Goal: Task Accomplishment & Management: Manage account settings

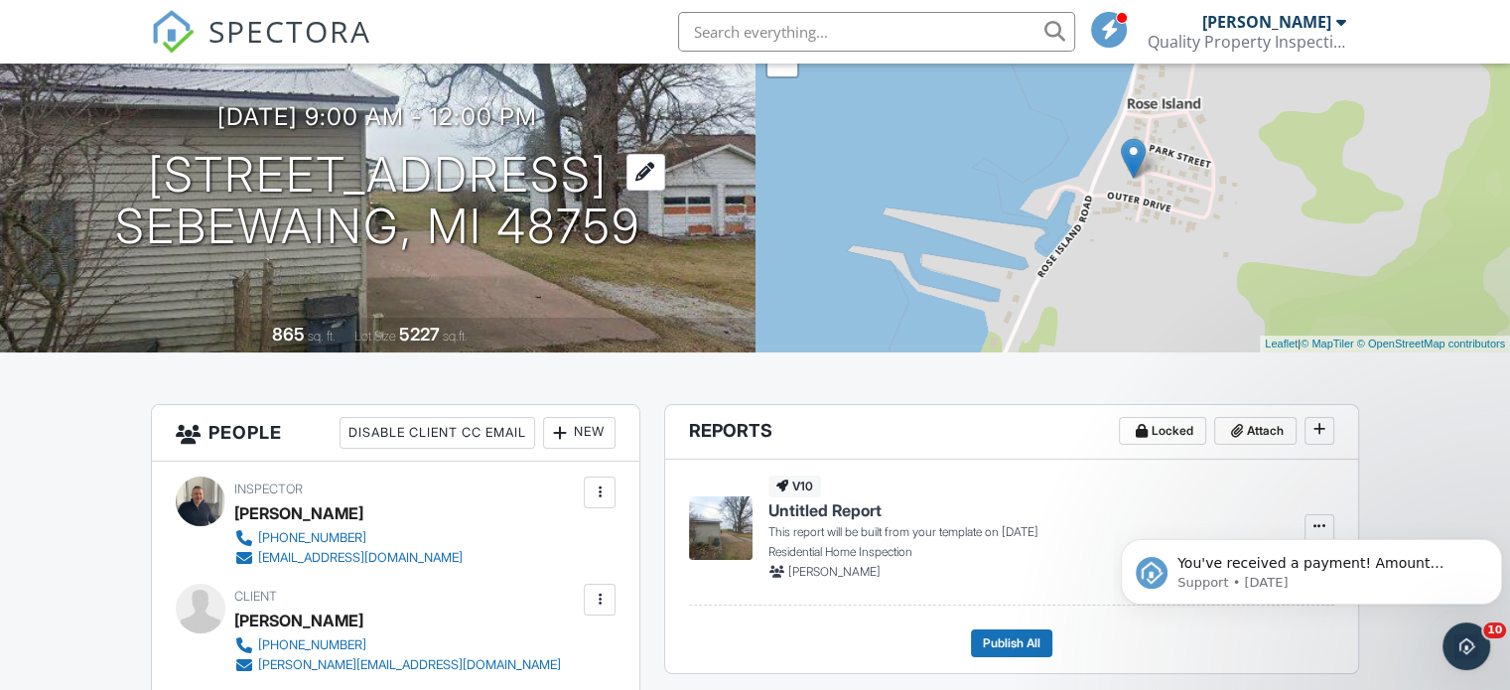
scroll to position [99, 0]
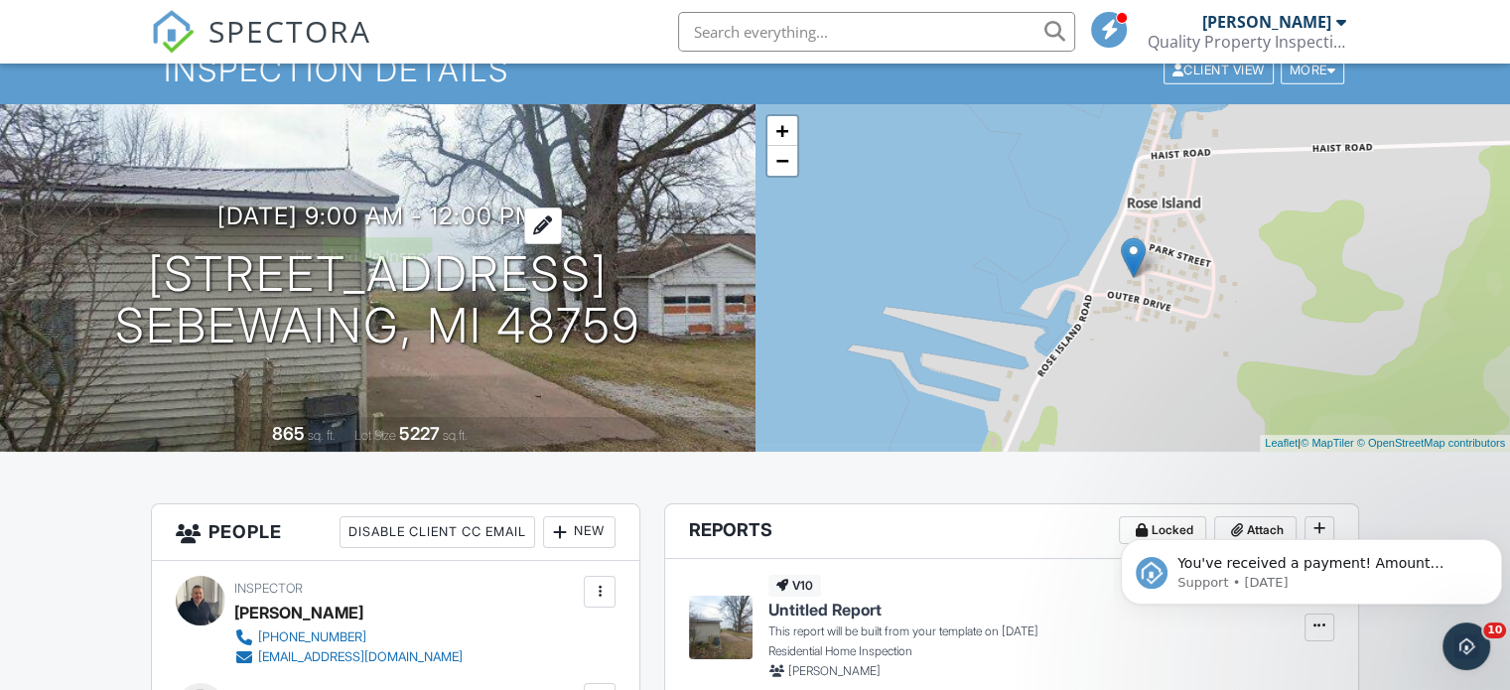
click at [351, 221] on h3 "[DATE] 9:00 am - 12:00 pm" at bounding box center [377, 216] width 320 height 27
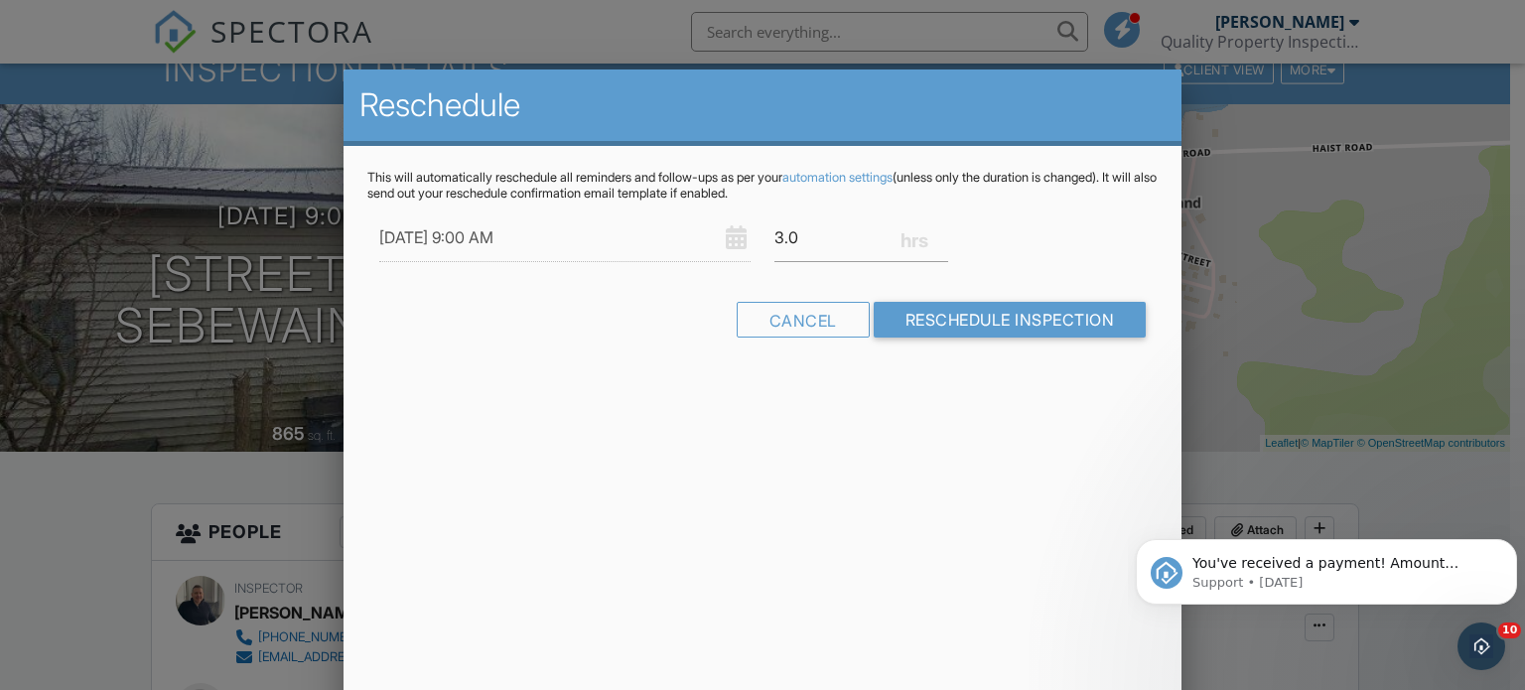
click at [1282, 480] on div at bounding box center [762, 332] width 1525 height 863
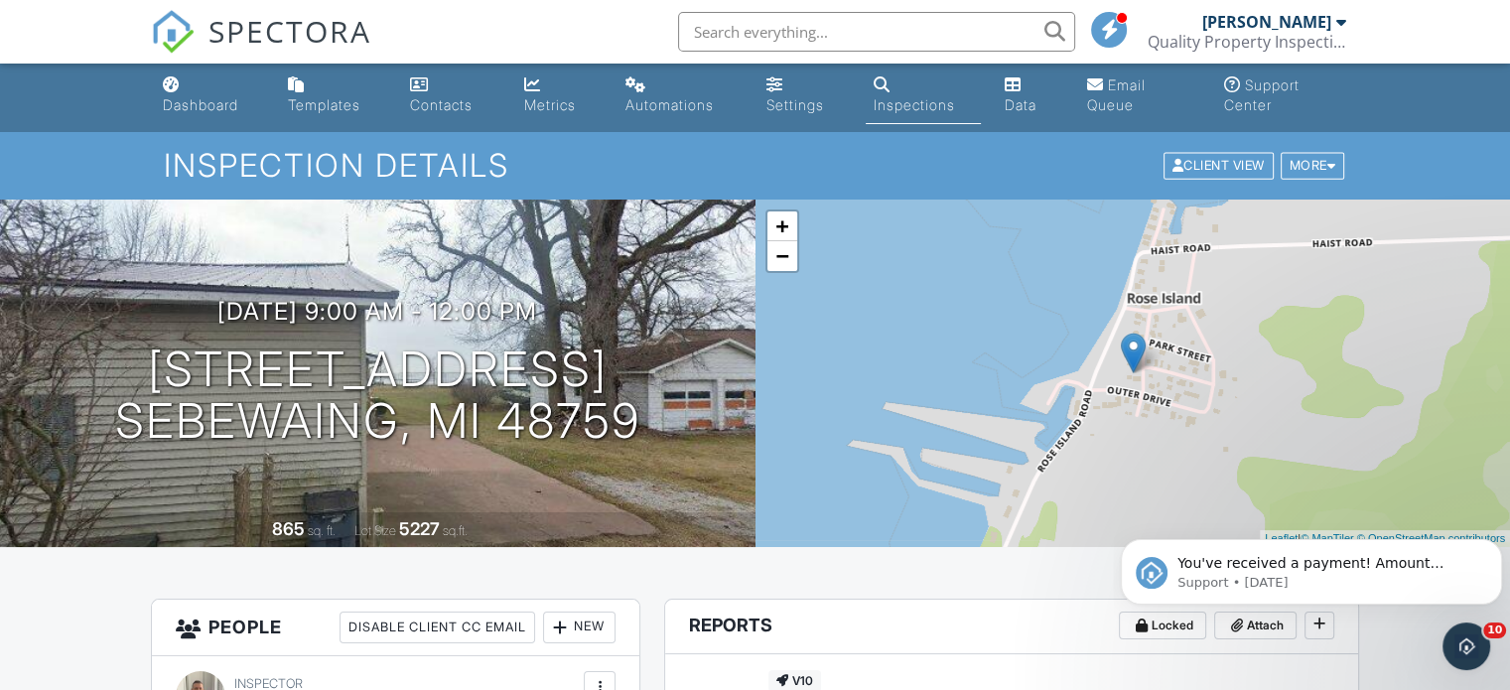
scroll to position [0, 0]
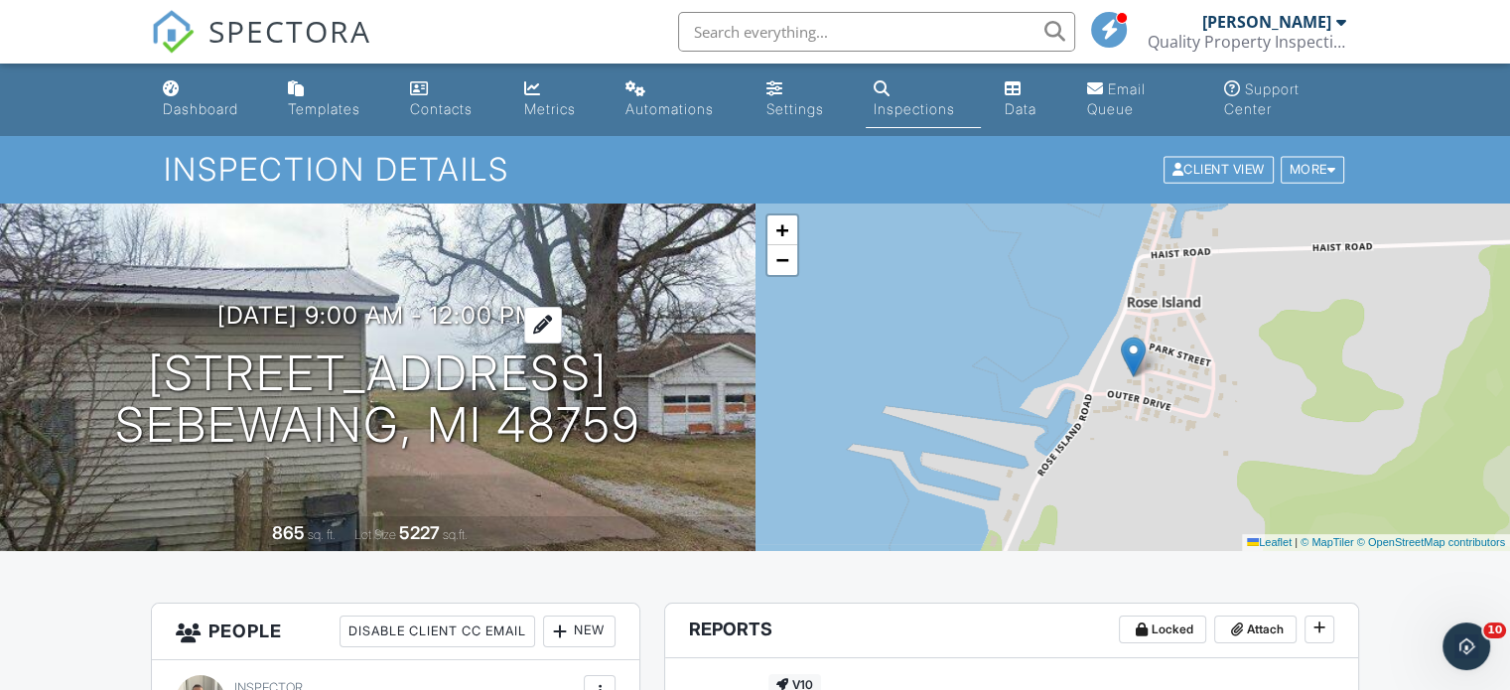
click at [372, 317] on h3 "10/03/2025 9:00 am - 12:00 pm" at bounding box center [377, 315] width 320 height 27
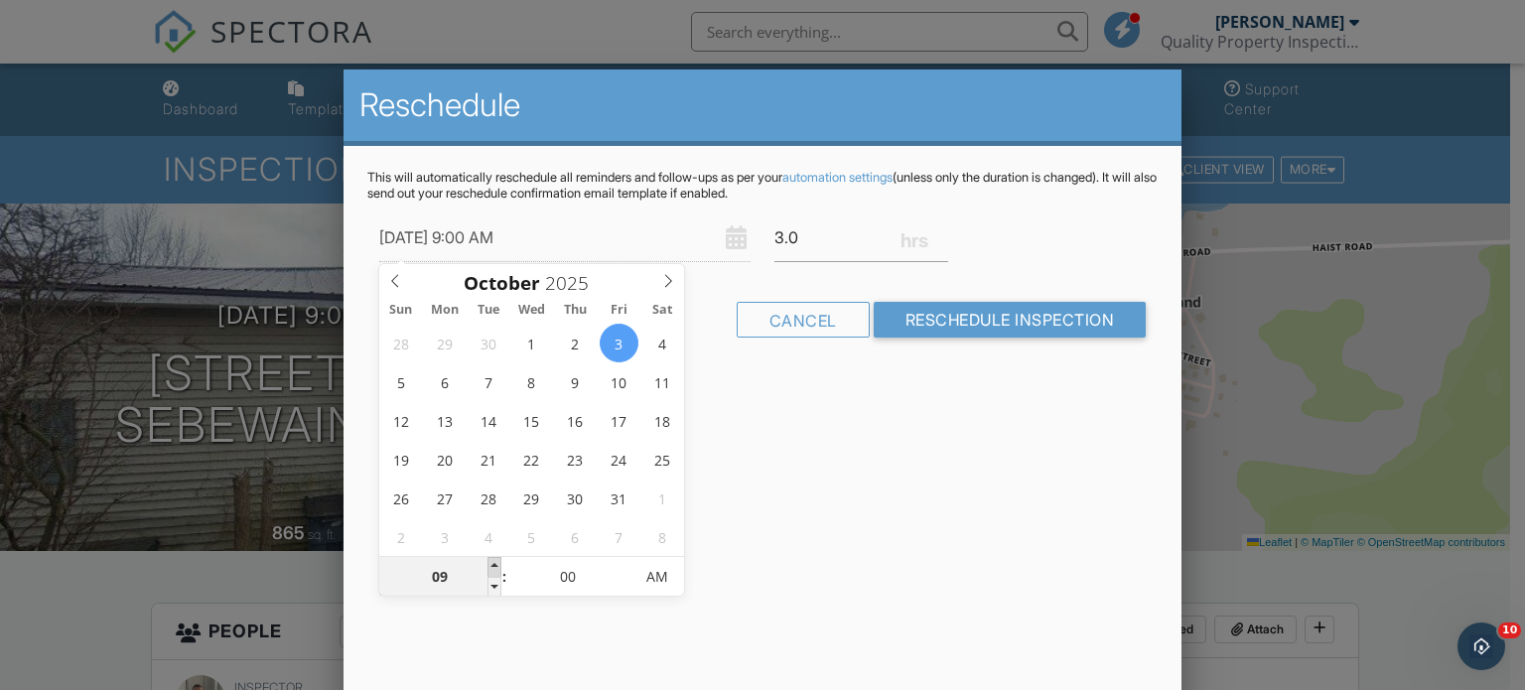
type input "10/03/2025 10:00 AM"
type input "10"
click at [495, 566] on span at bounding box center [495, 567] width 14 height 20
type input "[DATE] 11:00 AM"
type input "11"
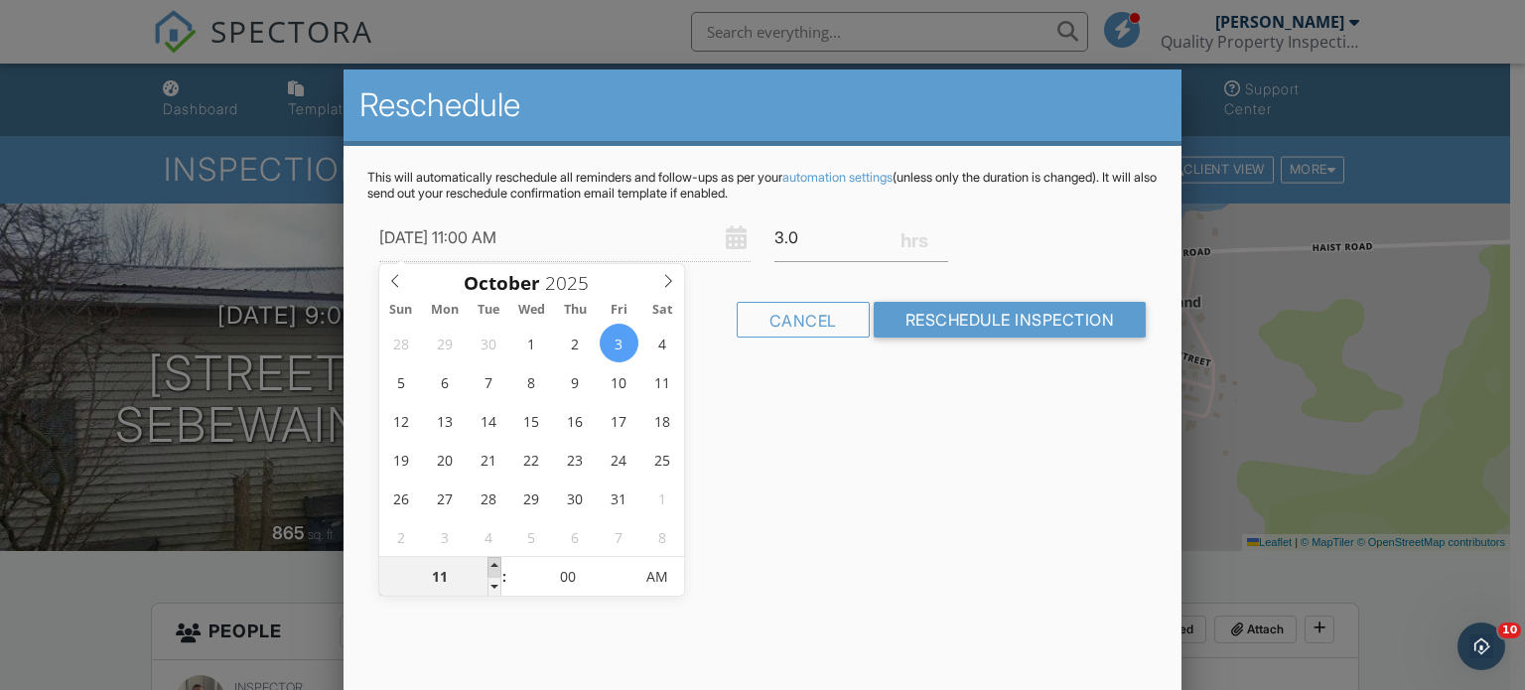
click at [495, 566] on span at bounding box center [495, 567] width 14 height 20
type input "[DATE] 12:00 PM"
type input "12"
click at [495, 566] on span at bounding box center [495, 567] width 14 height 20
type input "[DATE] 1:00 PM"
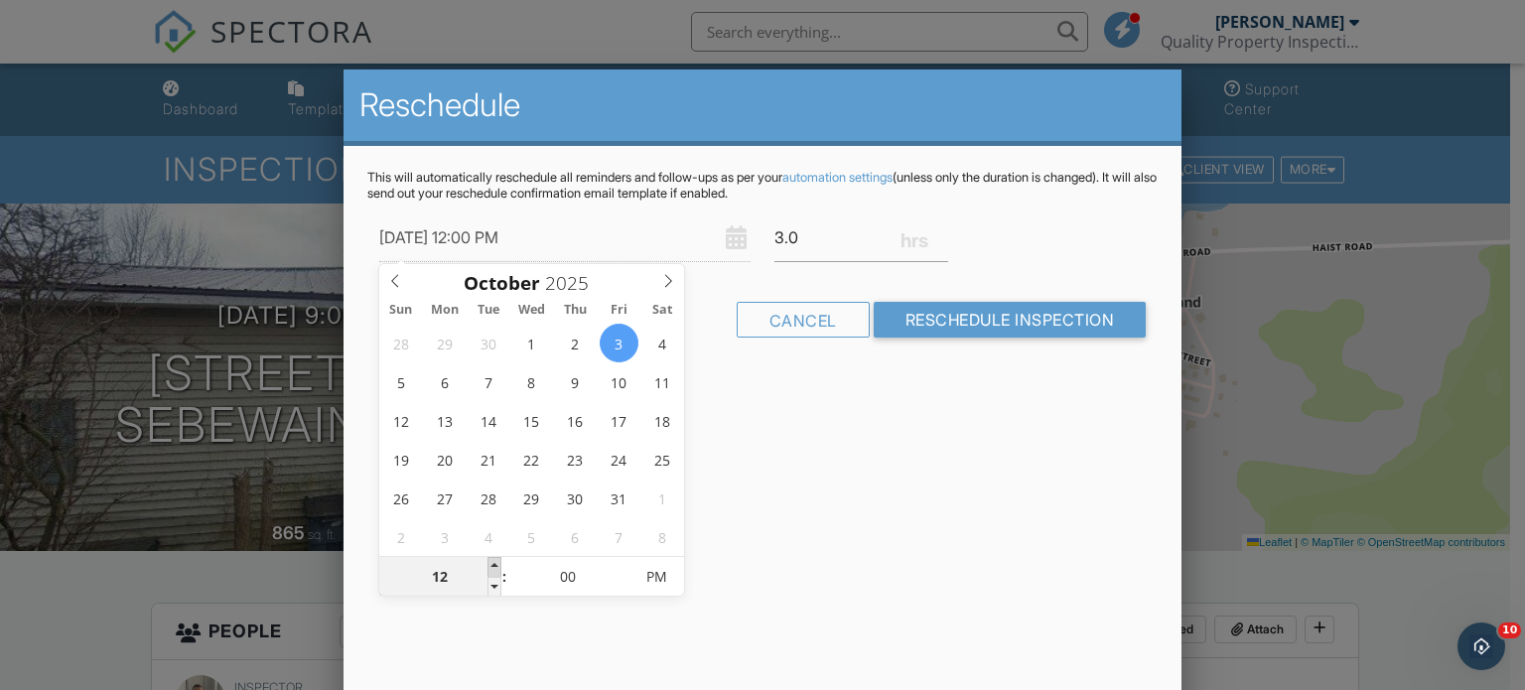
type input "01"
click at [495, 566] on span at bounding box center [495, 567] width 14 height 20
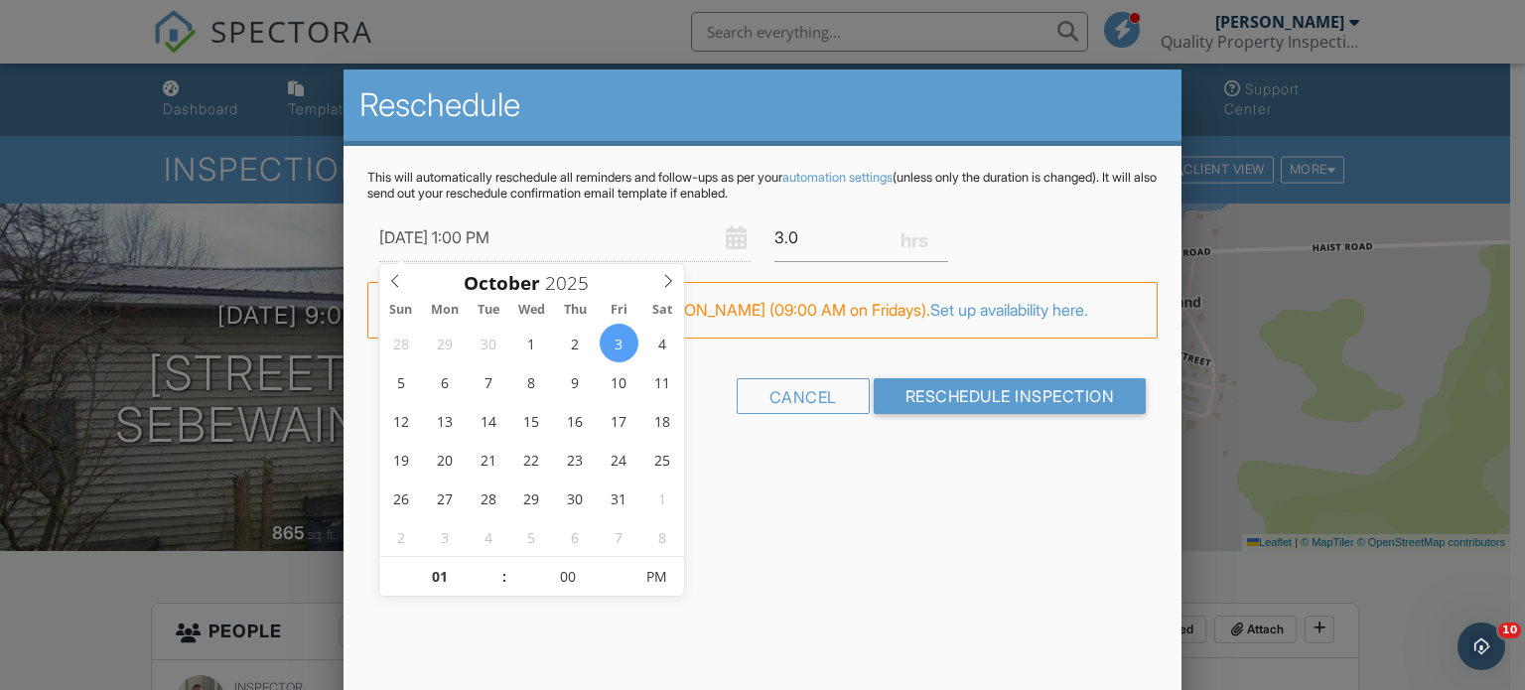
click at [1019, 491] on div "Reschedule This will automatically reschedule all reminders and follow-ups as p…" at bounding box center [763, 417] width 839 height 695
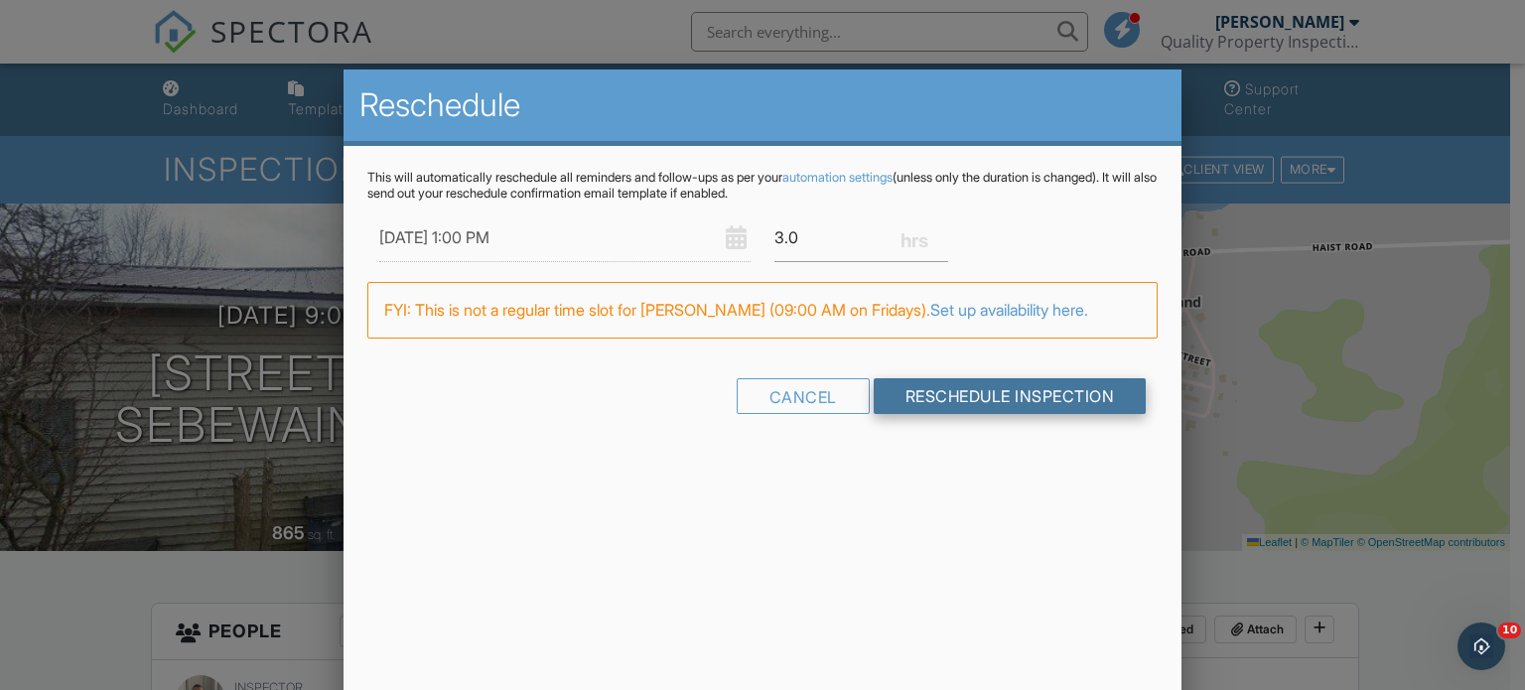
click at [985, 399] on input "Reschedule Inspection" at bounding box center [1010, 396] width 273 height 36
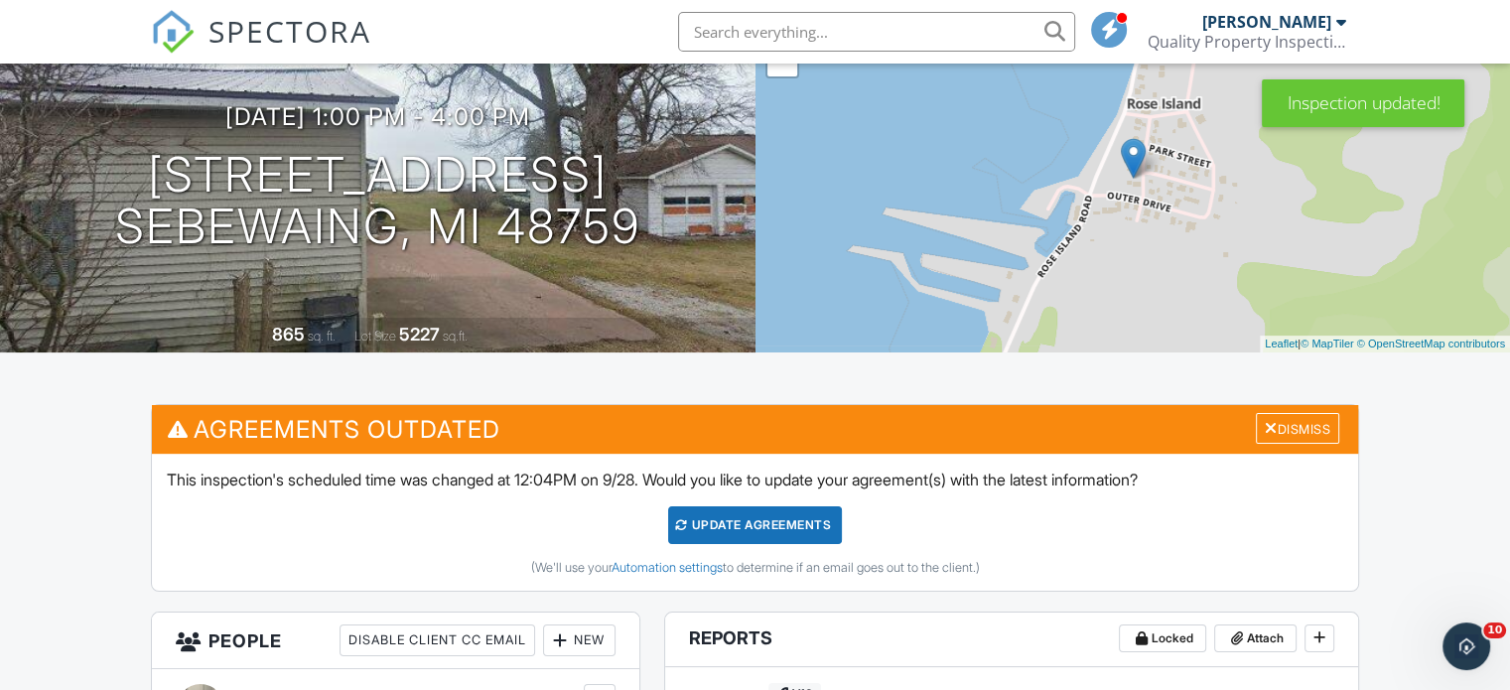
click at [777, 533] on div "Update Agreements" at bounding box center [755, 525] width 174 height 38
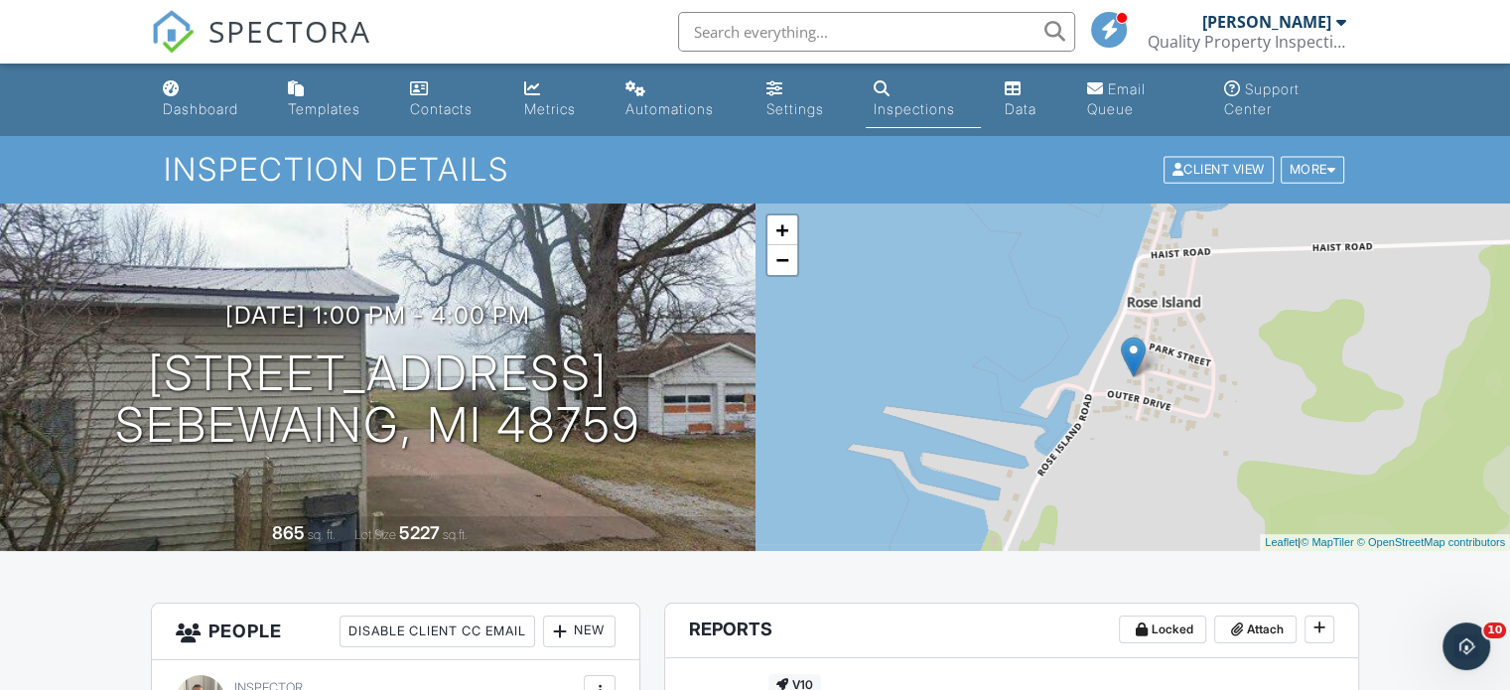
click at [189, 104] on div "Dashboard" at bounding box center [200, 108] width 75 height 17
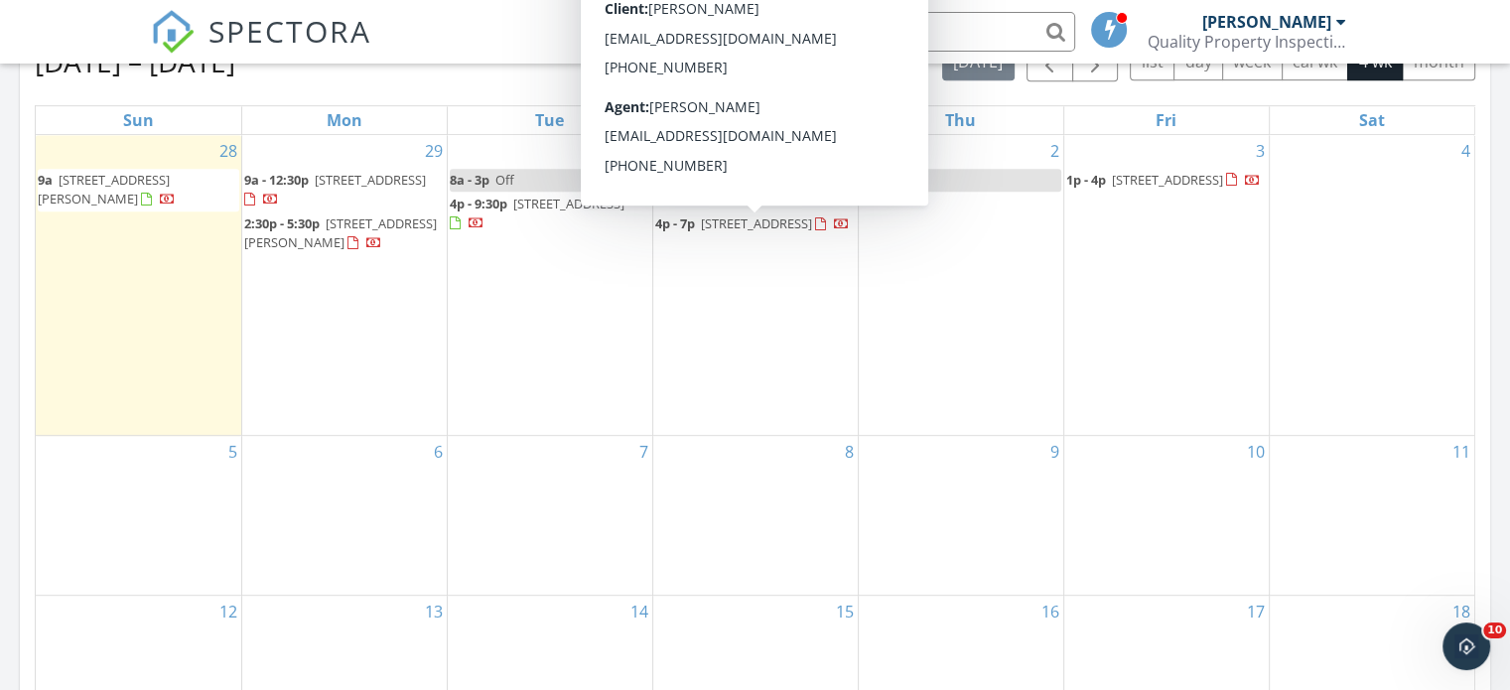
scroll to position [894, 0]
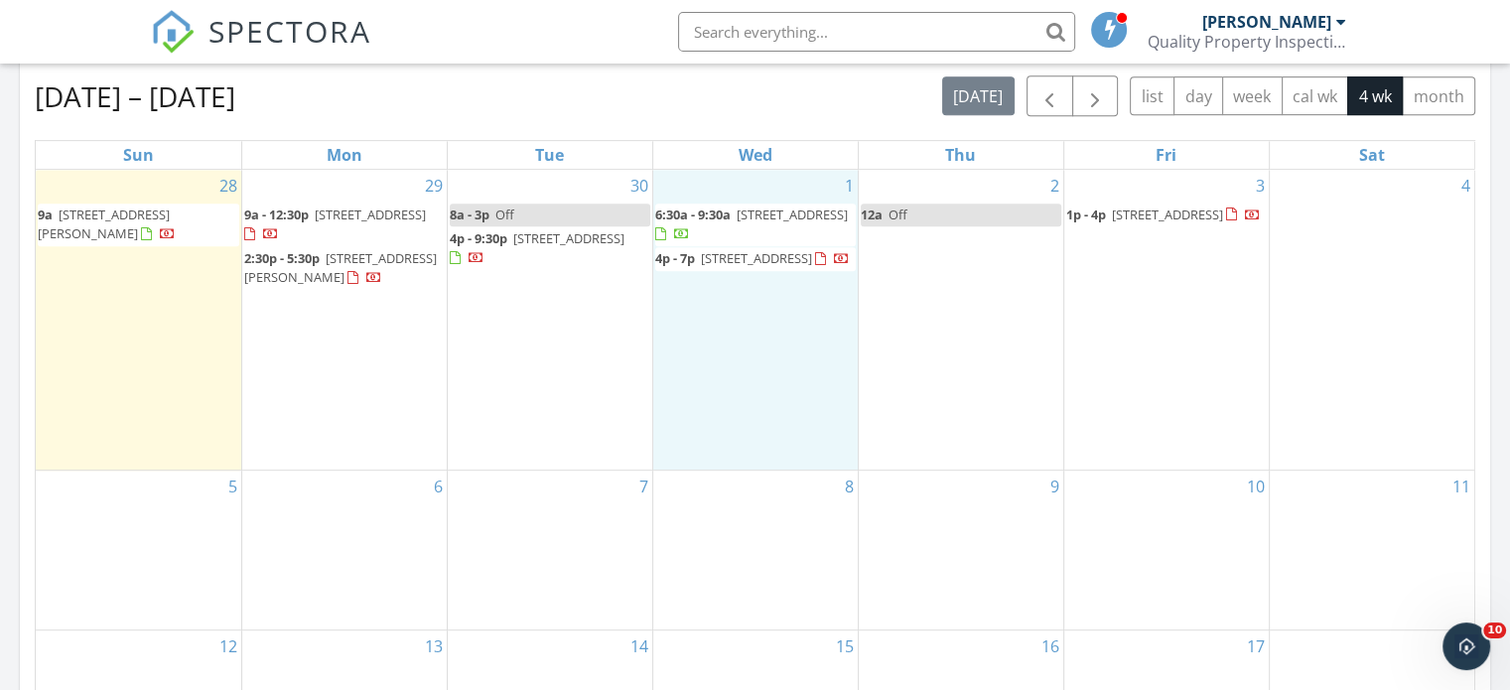
click at [740, 394] on div "1 6:30a - 9:30a 523 Fraser St, Bay City 48708 4p - 7p 1607 Cranbrook Dr, Sagina…" at bounding box center [755, 320] width 205 height 301
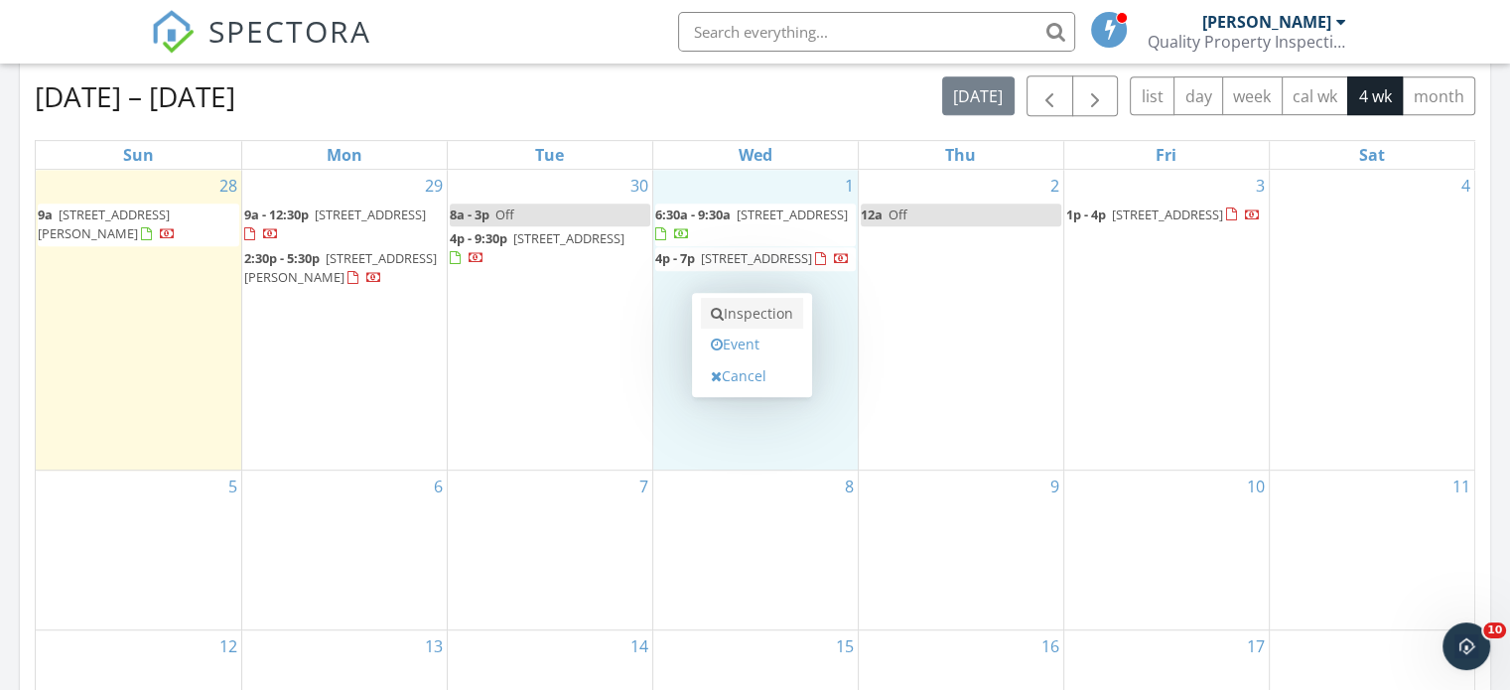
click at [753, 310] on link "Inspection" at bounding box center [752, 314] width 102 height 32
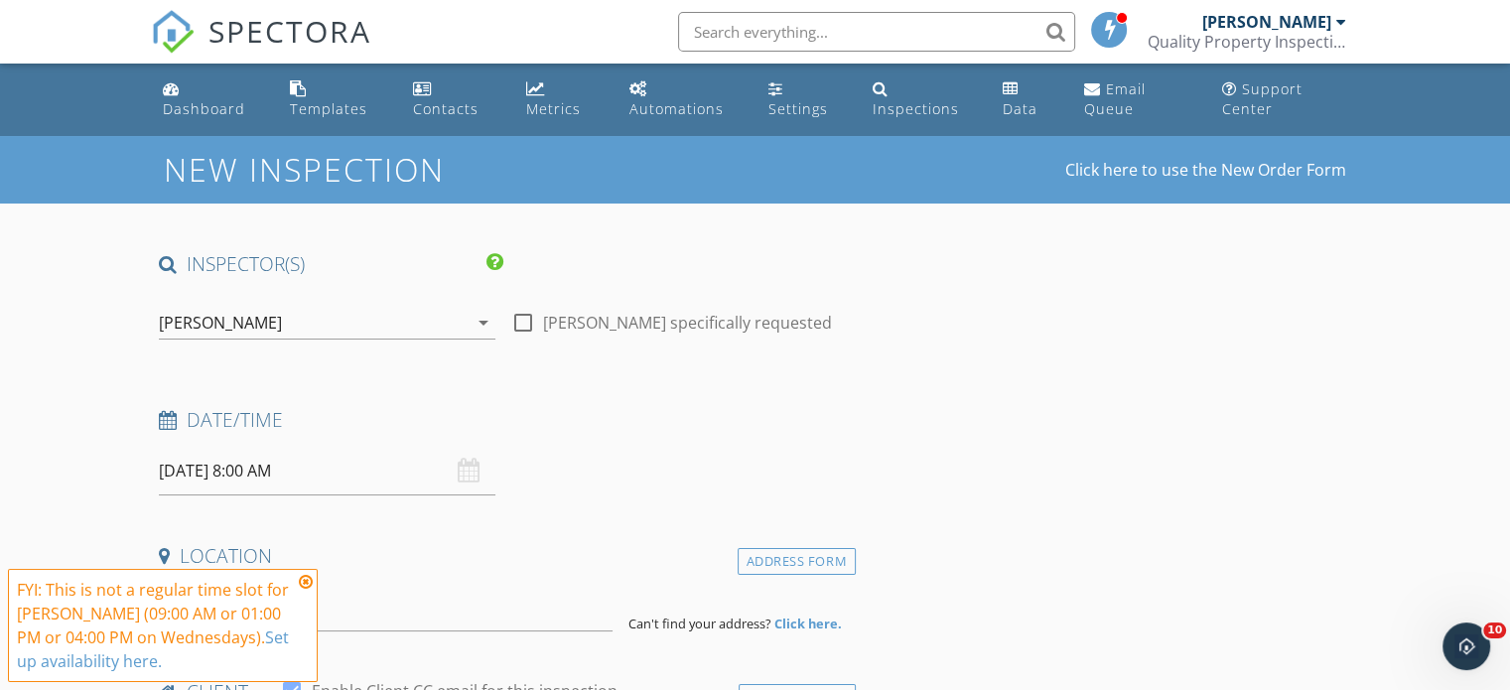
click at [307, 582] on icon at bounding box center [306, 582] width 14 height 16
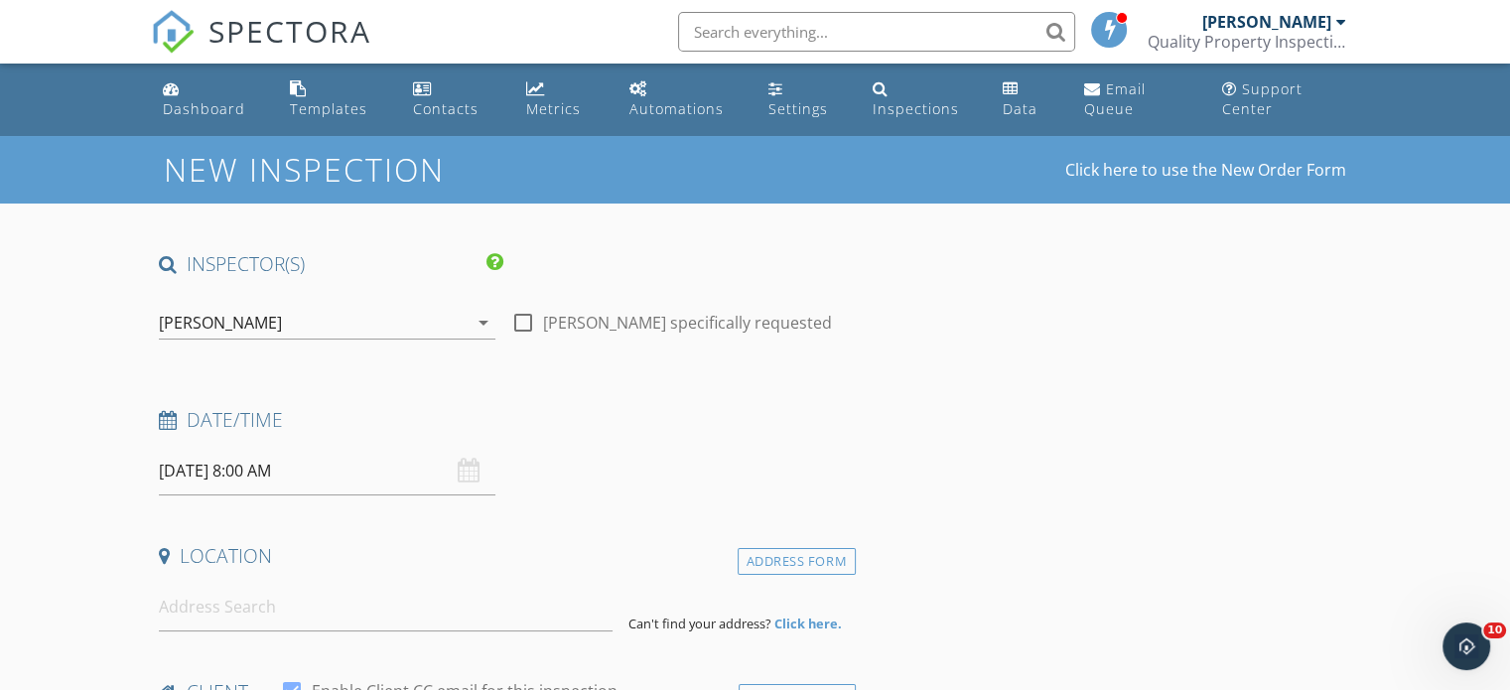
click at [343, 476] on input "[DATE] 8:00 AM" at bounding box center [327, 471] width 337 height 49
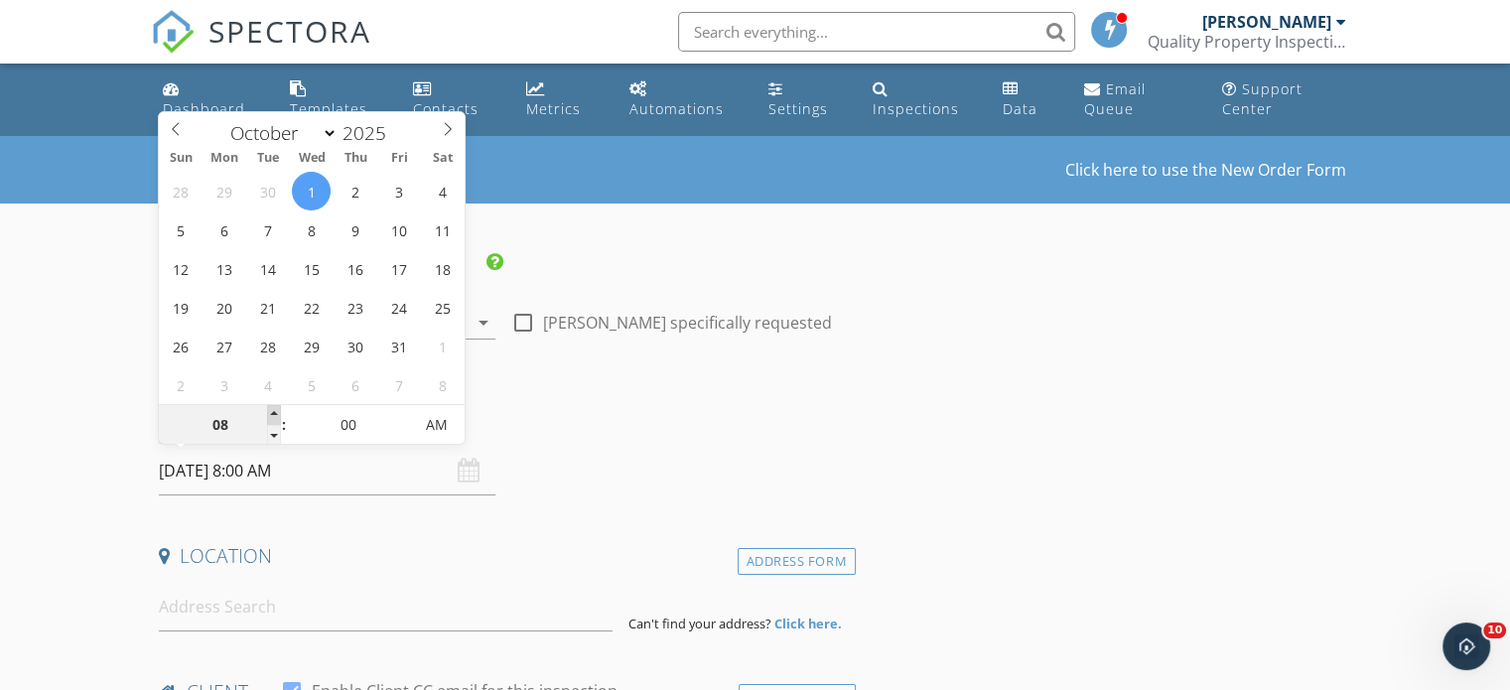
type input "09"
type input "10/01/2025 9:00 AM"
click at [273, 412] on span at bounding box center [274, 415] width 14 height 20
type input "10"
type input "10/01/2025 10:00 AM"
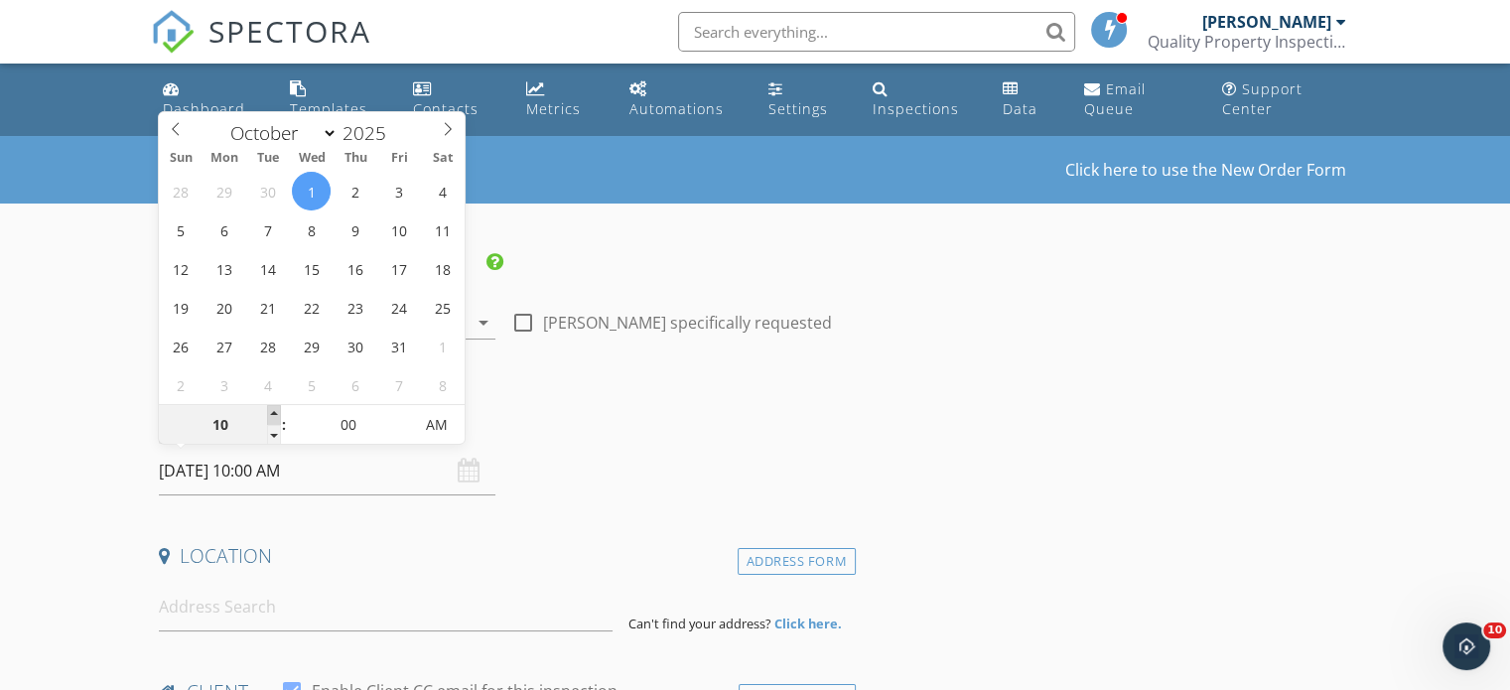
click at [273, 412] on span at bounding box center [274, 415] width 14 height 20
type input "11"
type input "10/01/2025 11:00 AM"
click at [273, 412] on span at bounding box center [274, 415] width 14 height 20
type input "12"
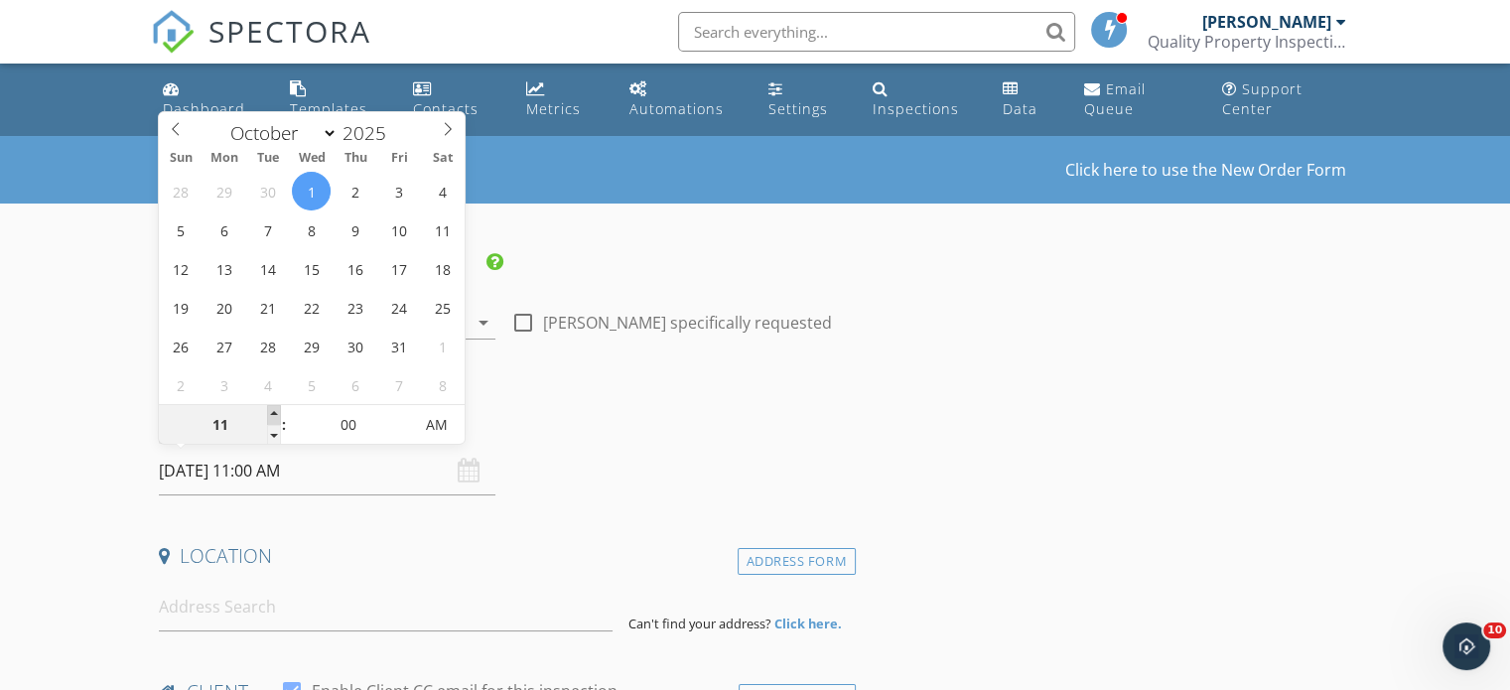
type input "10/01/2025 12:00 PM"
click at [273, 412] on span at bounding box center [274, 415] width 14 height 20
type input "01"
type input "10/01/2025 1:00 PM"
click at [273, 412] on span at bounding box center [274, 415] width 14 height 20
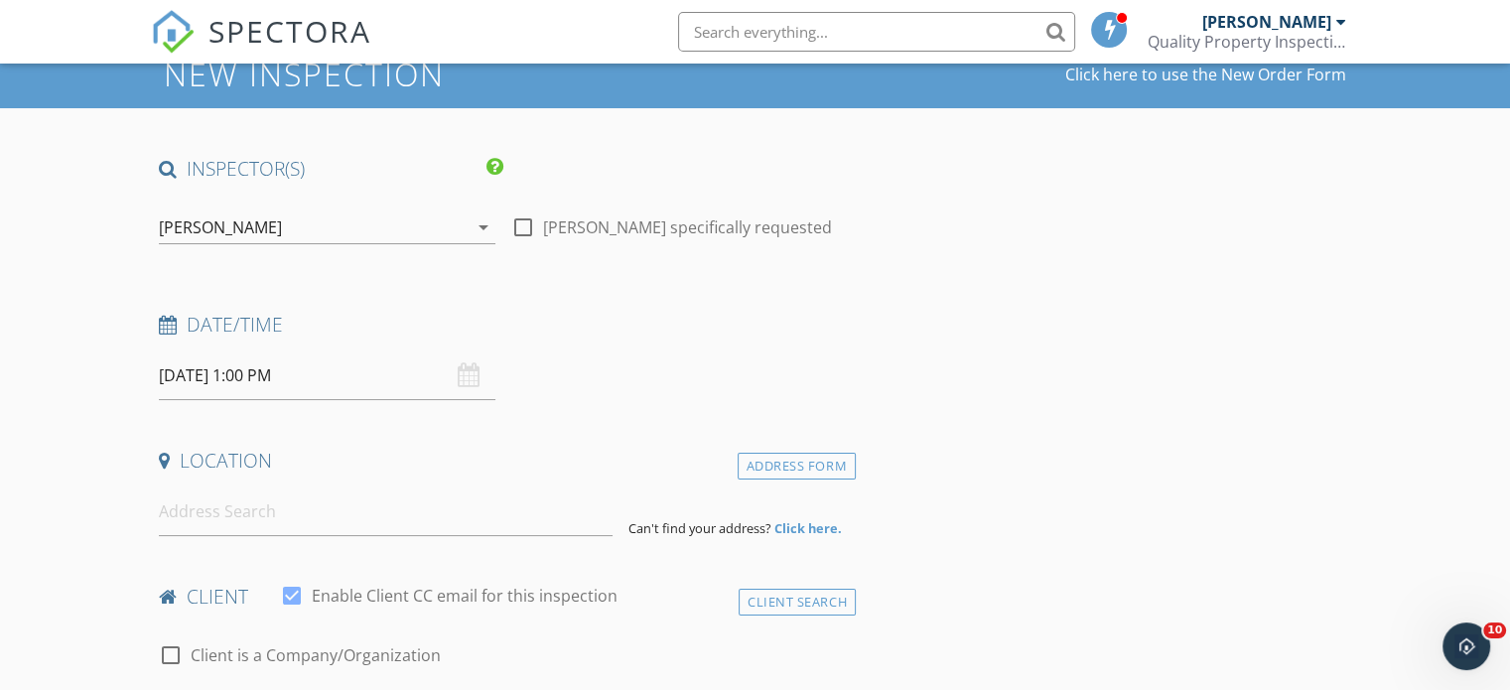
scroll to position [199, 0]
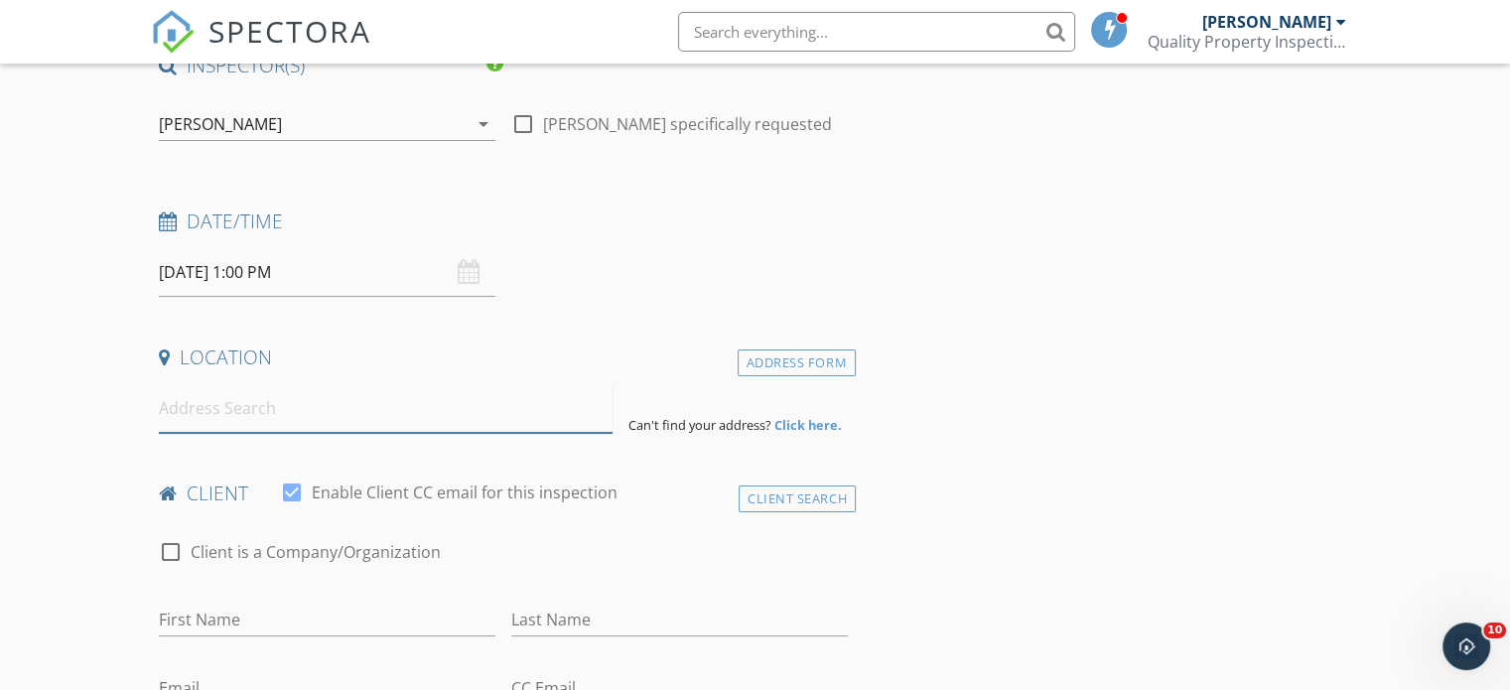
click at [238, 429] on input at bounding box center [386, 408] width 454 height 49
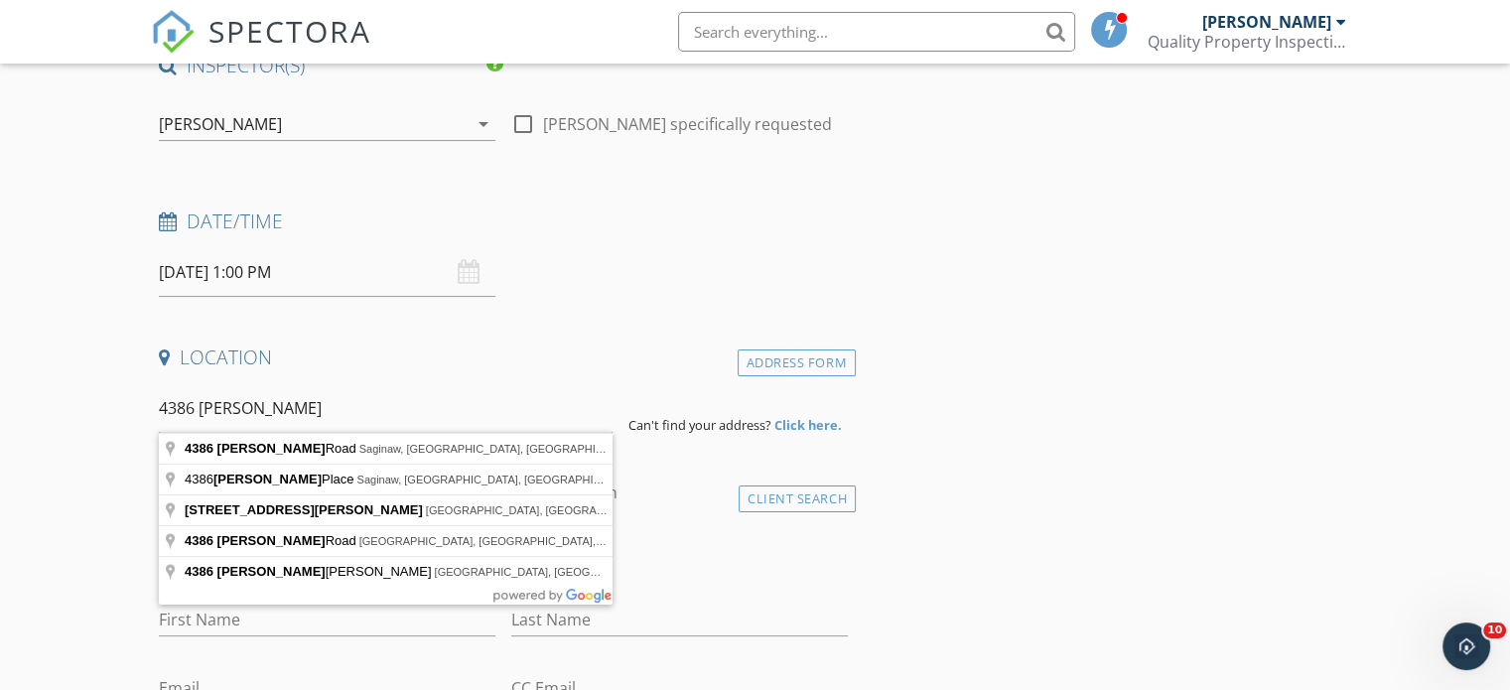
type input "4386 Brockway Road, Saginaw, MI, USA"
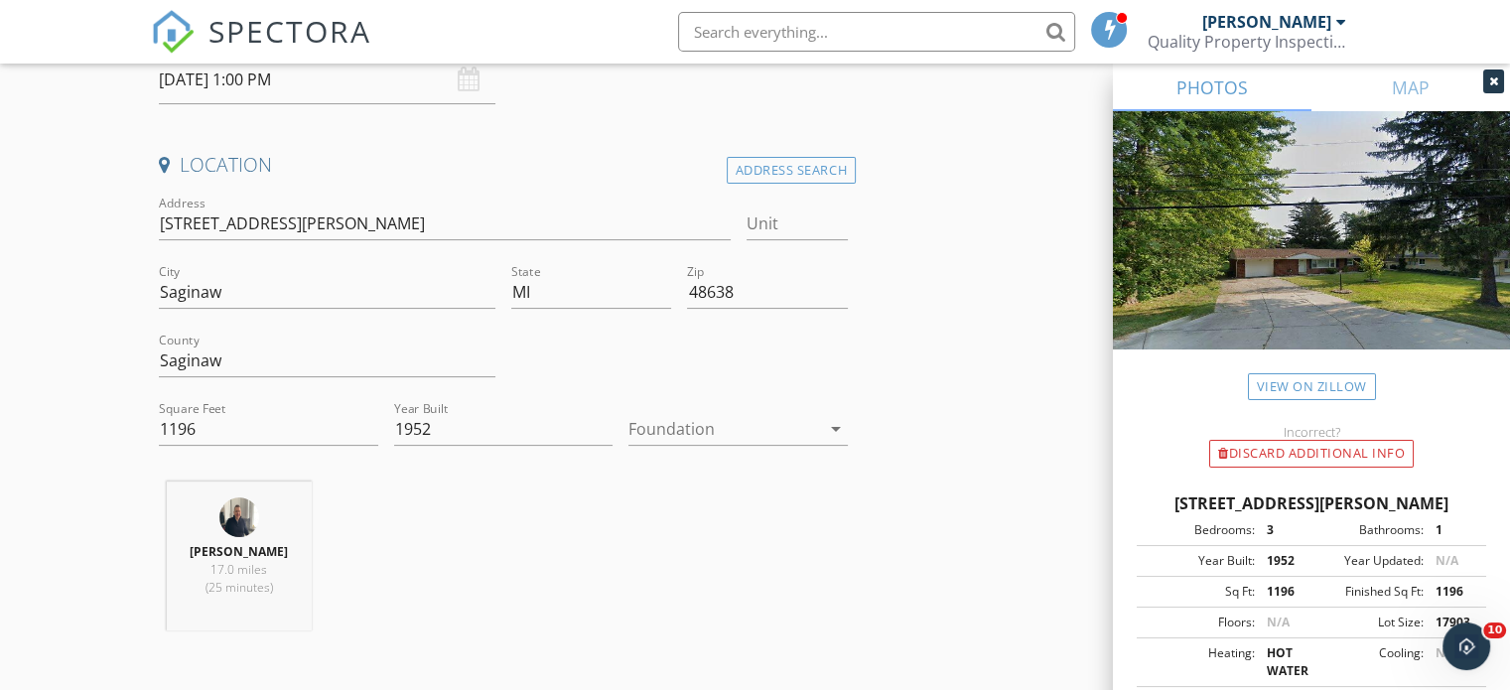
scroll to position [397, 0]
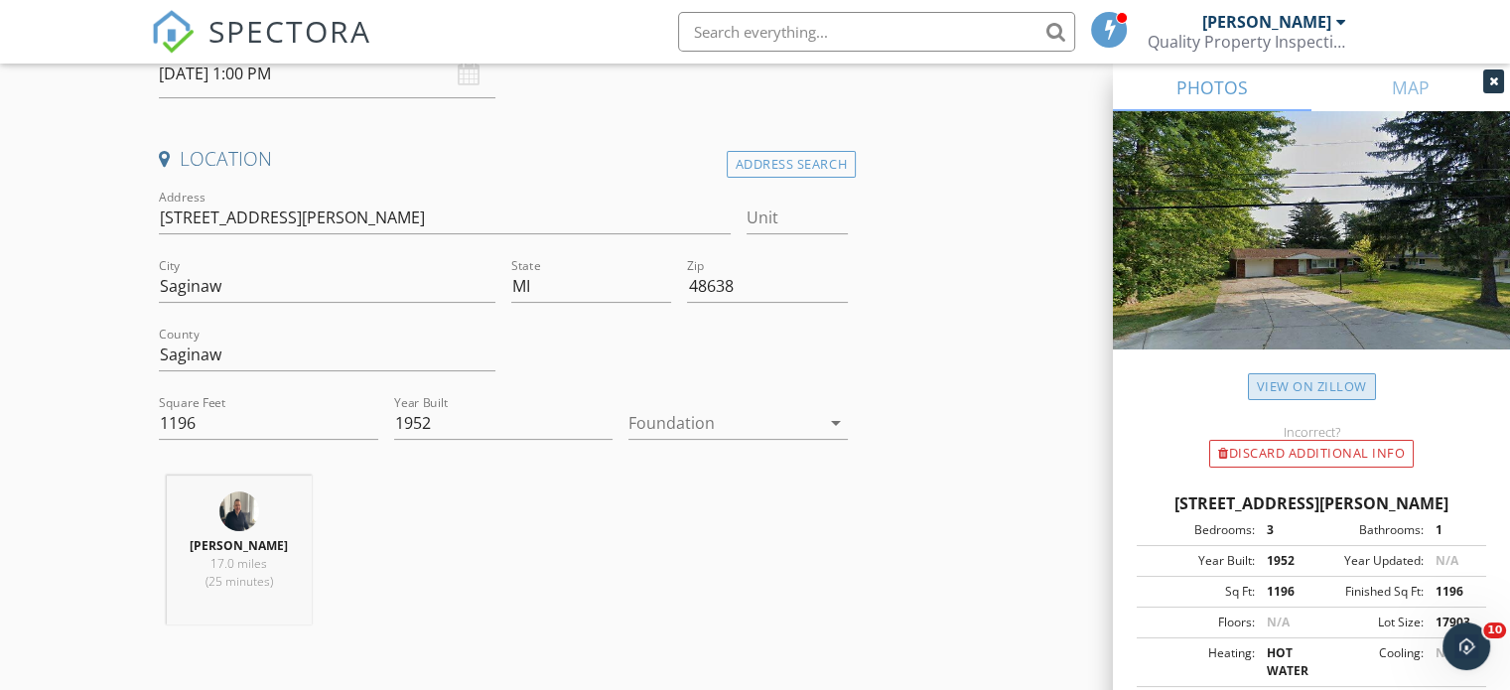
click at [1286, 392] on link "View on Zillow" at bounding box center [1312, 386] width 128 height 27
click at [671, 418] on div at bounding box center [725, 423] width 192 height 32
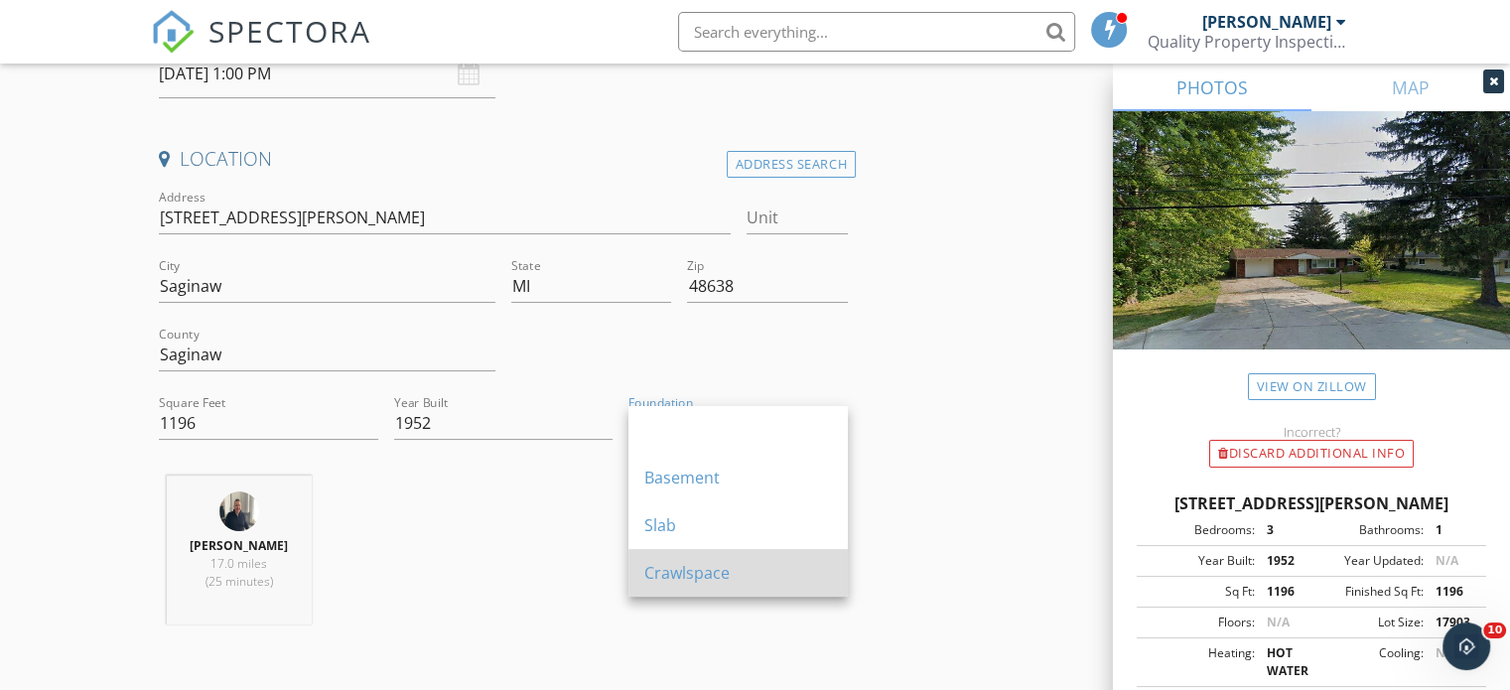
click at [740, 586] on div "Crawlspace" at bounding box center [739, 573] width 188 height 48
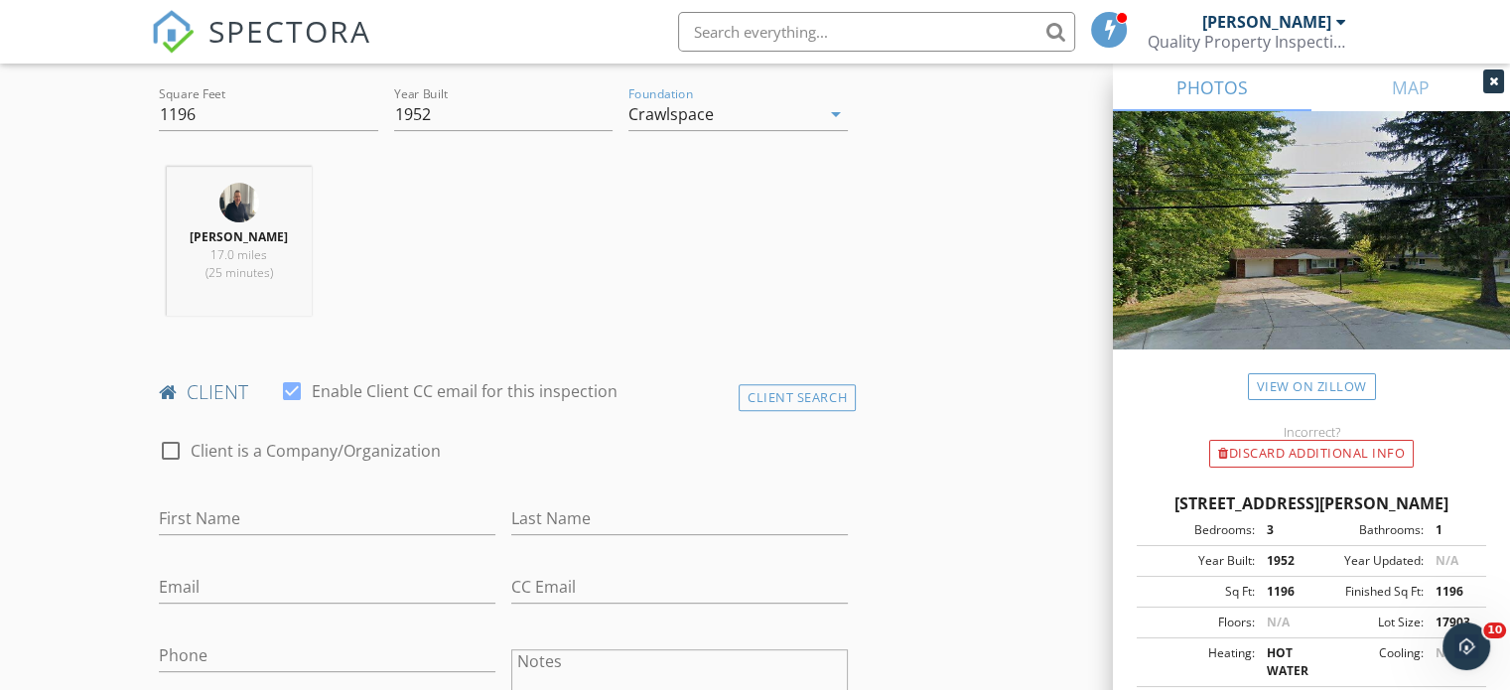
scroll to position [894, 0]
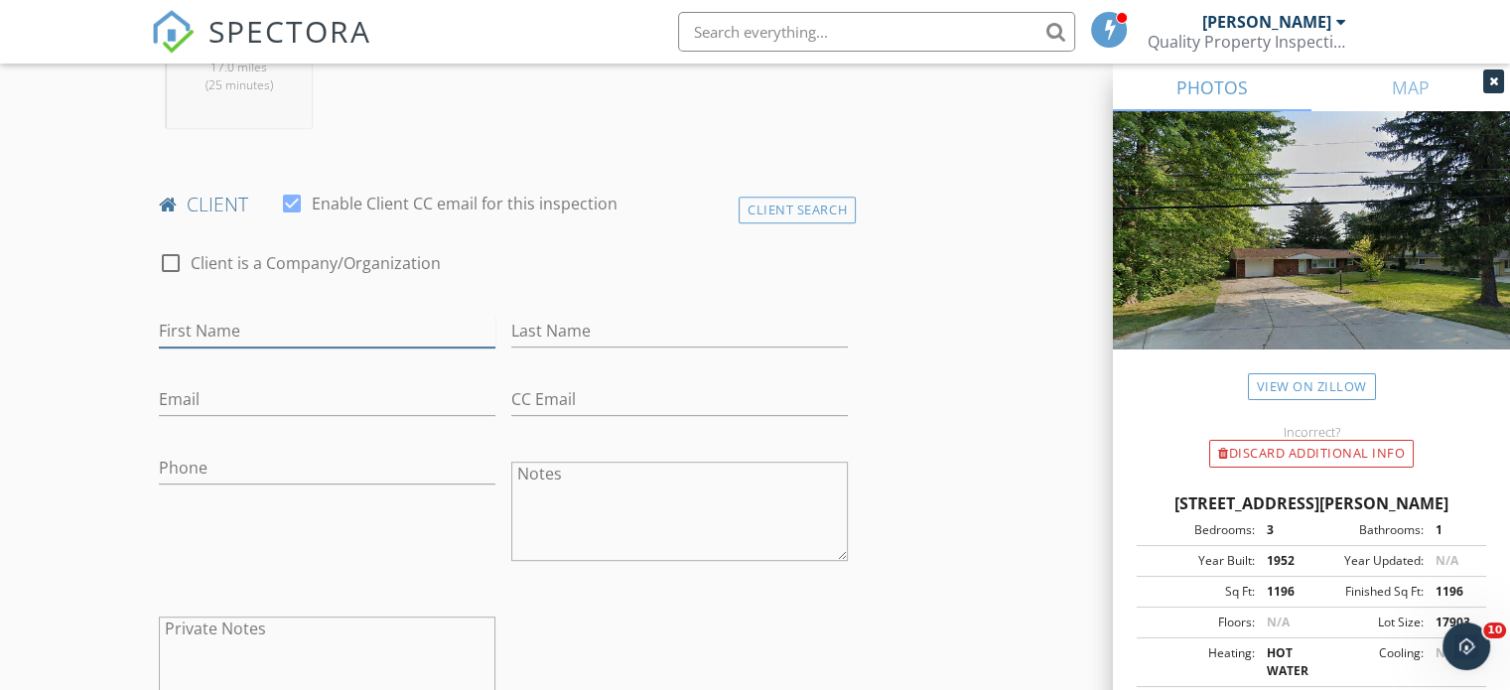
click at [235, 321] on input "First Name" at bounding box center [327, 331] width 337 height 33
type input "Savannah"
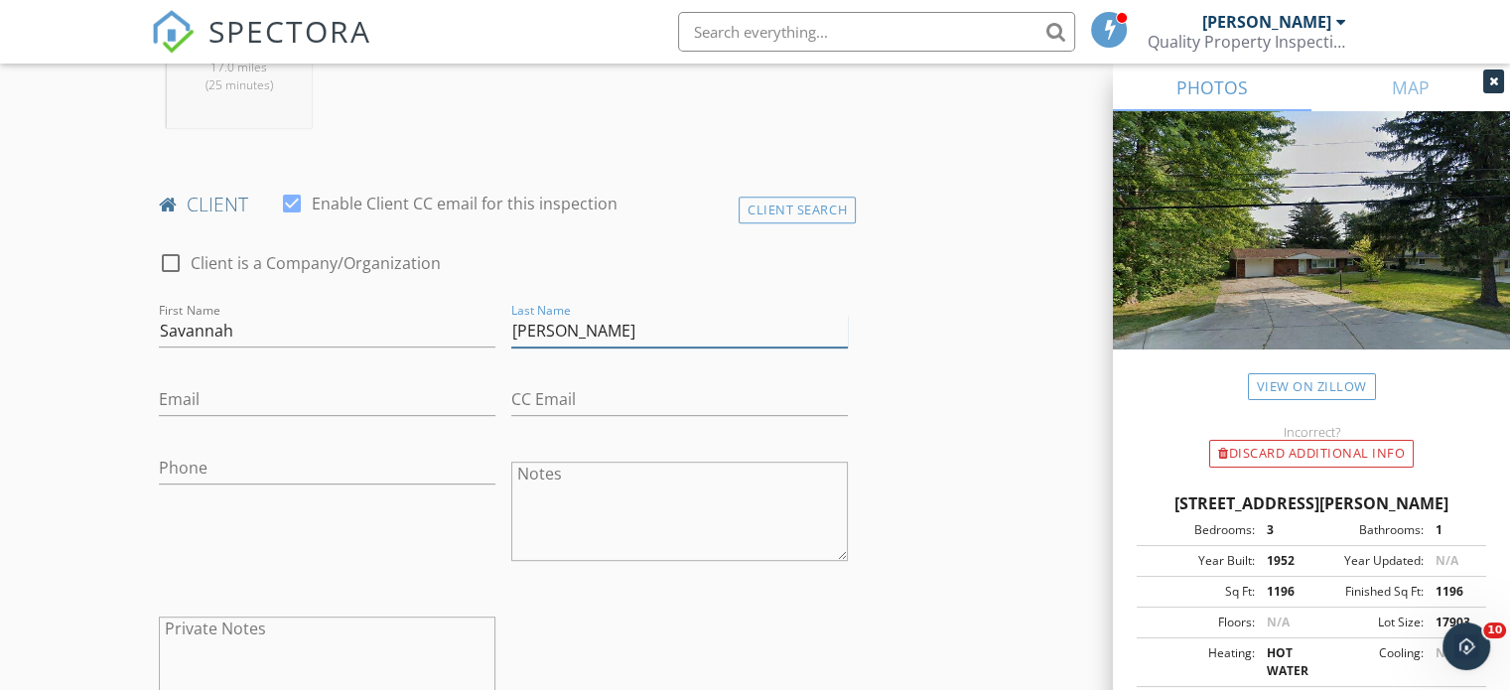
type input "Padilla"
type input "savannah.padilla92@gmail.com"
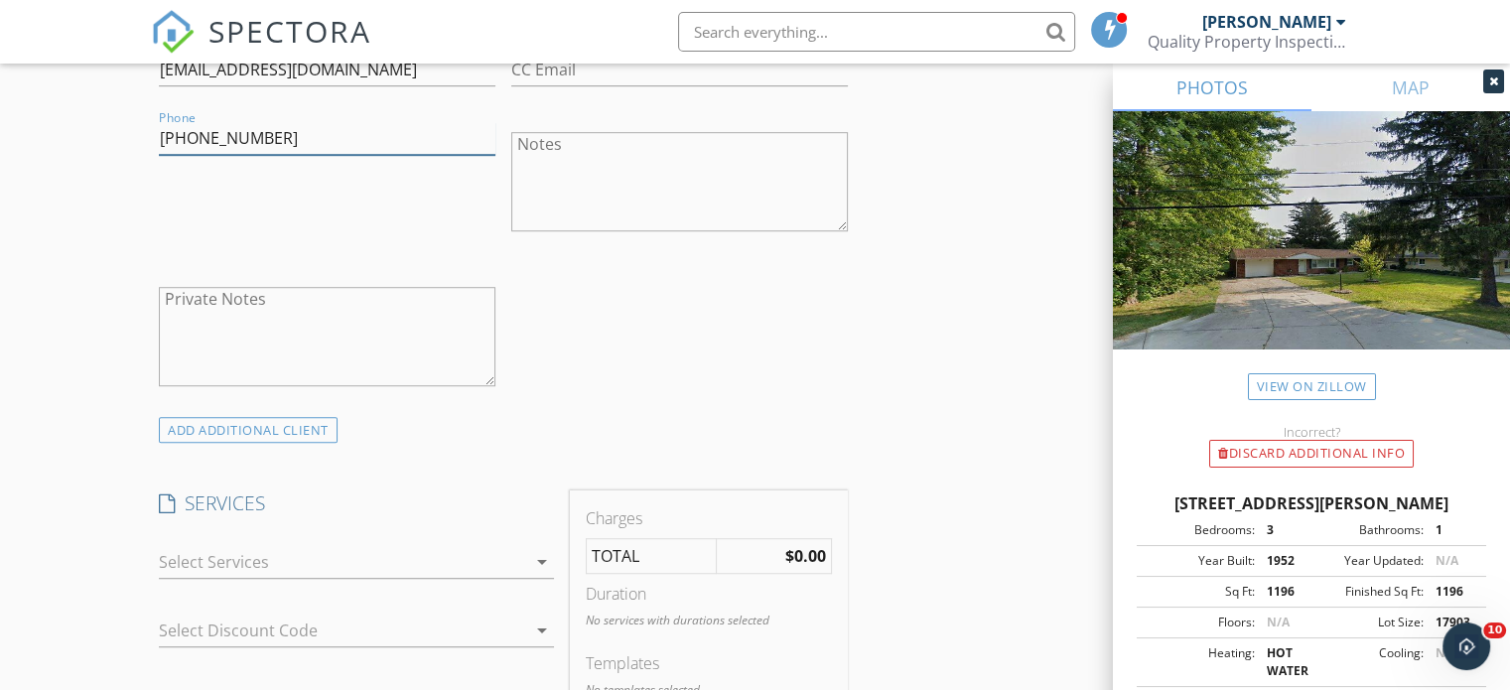
scroll to position [1390, 0]
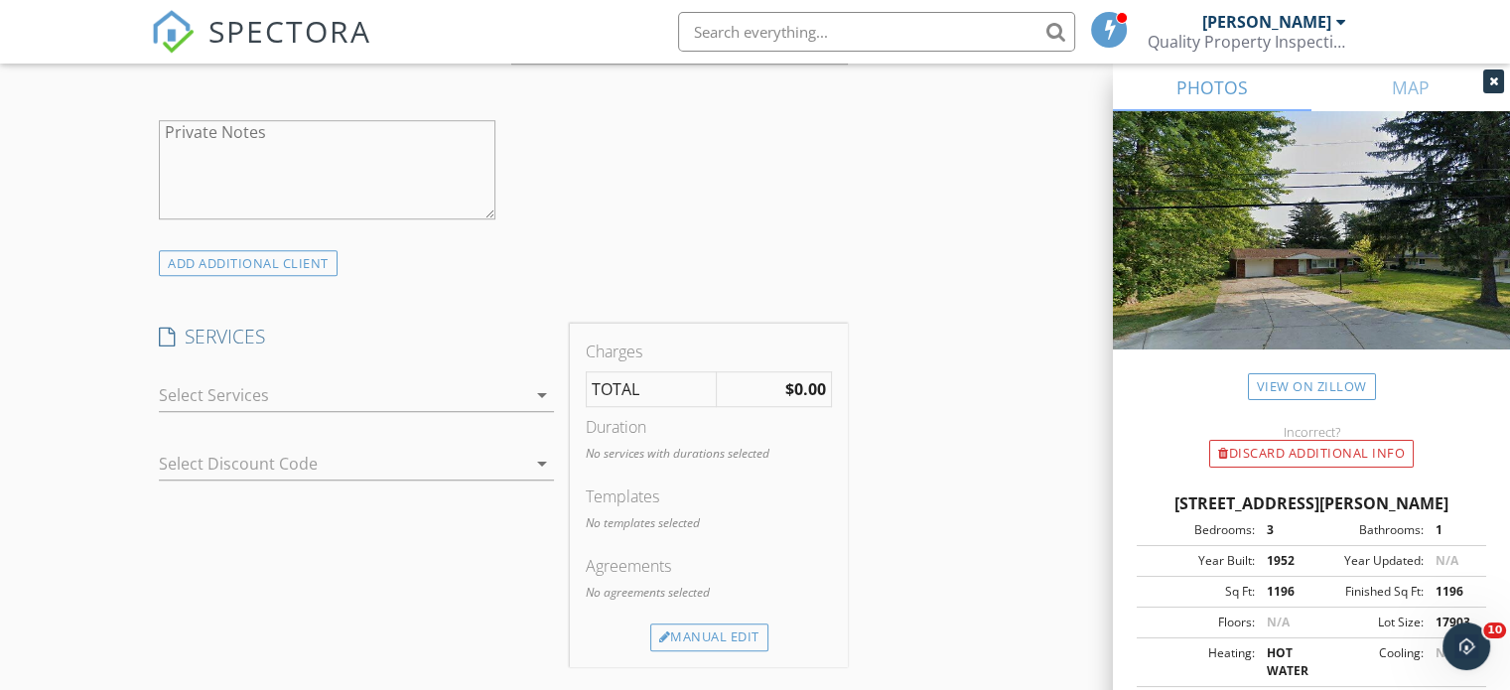
type input "989-459-8029"
click at [374, 384] on div at bounding box center [342, 395] width 367 height 32
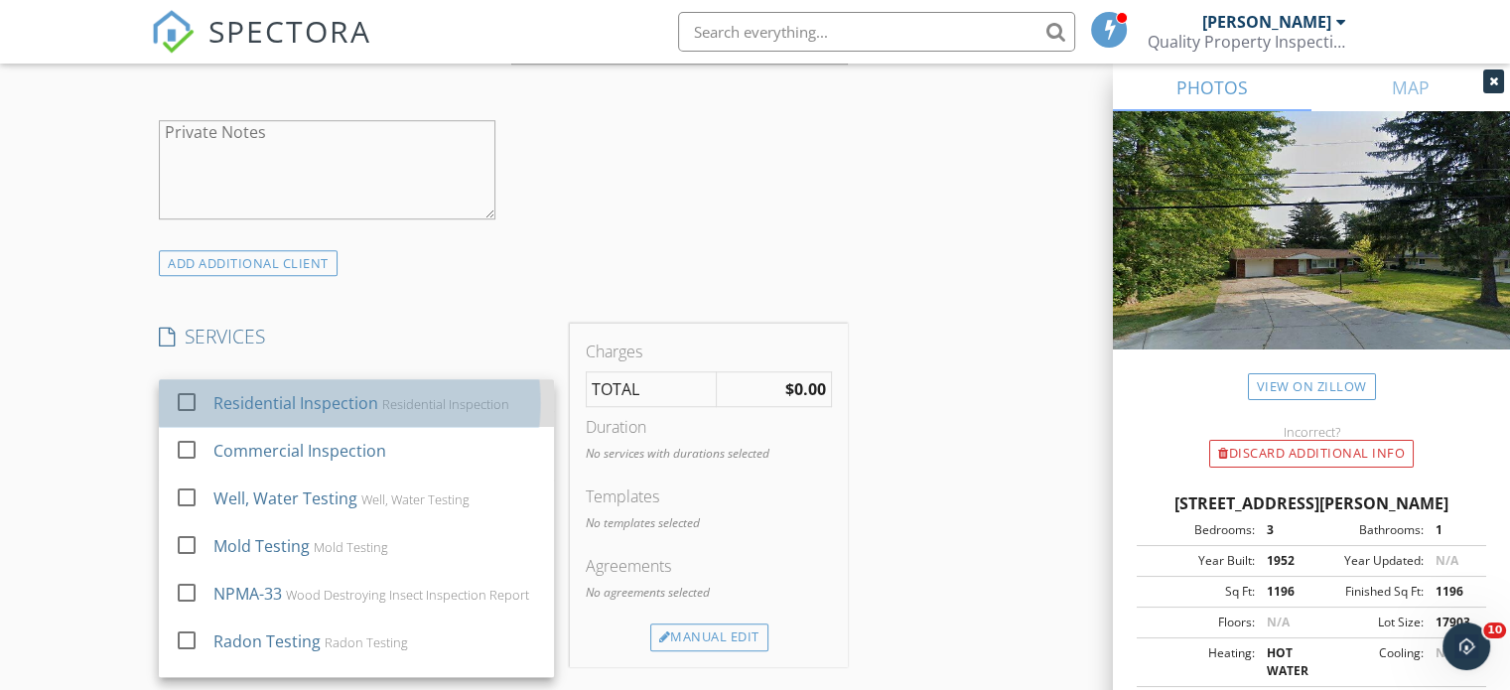
click at [332, 408] on div "Residential Inspection" at bounding box center [296, 403] width 165 height 24
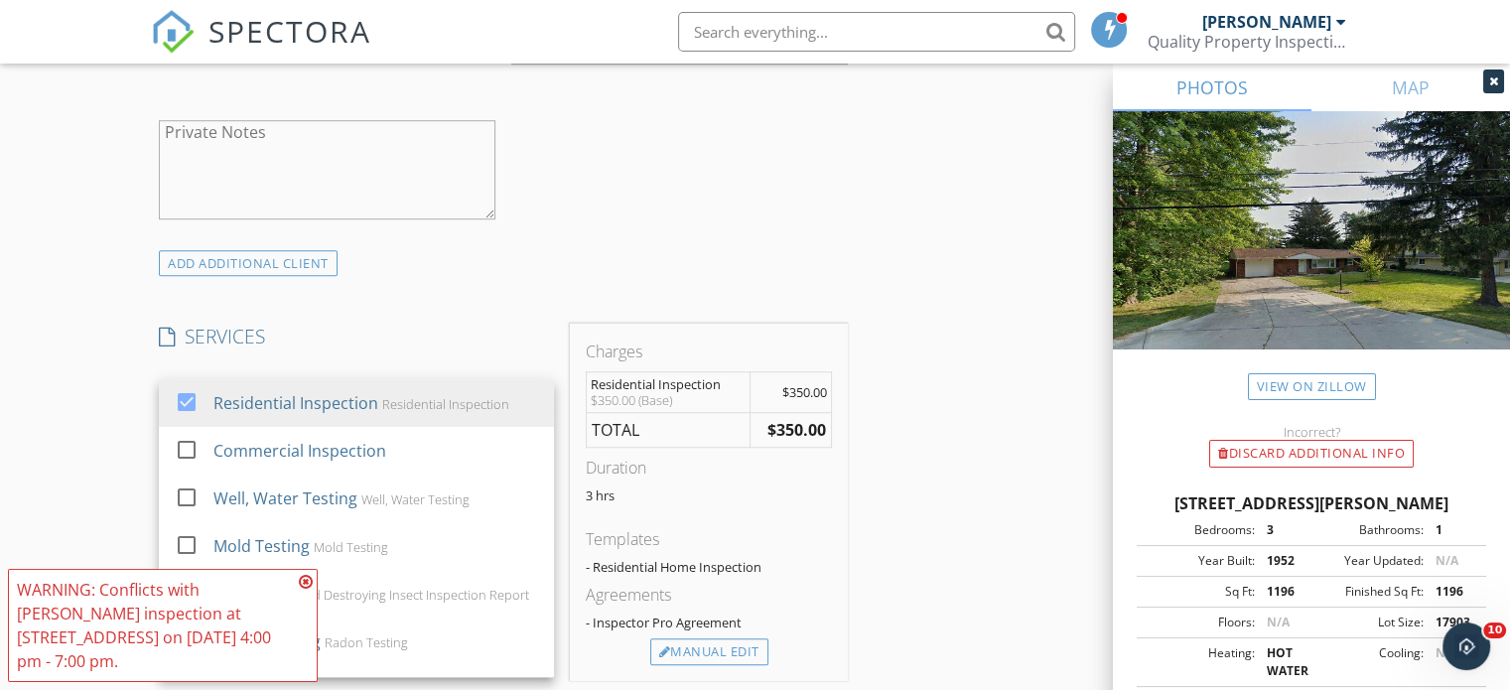
click at [305, 579] on icon at bounding box center [306, 582] width 14 height 16
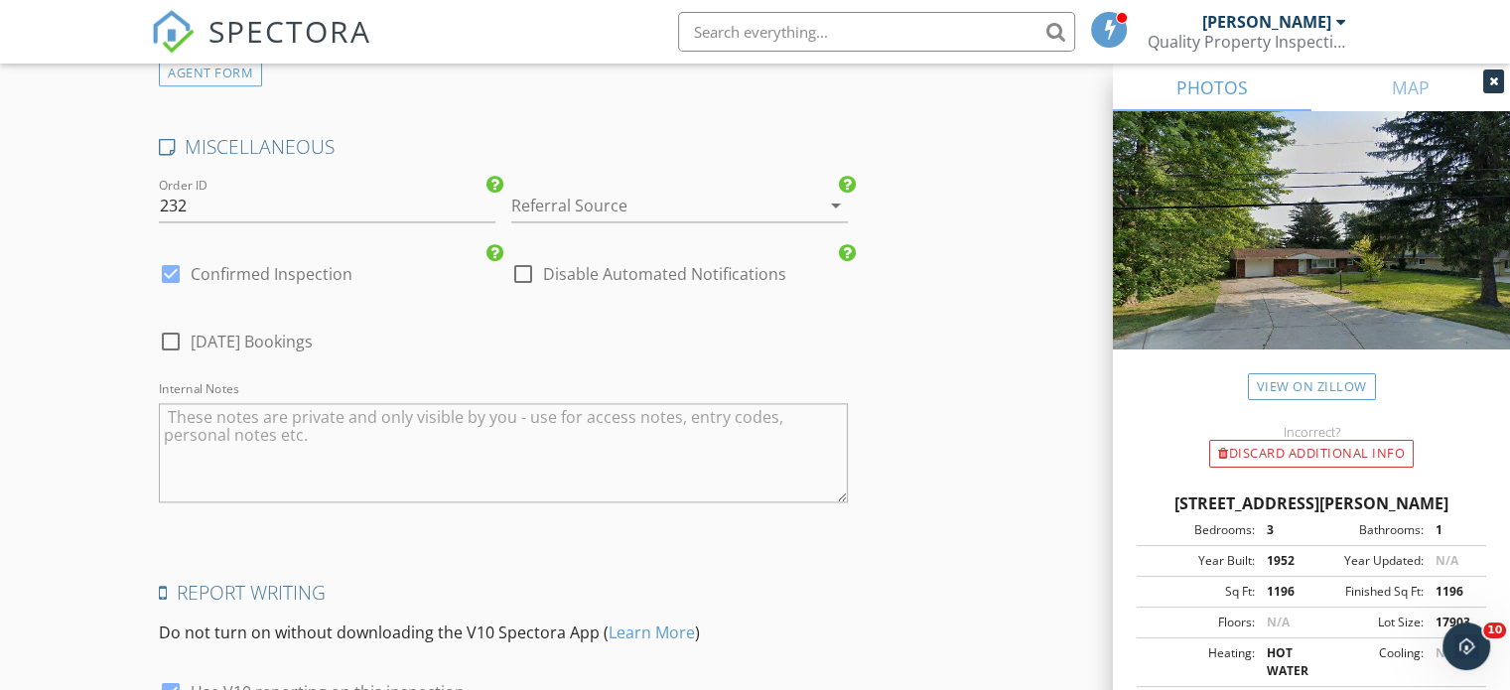
scroll to position [2781, 0]
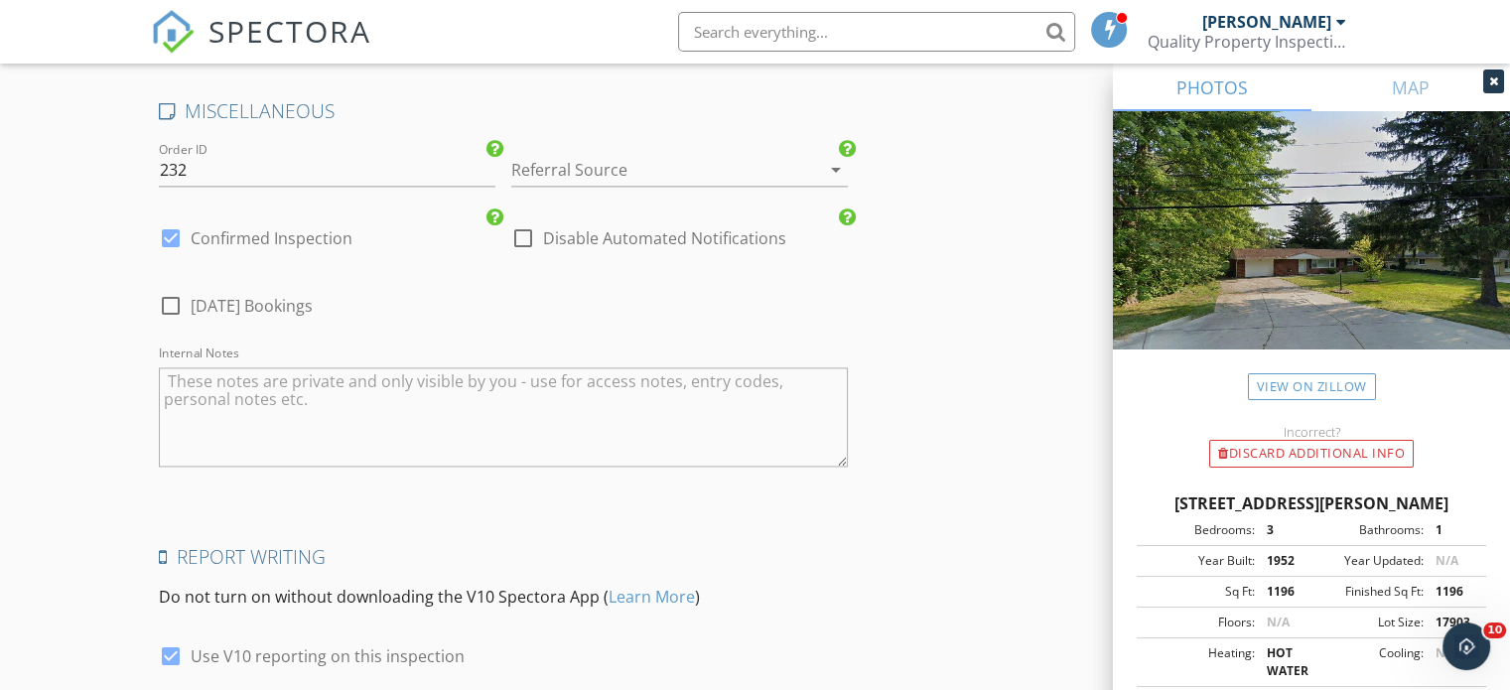
click at [649, 174] on div at bounding box center [651, 170] width 281 height 32
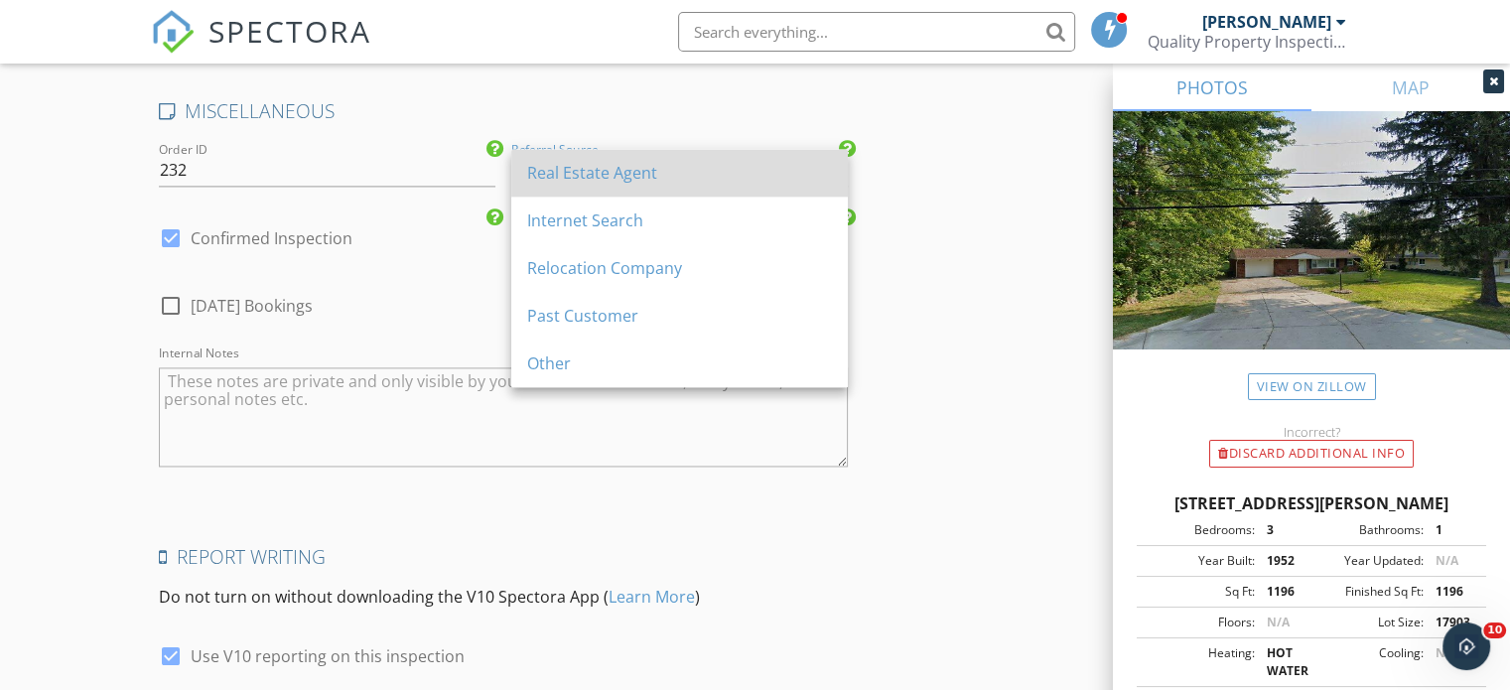
click at [637, 176] on div "Real Estate Agent" at bounding box center [679, 173] width 305 height 24
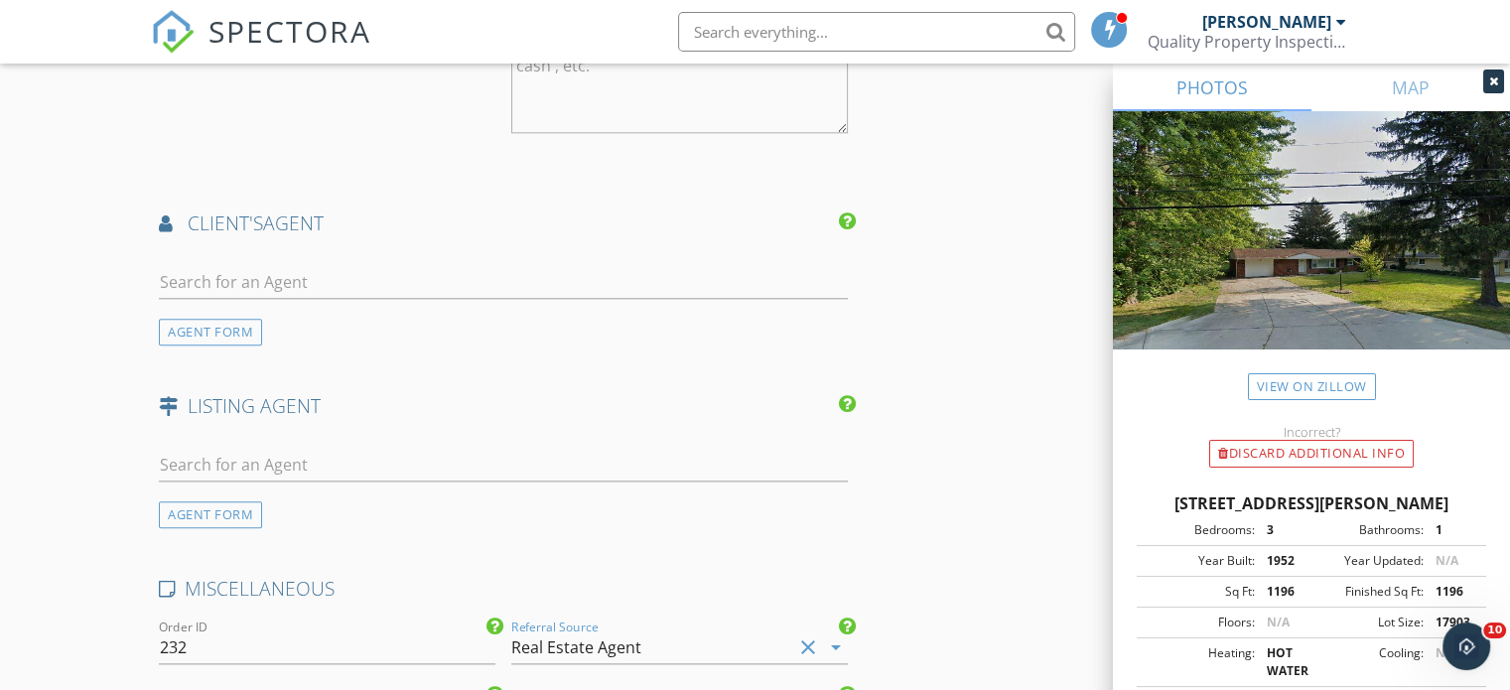
scroll to position [2284, 0]
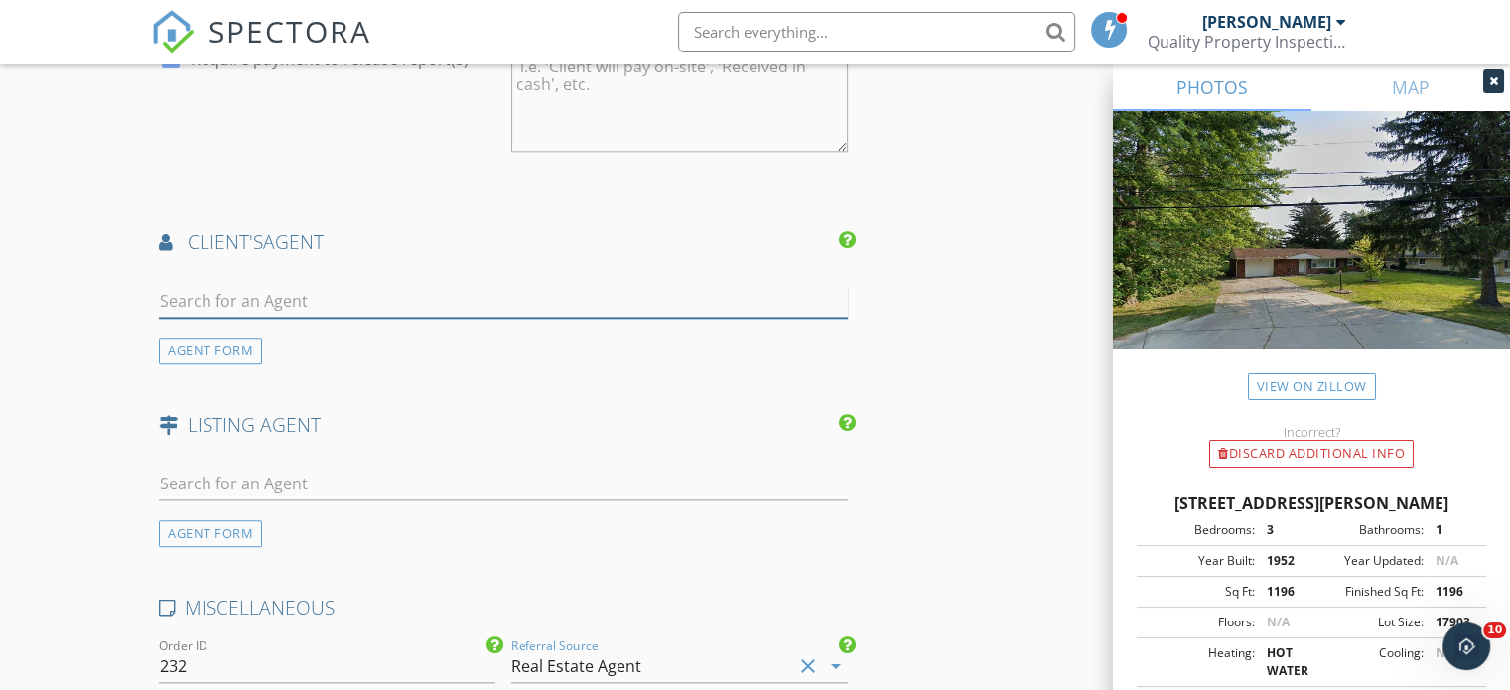
click at [465, 293] on input "text" at bounding box center [503, 301] width 689 height 33
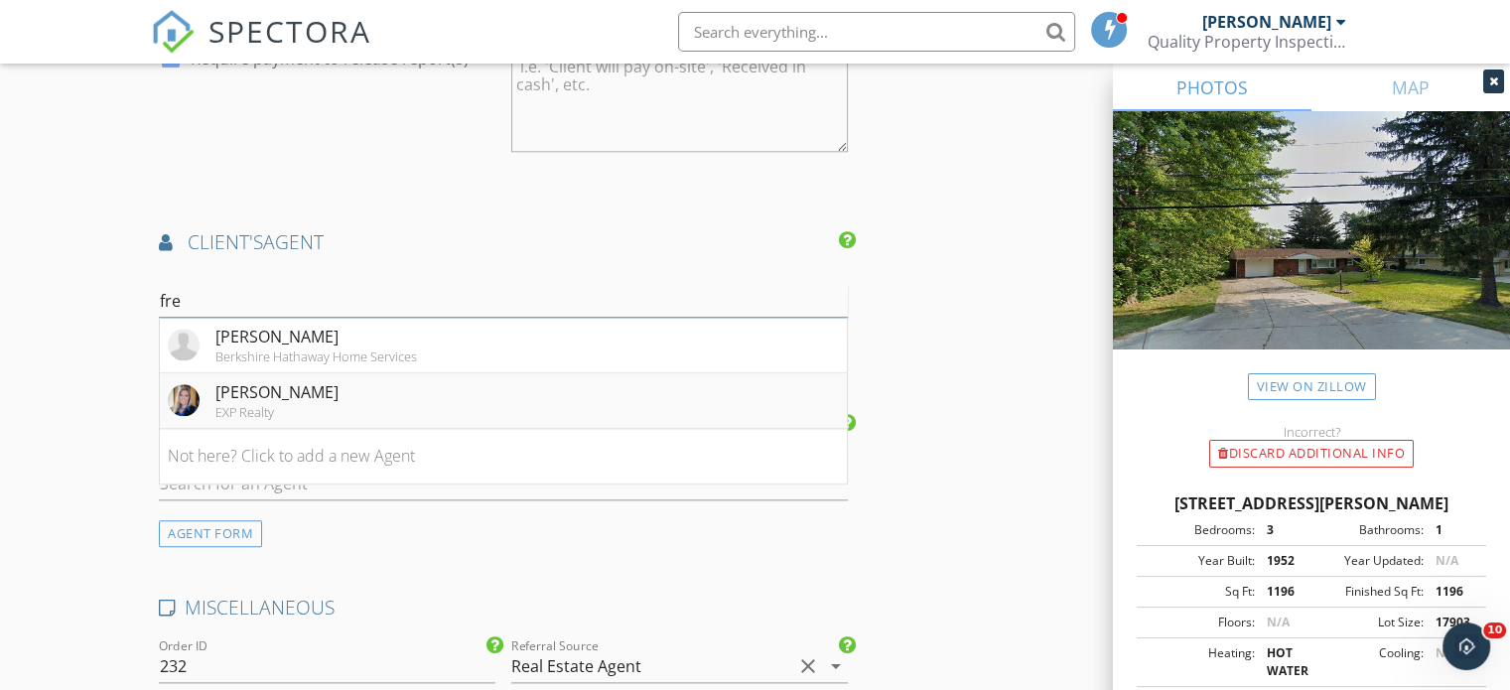
type input "fre"
click at [350, 407] on li "Nichole Freed EXP Realty" at bounding box center [503, 401] width 687 height 56
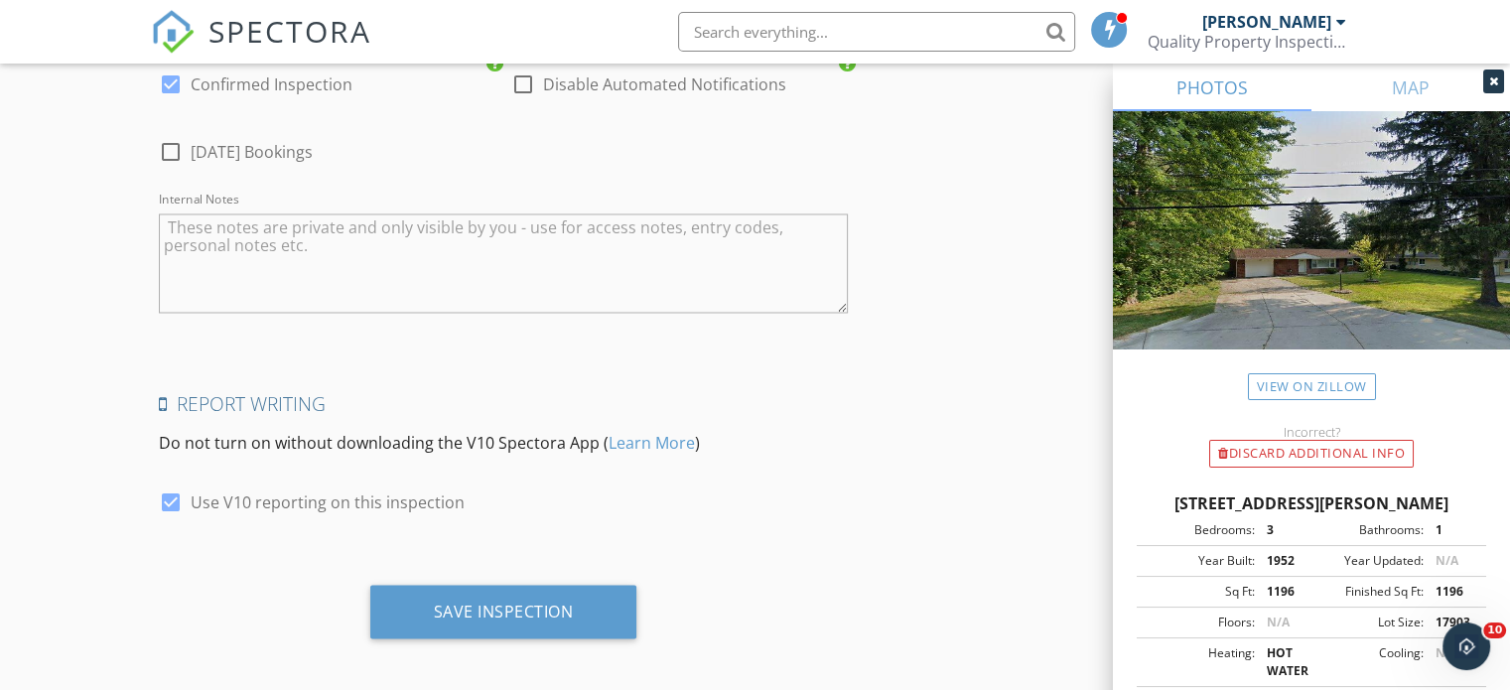
scroll to position [3390, 0]
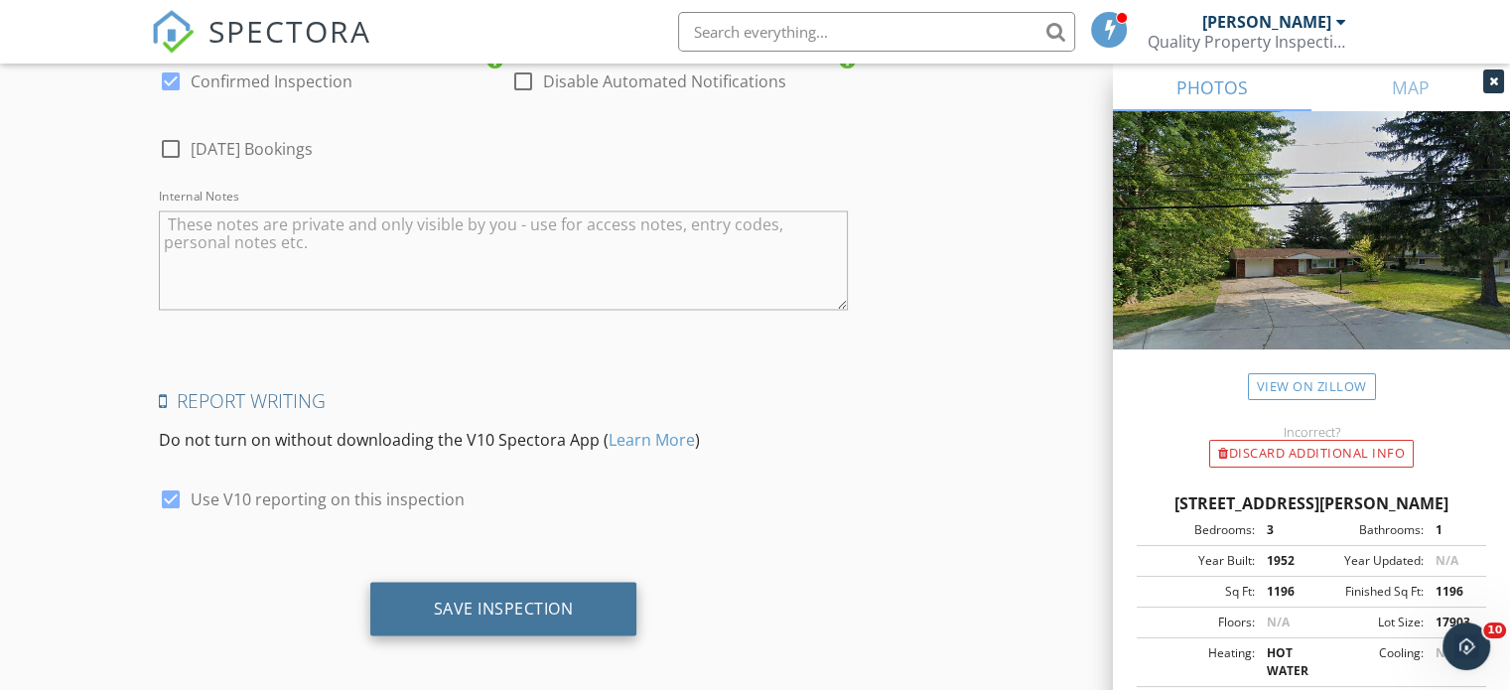
click at [503, 607] on div "Save Inspection" at bounding box center [504, 608] width 140 height 20
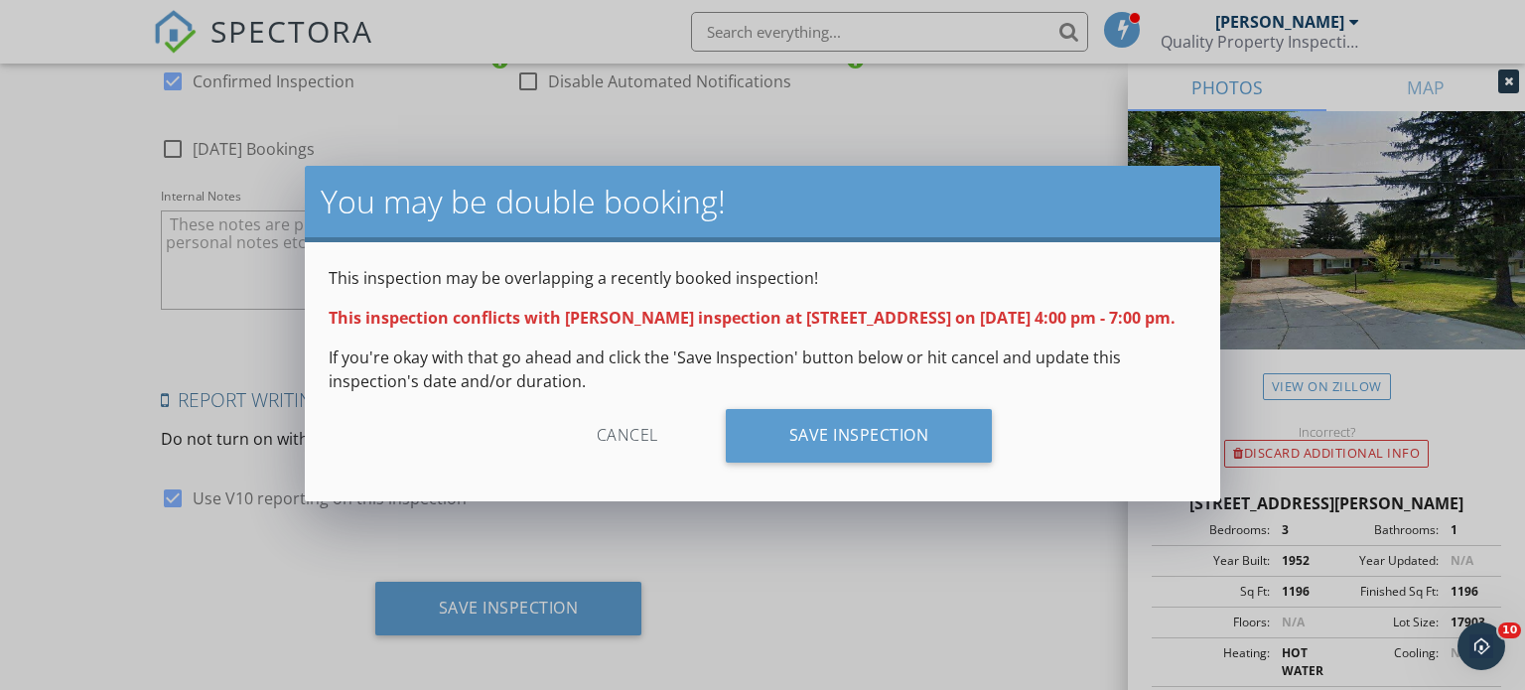
click at [622, 452] on div "Cancel" at bounding box center [627, 436] width 189 height 54
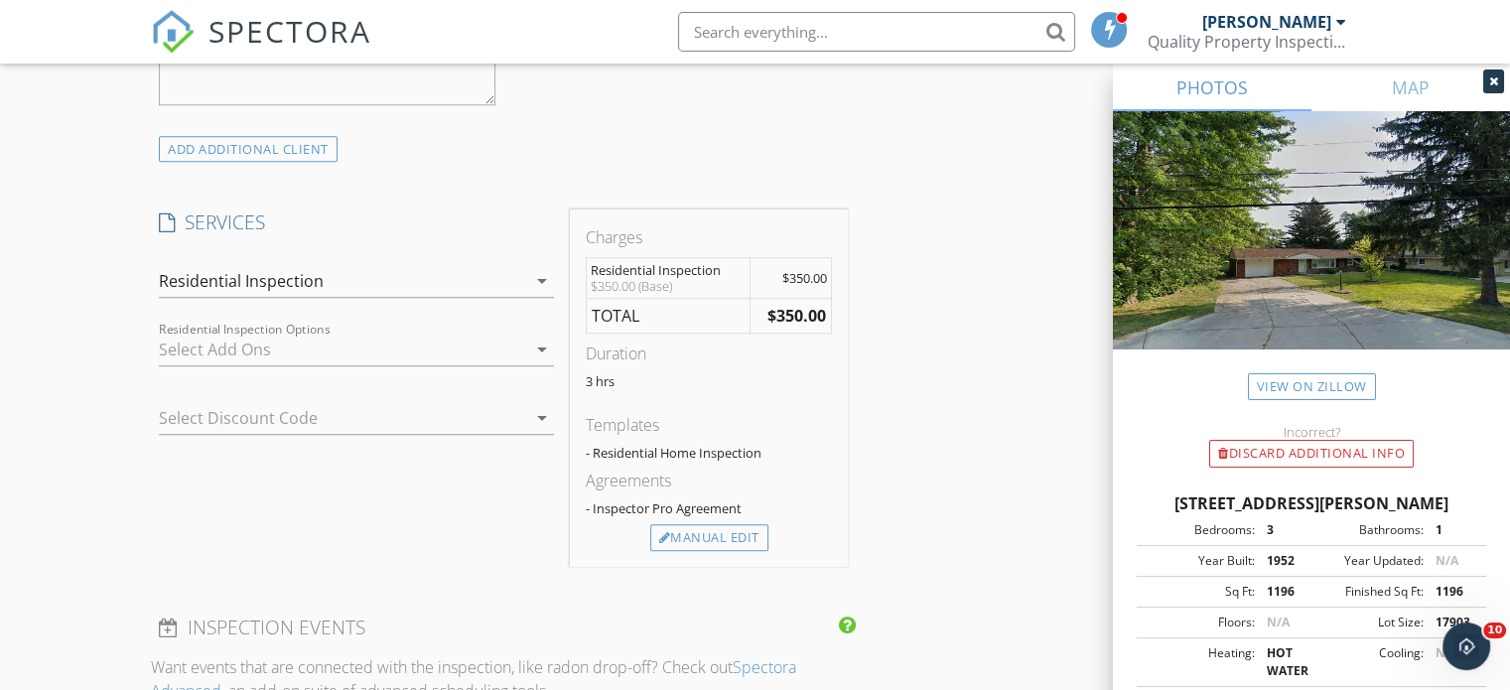
scroll to position [1504, 0]
click at [714, 539] on div "Manual Edit" at bounding box center [709, 539] width 118 height 28
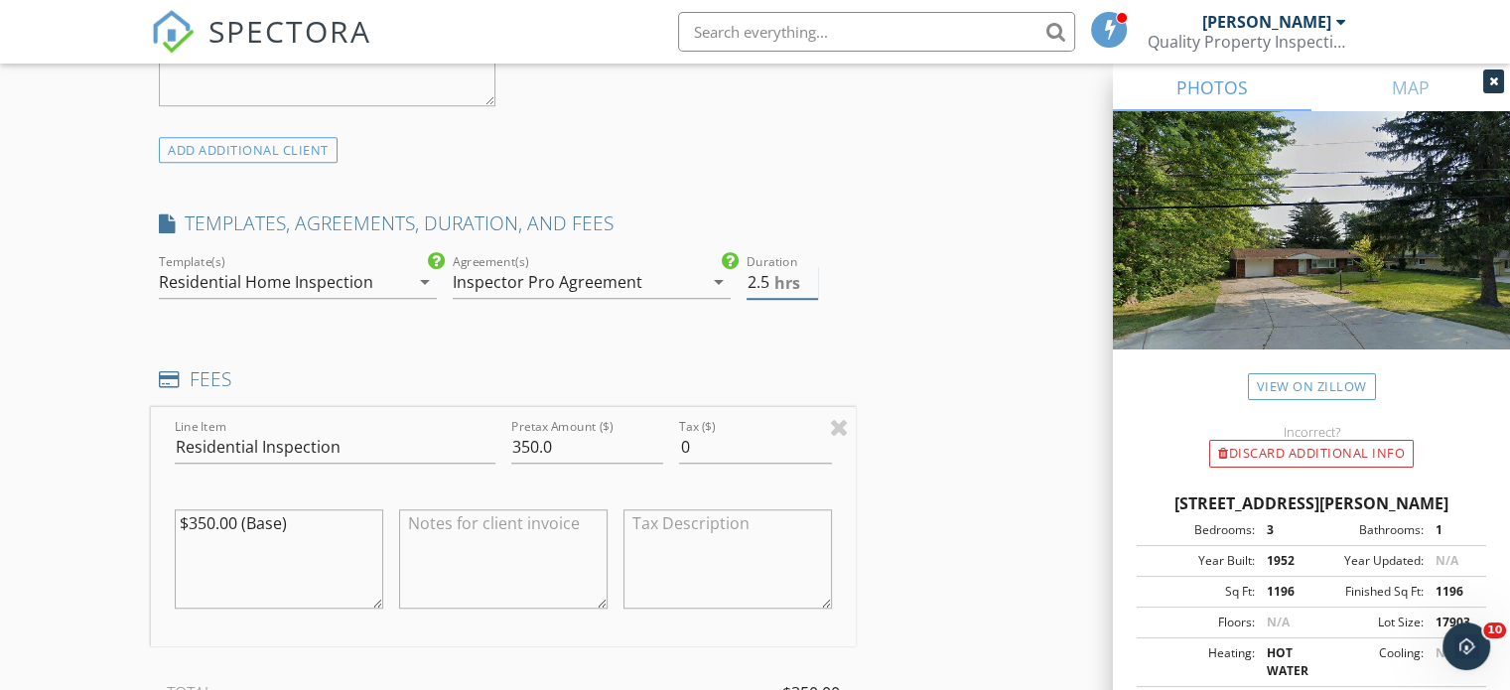
click at [810, 289] on input "2.5" at bounding box center [783, 282] width 72 height 33
type input "2"
click at [810, 289] on input "2" at bounding box center [783, 282] width 72 height 33
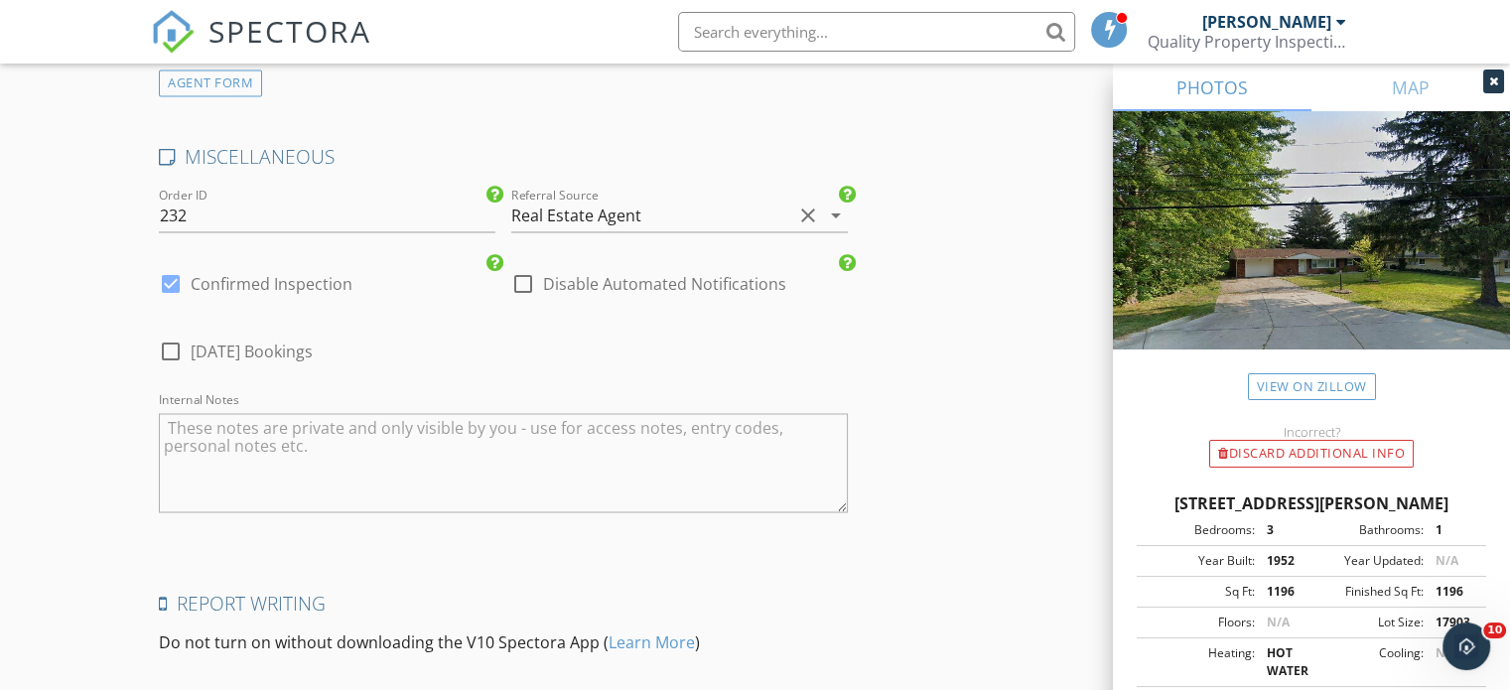
scroll to position [3594, 0]
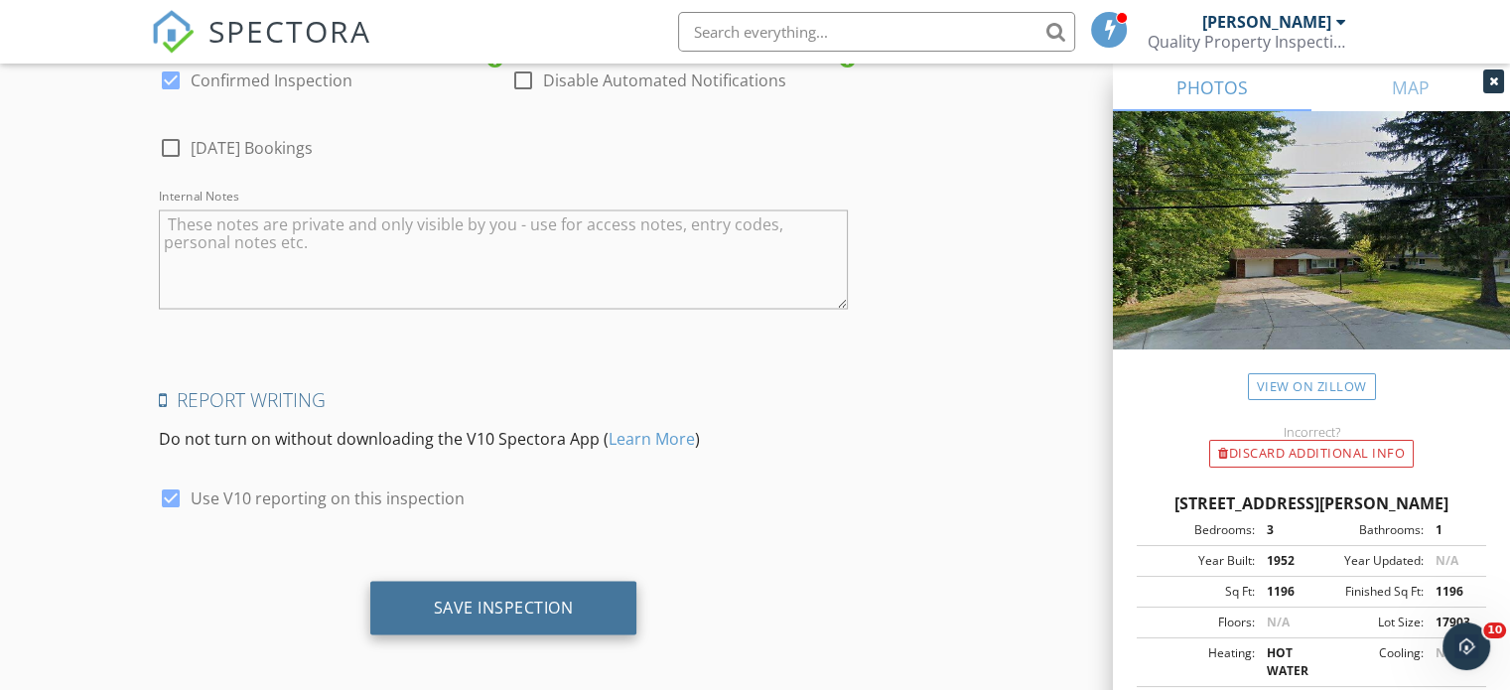
click at [512, 609] on div "Save Inspection" at bounding box center [504, 607] width 140 height 20
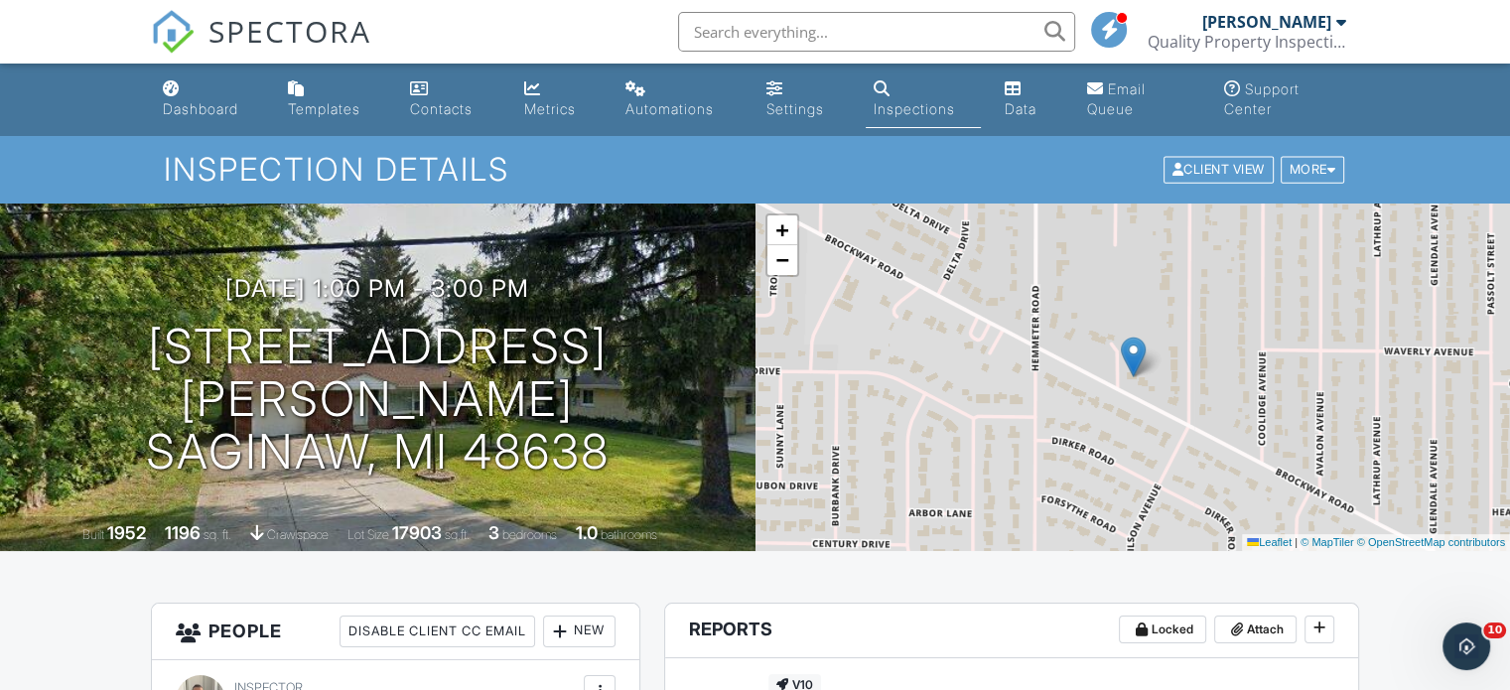
click at [183, 97] on link "Dashboard" at bounding box center [209, 100] width 109 height 57
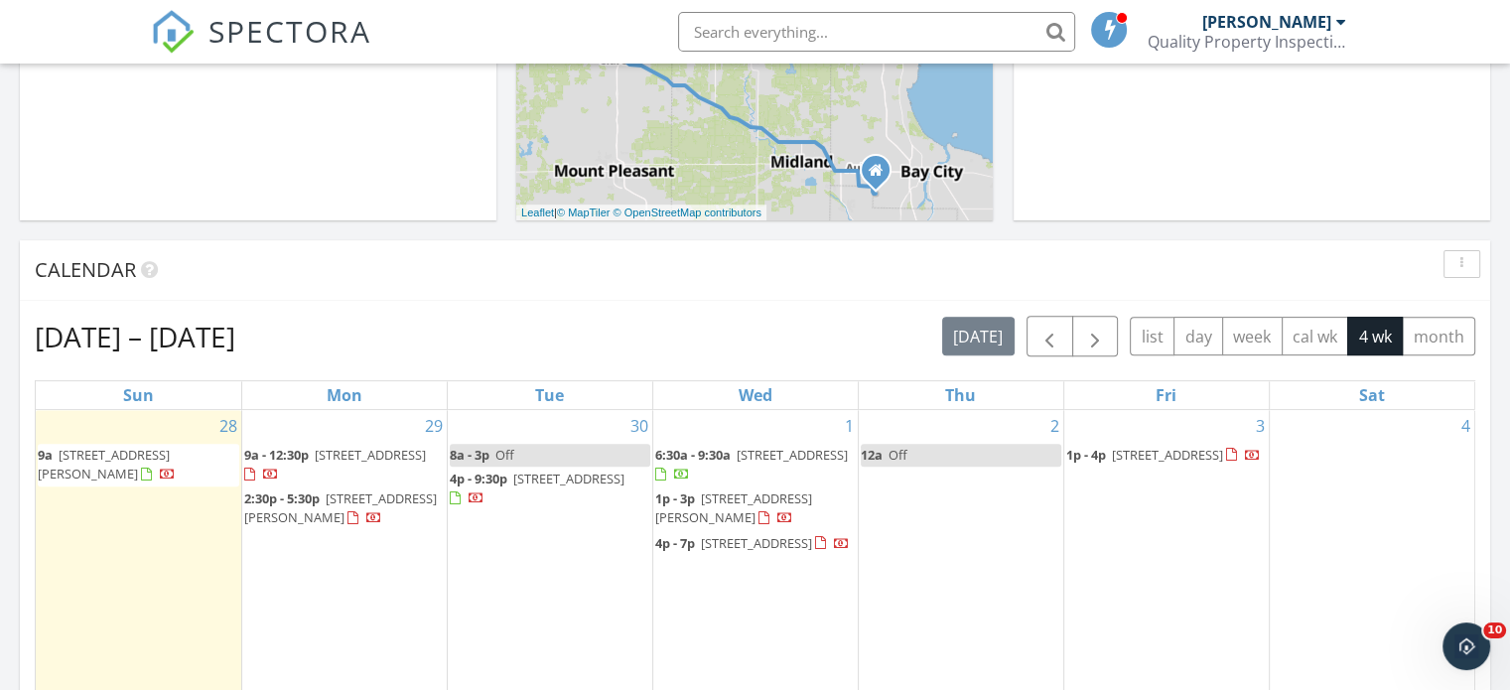
scroll to position [695, 0]
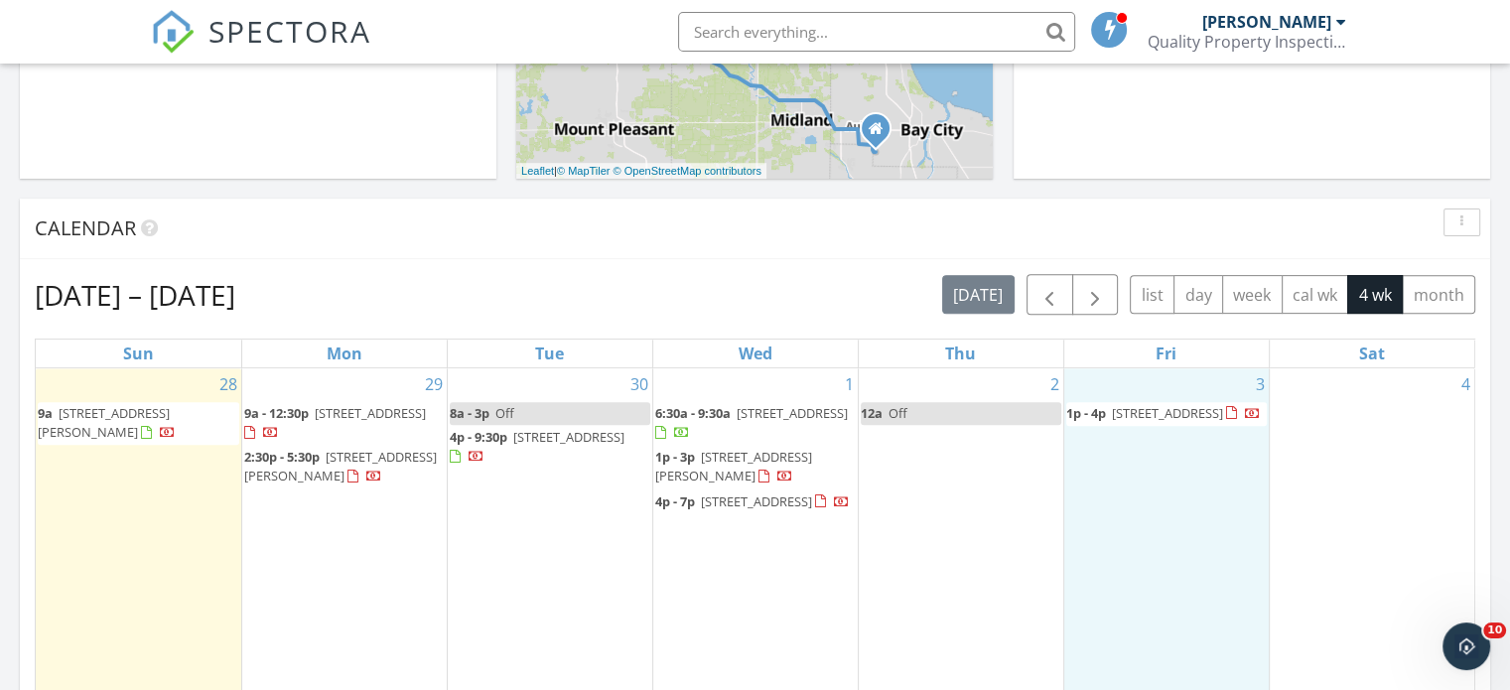
click at [1159, 539] on div "3 1p - 4p [STREET_ADDRESS]" at bounding box center [1167, 536] width 205 height 336
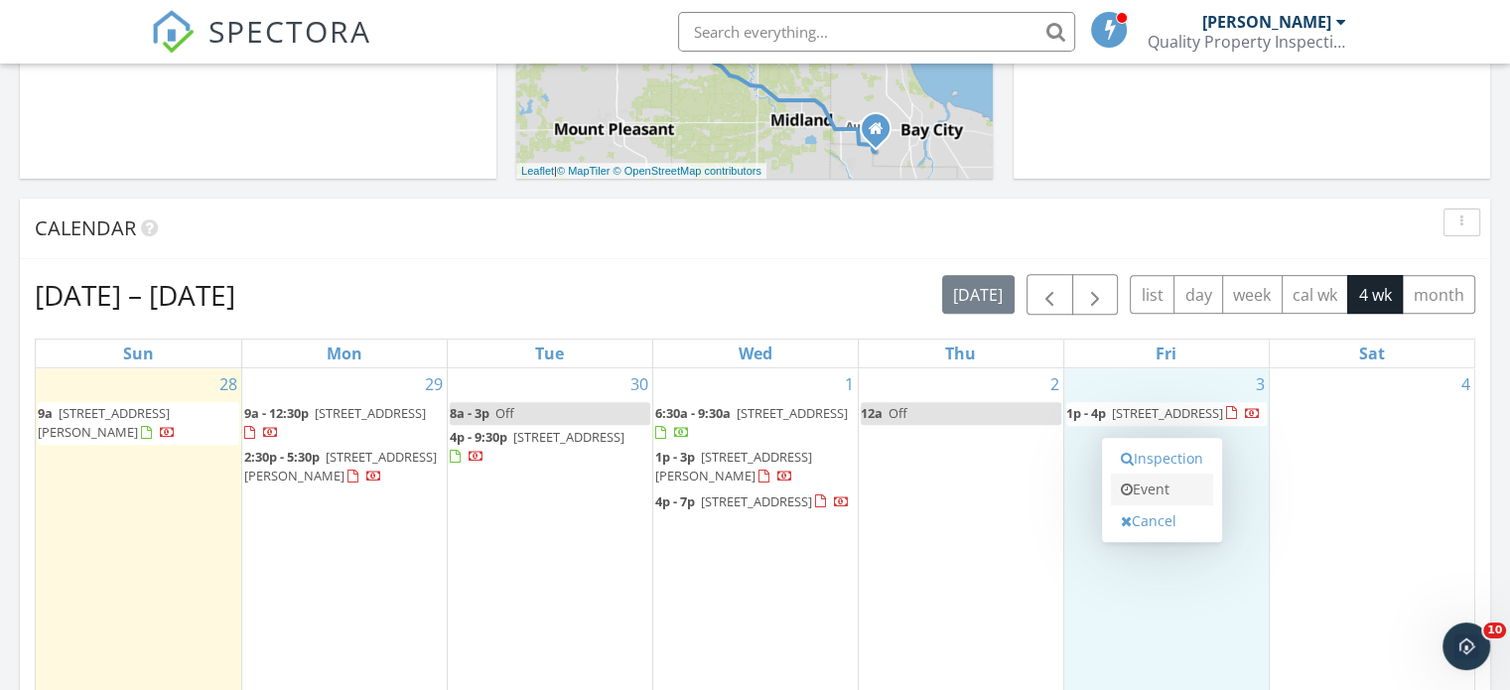
click at [1160, 495] on link "Event" at bounding box center [1162, 490] width 102 height 32
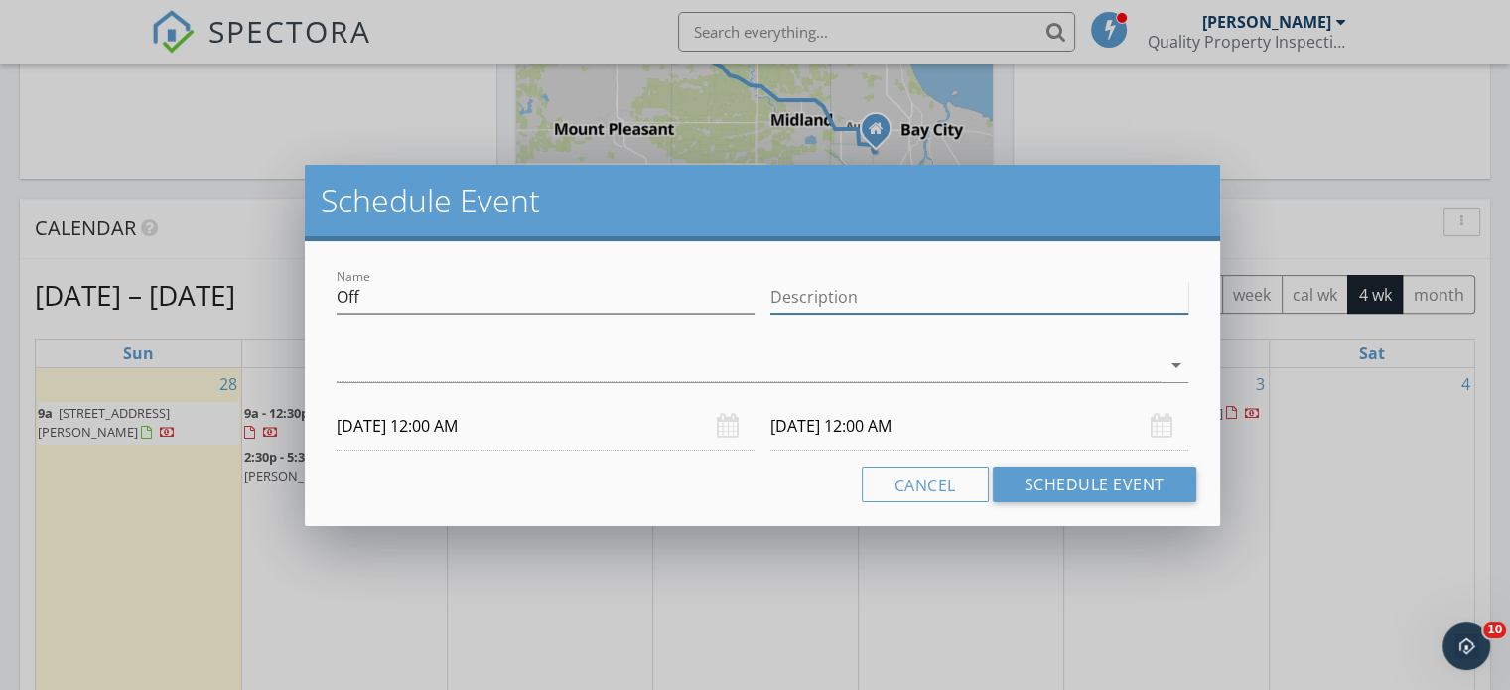
click at [856, 297] on input "Description" at bounding box center [980, 297] width 418 height 33
type input "off"
click at [671, 361] on div at bounding box center [749, 366] width 824 height 33
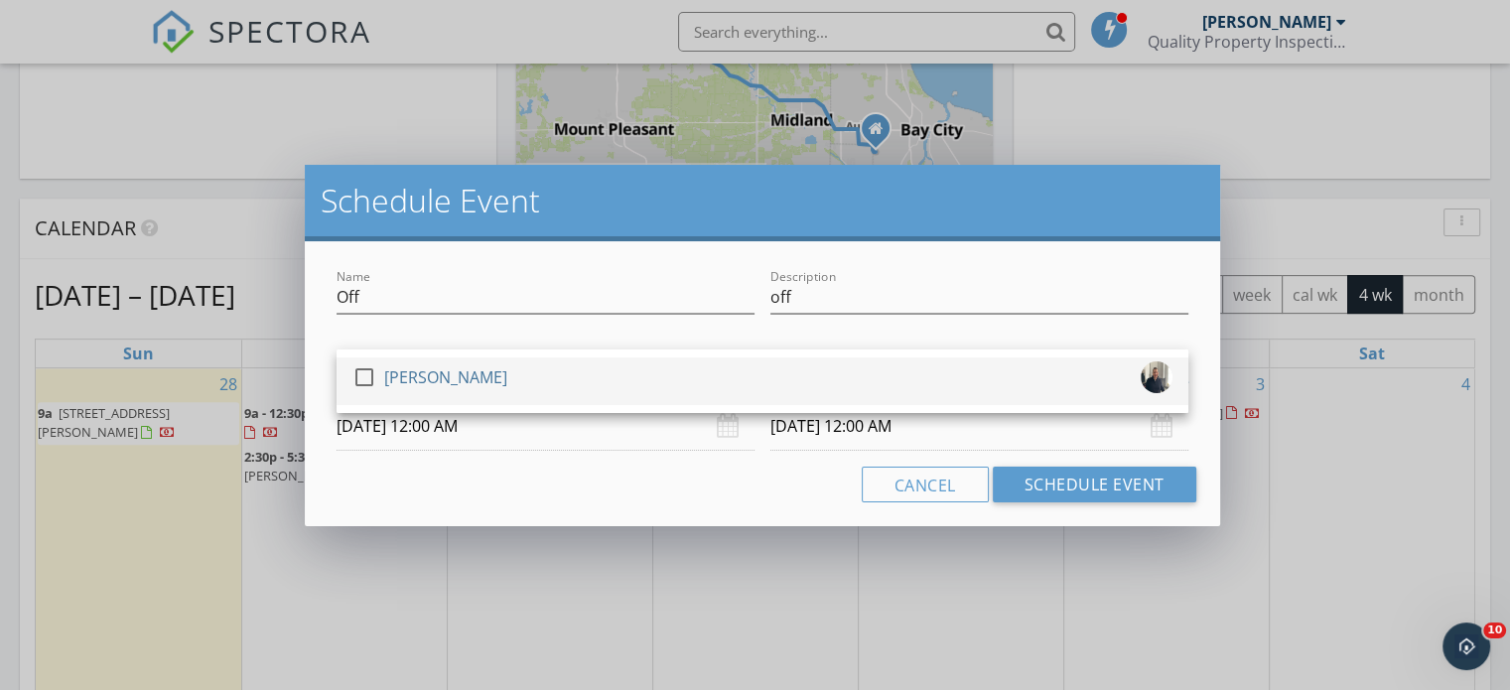
click at [364, 382] on div at bounding box center [365, 377] width 34 height 34
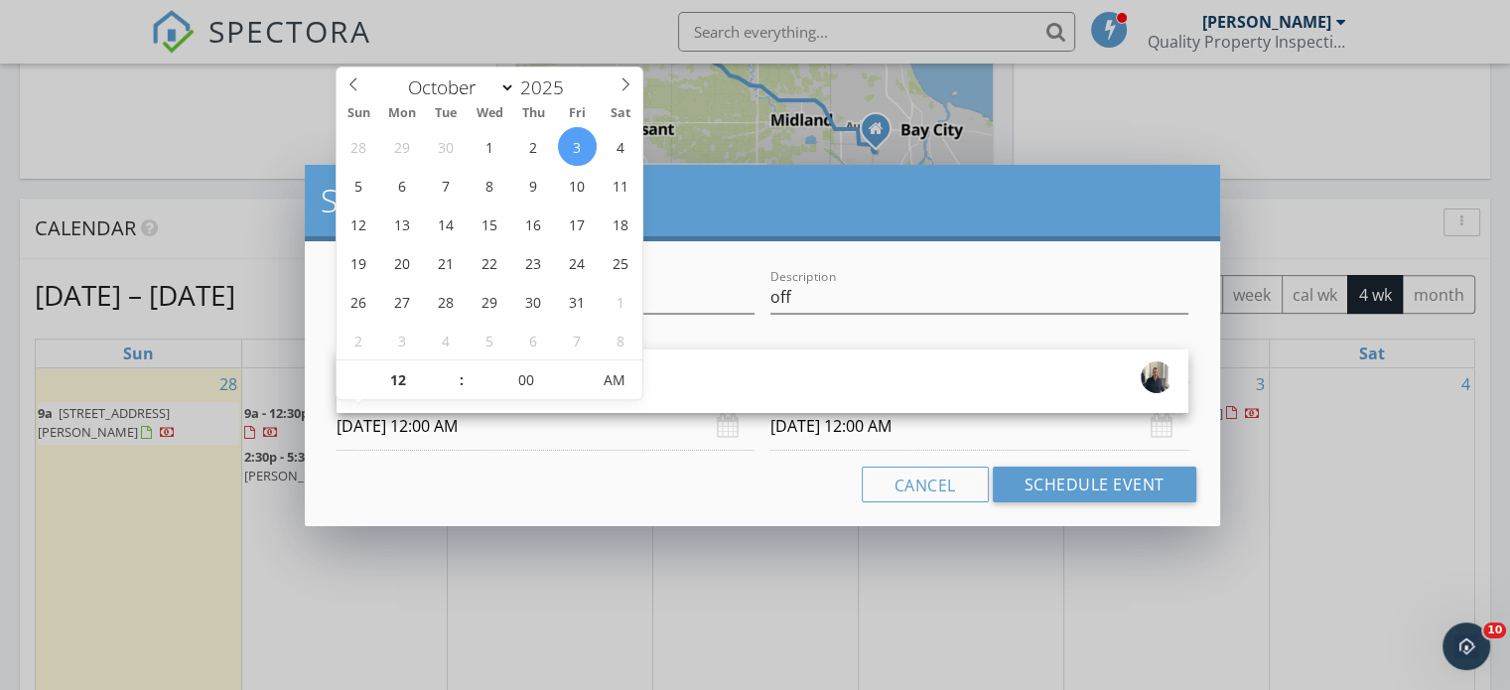
click at [656, 431] on input "10/03/2025 12:00 AM" at bounding box center [546, 426] width 418 height 49
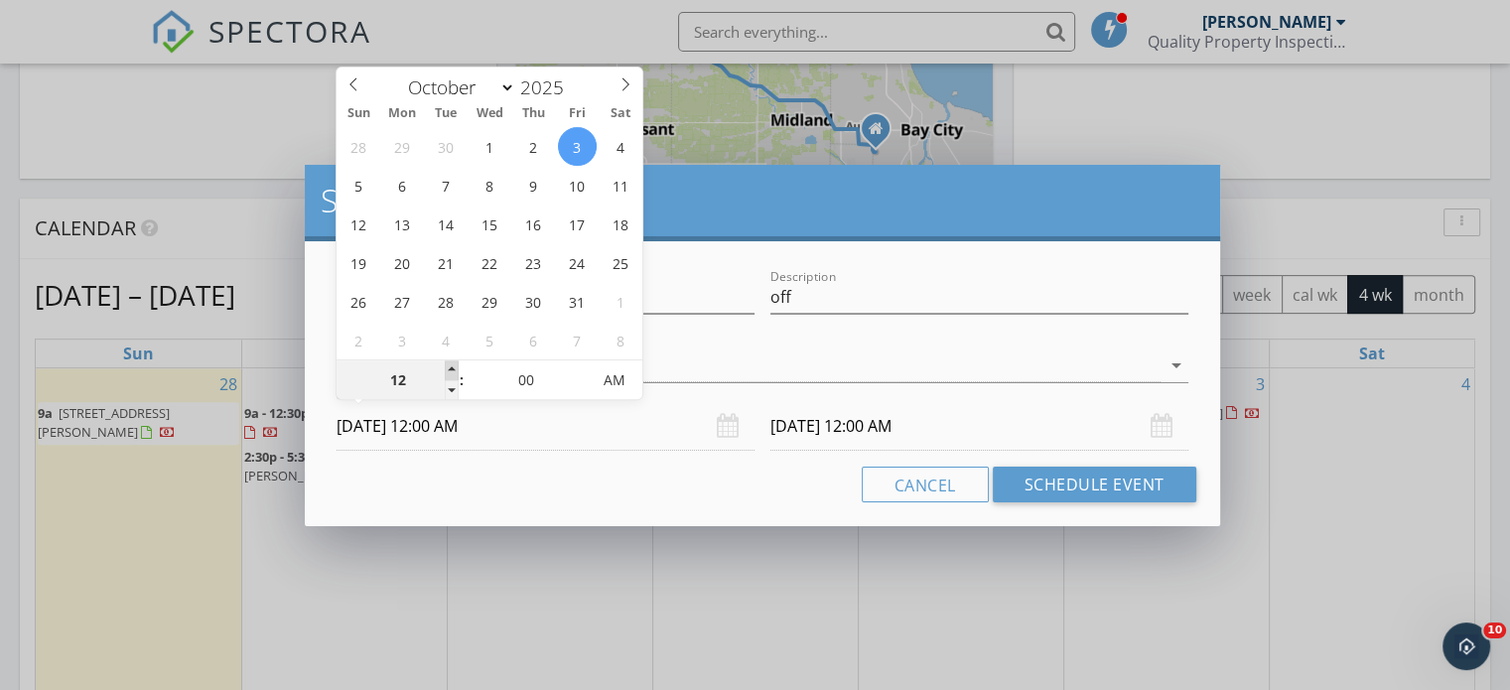
type input "01"
type input "10/03/2025 1:00 AM"
click at [447, 368] on span at bounding box center [452, 370] width 14 height 20
type input "02"
type input "10/03/2025 2:00 AM"
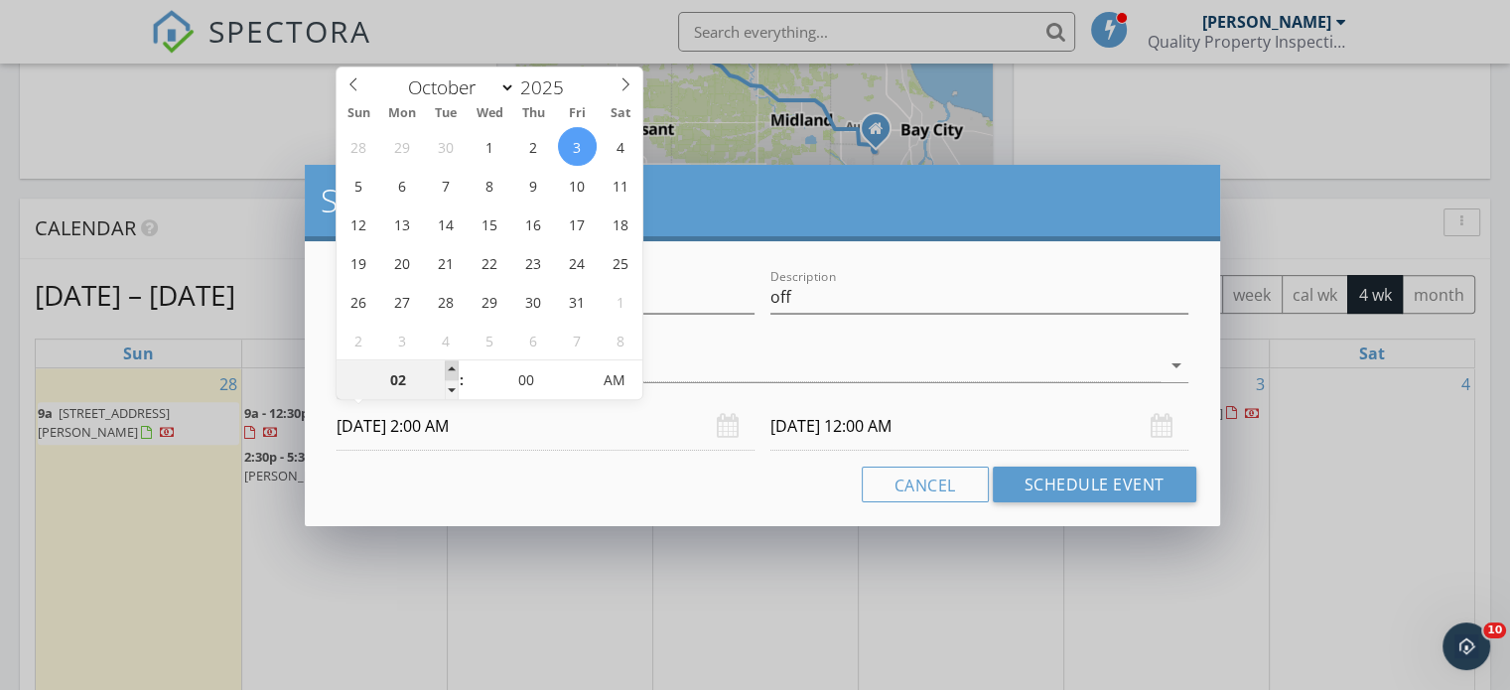
click at [447, 368] on span at bounding box center [452, 370] width 14 height 20
type input "10/04/2025 2:00 AM"
type input "03"
type input "10/03/2025 3:00 AM"
click at [447, 368] on span at bounding box center [452, 370] width 14 height 20
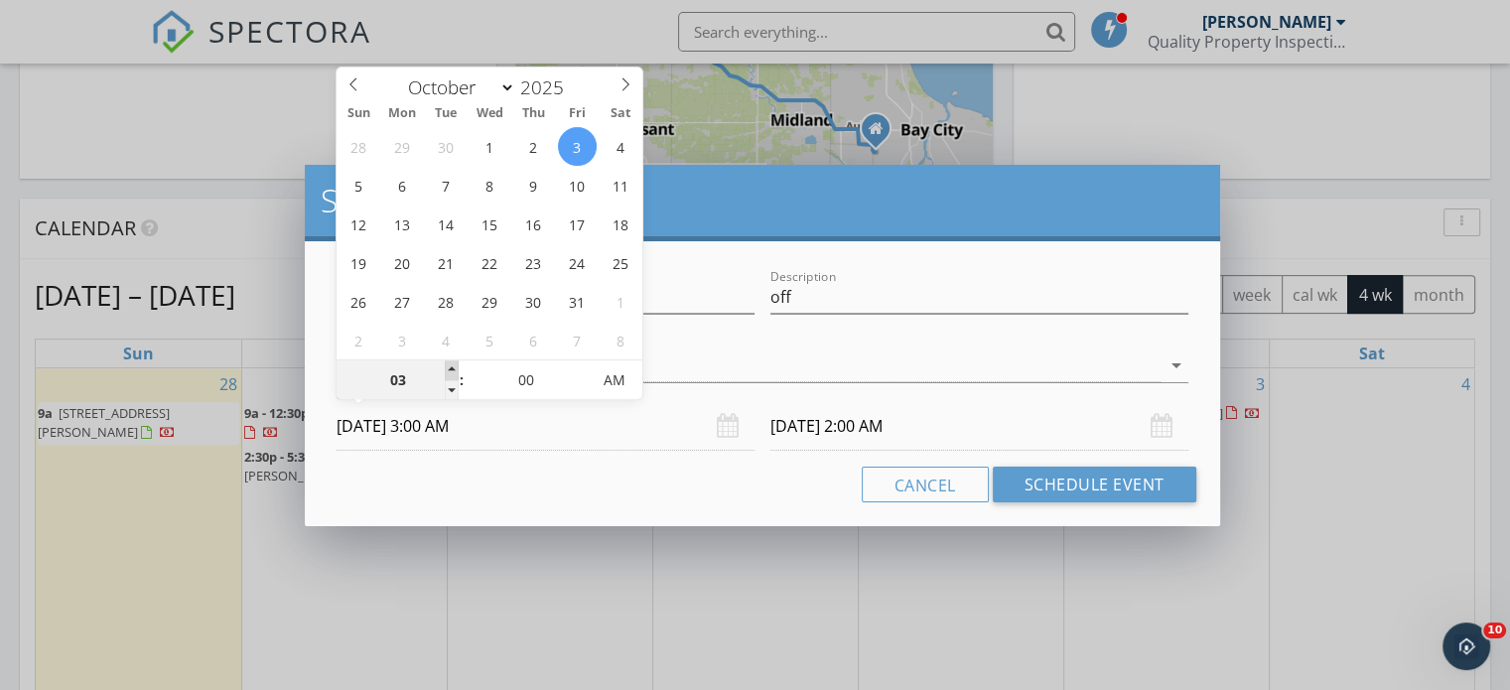
type input "04"
type input "10/03/2025 4:00 AM"
click at [447, 368] on span at bounding box center [452, 370] width 14 height 20
type input "05"
type input "10/03/2025 5:00 AM"
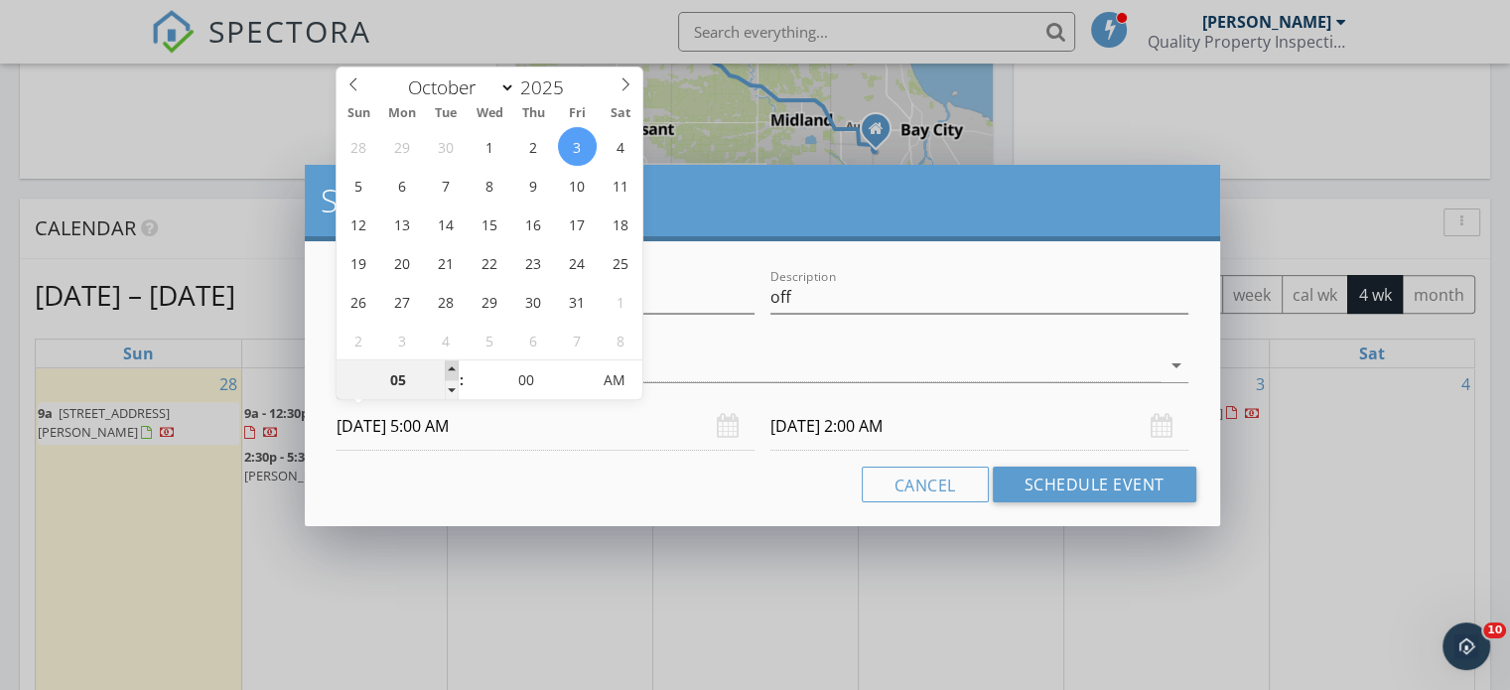
click at [447, 368] on span at bounding box center [452, 370] width 14 height 20
type input "06"
type input "10/03/2025 6:00 AM"
click at [447, 368] on span at bounding box center [452, 370] width 14 height 20
type input "07"
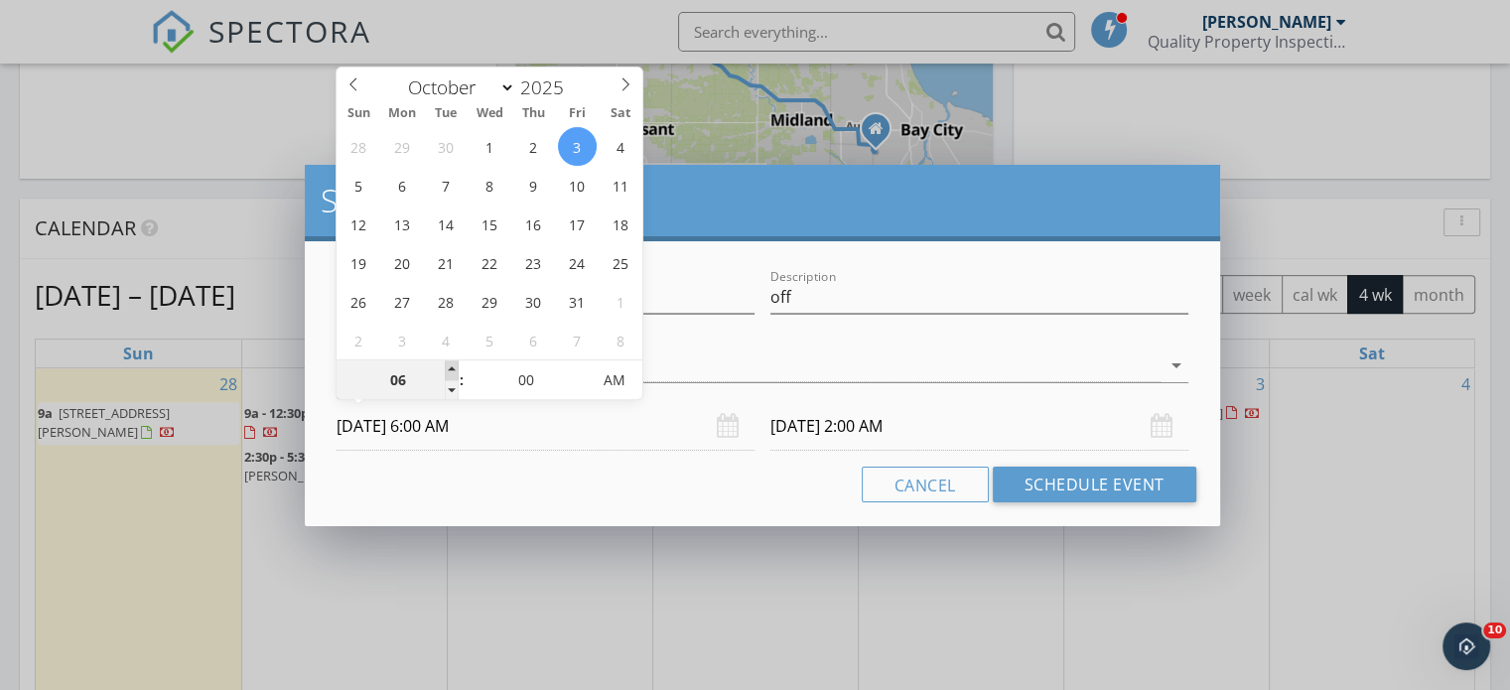
type input "10/03/2025 7:00 AM"
click at [447, 368] on span at bounding box center [452, 370] width 14 height 20
type input "10/04/2025 7:00 AM"
type input "08"
type input "10/03/2025 8:00 AM"
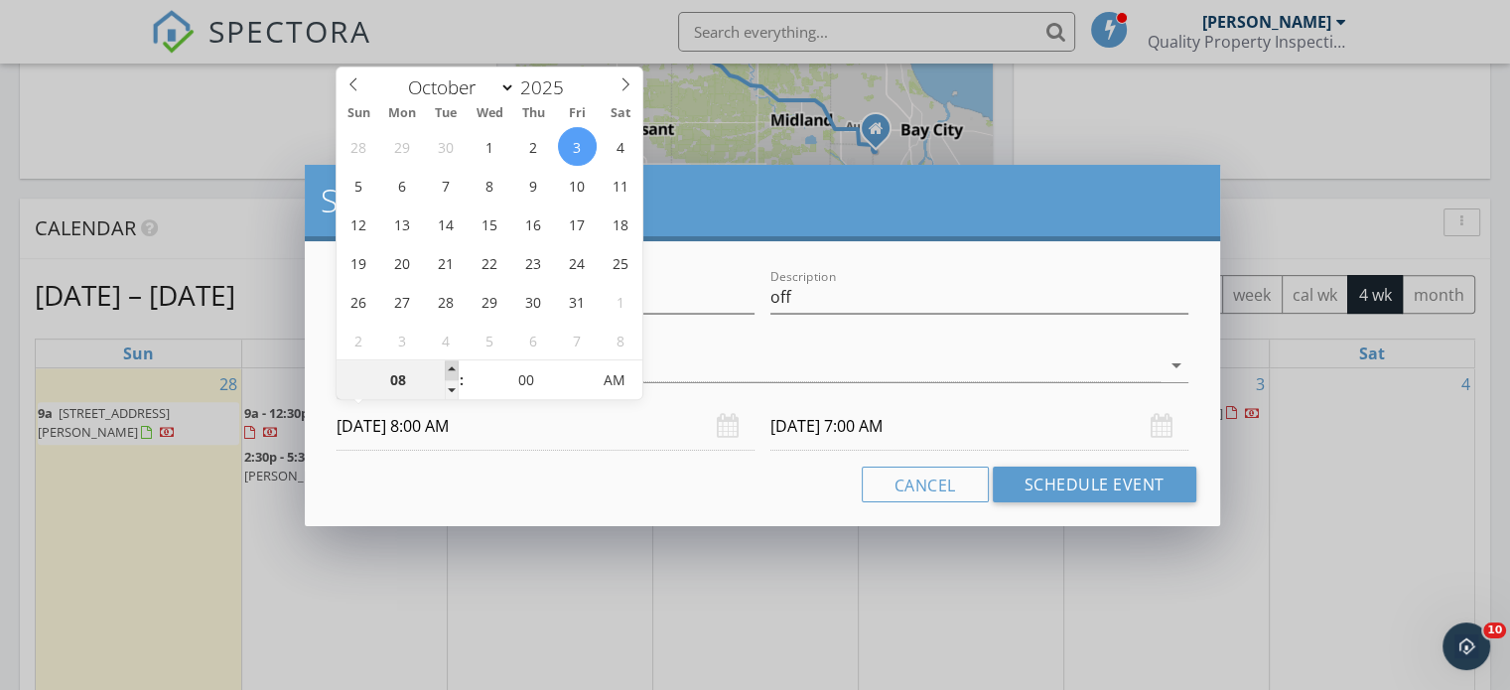
click at [447, 368] on span at bounding box center [452, 370] width 14 height 20
type input "08"
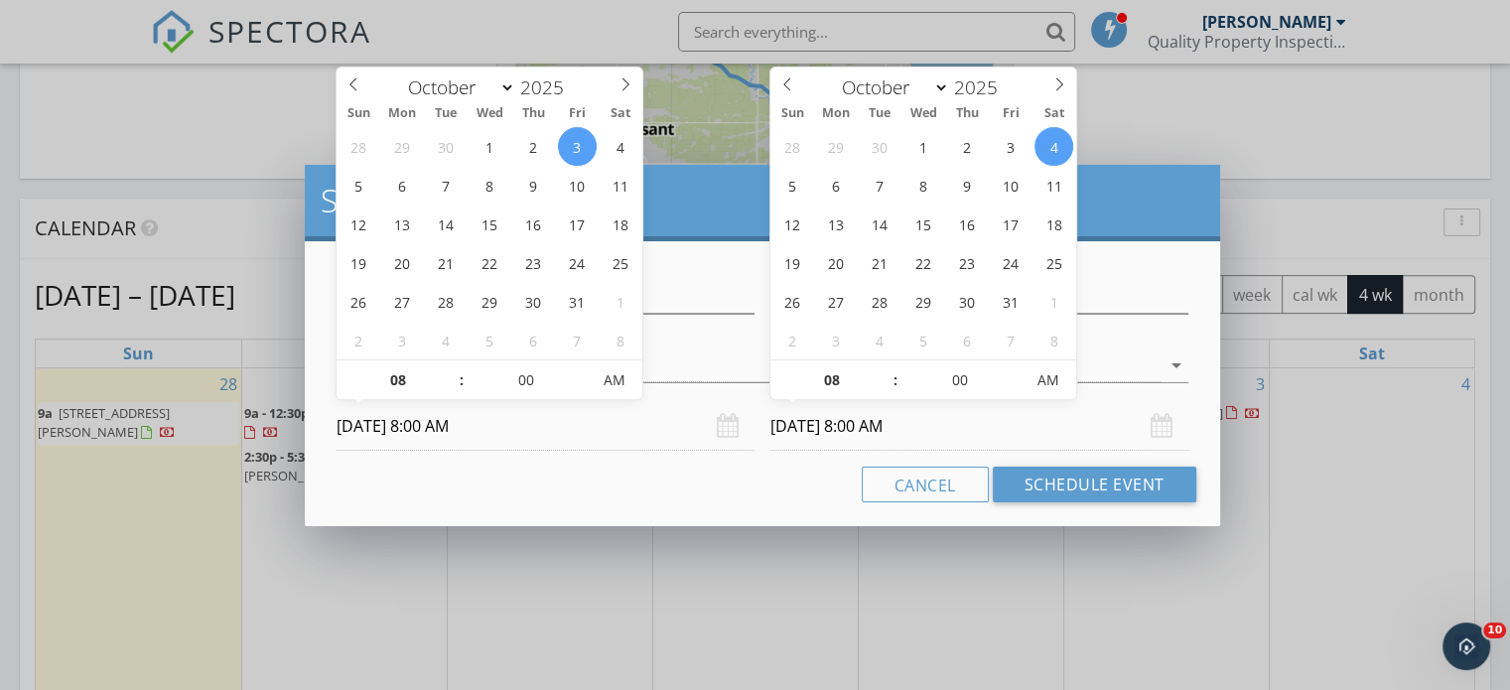
click at [955, 435] on input "10/04/2025 8:00 AM" at bounding box center [980, 426] width 418 height 49
type input "10/03/2025 8:00 AM"
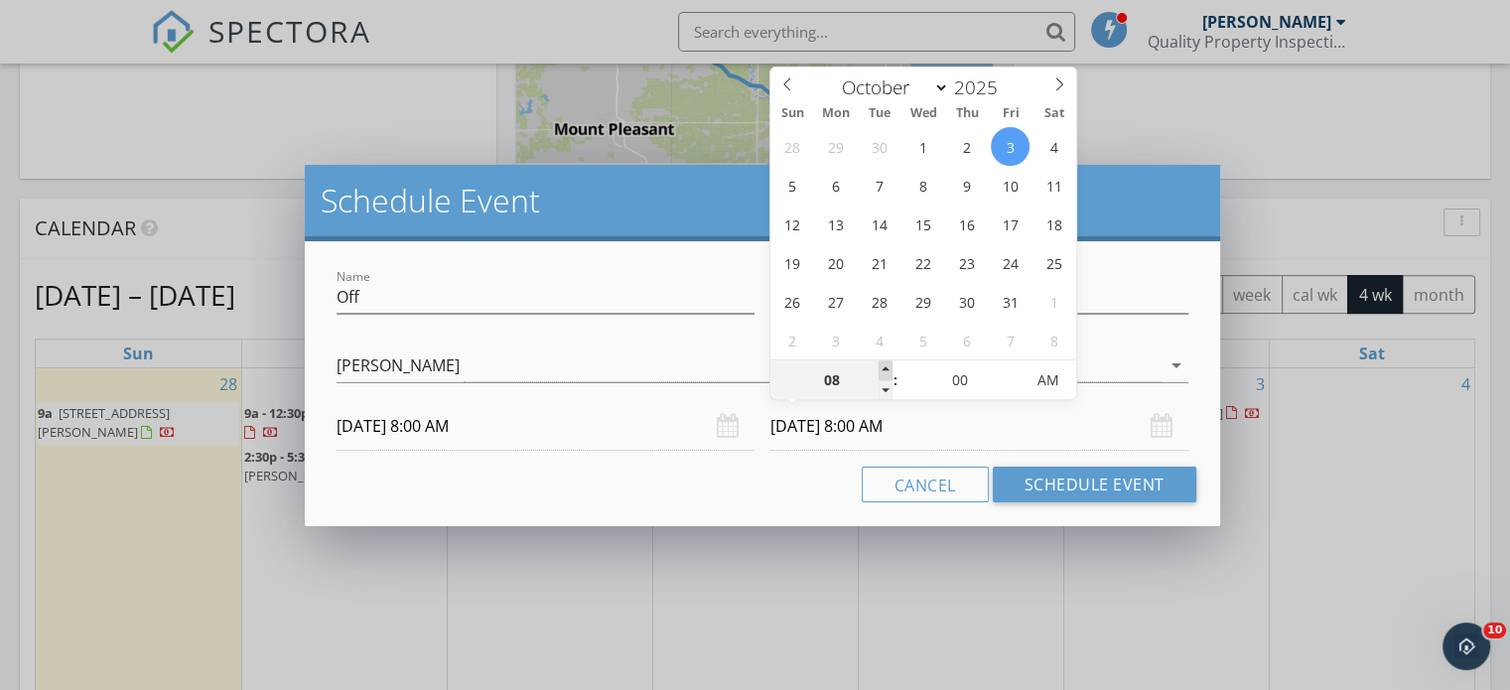
type input "09"
type input "10/03/2025 9:00 AM"
click at [885, 366] on span at bounding box center [886, 370] width 14 height 20
type input "10"
type input "10/03/2025 10:00 AM"
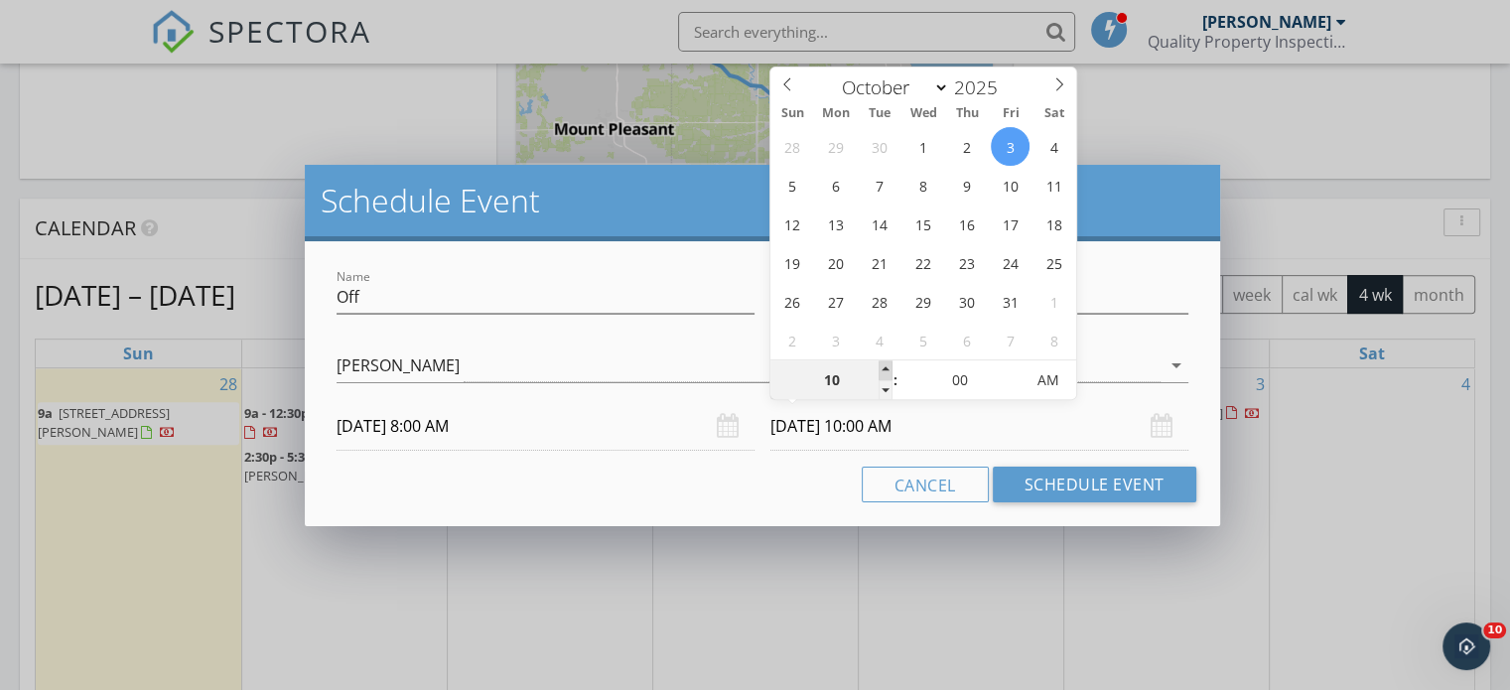
click at [885, 366] on span at bounding box center [886, 370] width 14 height 20
type input "11"
type input "10/03/2025 11:00 AM"
click at [885, 366] on span at bounding box center [886, 370] width 14 height 20
type input "12"
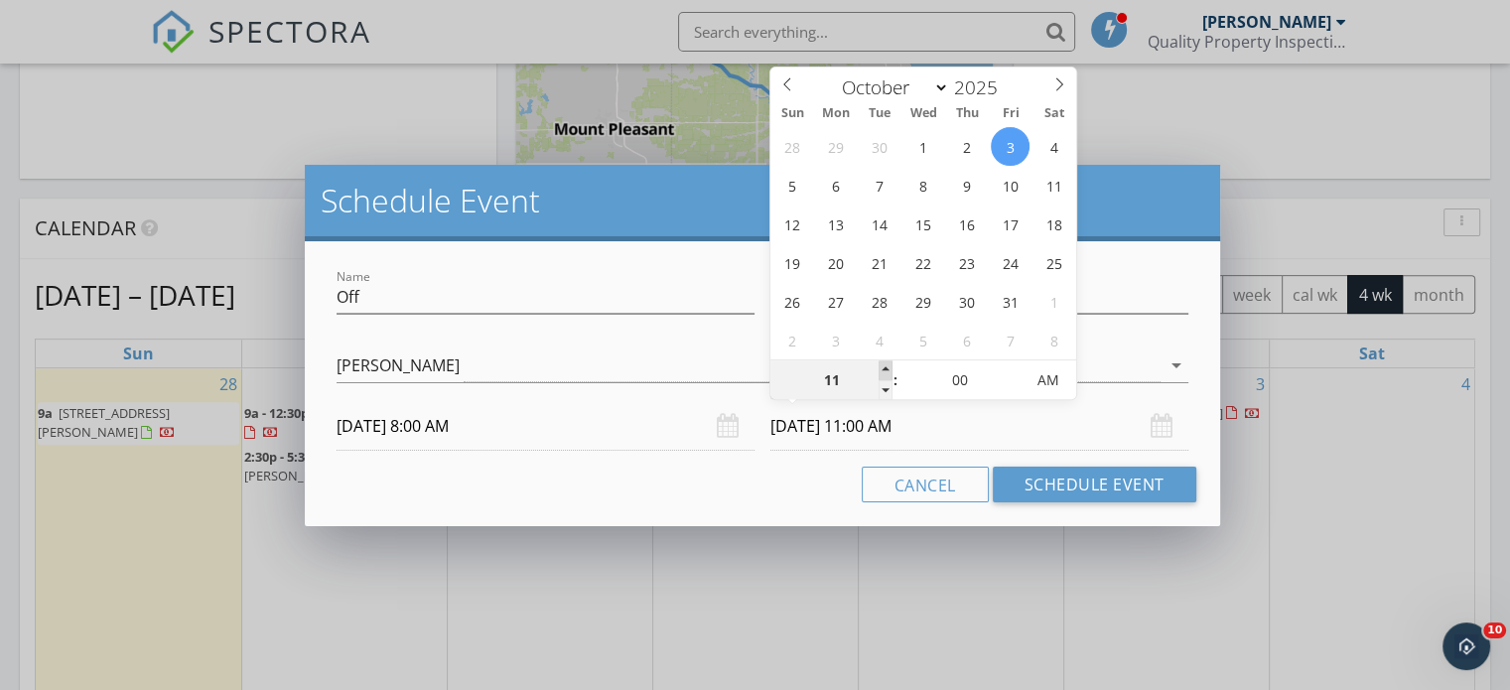
type input "10/03/2025 12:00 PM"
click at [885, 366] on span at bounding box center [886, 370] width 14 height 20
type input "01"
type input "10/03/2025 1:00 PM"
click at [885, 366] on span at bounding box center [886, 370] width 14 height 20
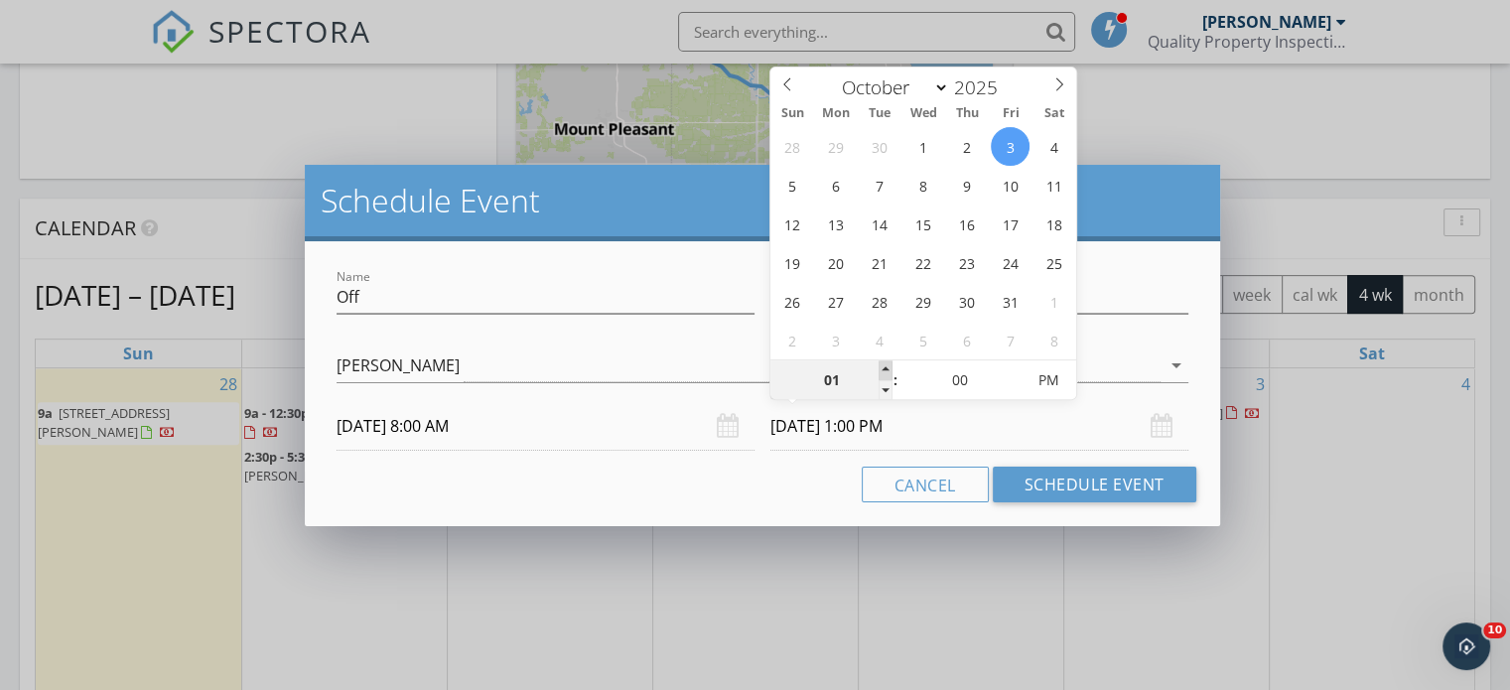
type input "02"
type input "10/03/2025 2:00 PM"
click at [885, 366] on span at bounding box center [886, 370] width 14 height 20
type input "03"
type input "10/03/2025 3:00 PM"
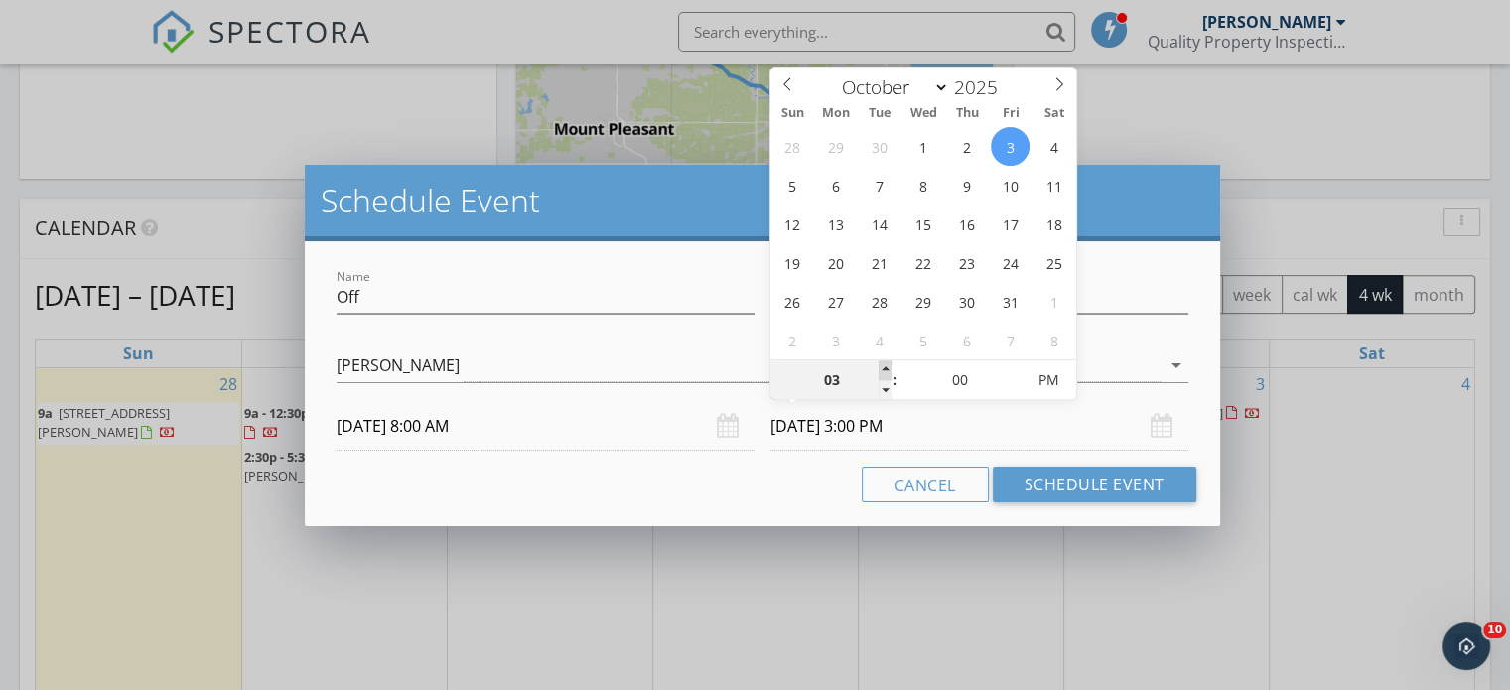
click at [885, 366] on span at bounding box center [886, 370] width 14 height 20
type input "04"
type input "10/03/2025 4:00 PM"
click at [885, 366] on span at bounding box center [886, 370] width 14 height 20
type input "03"
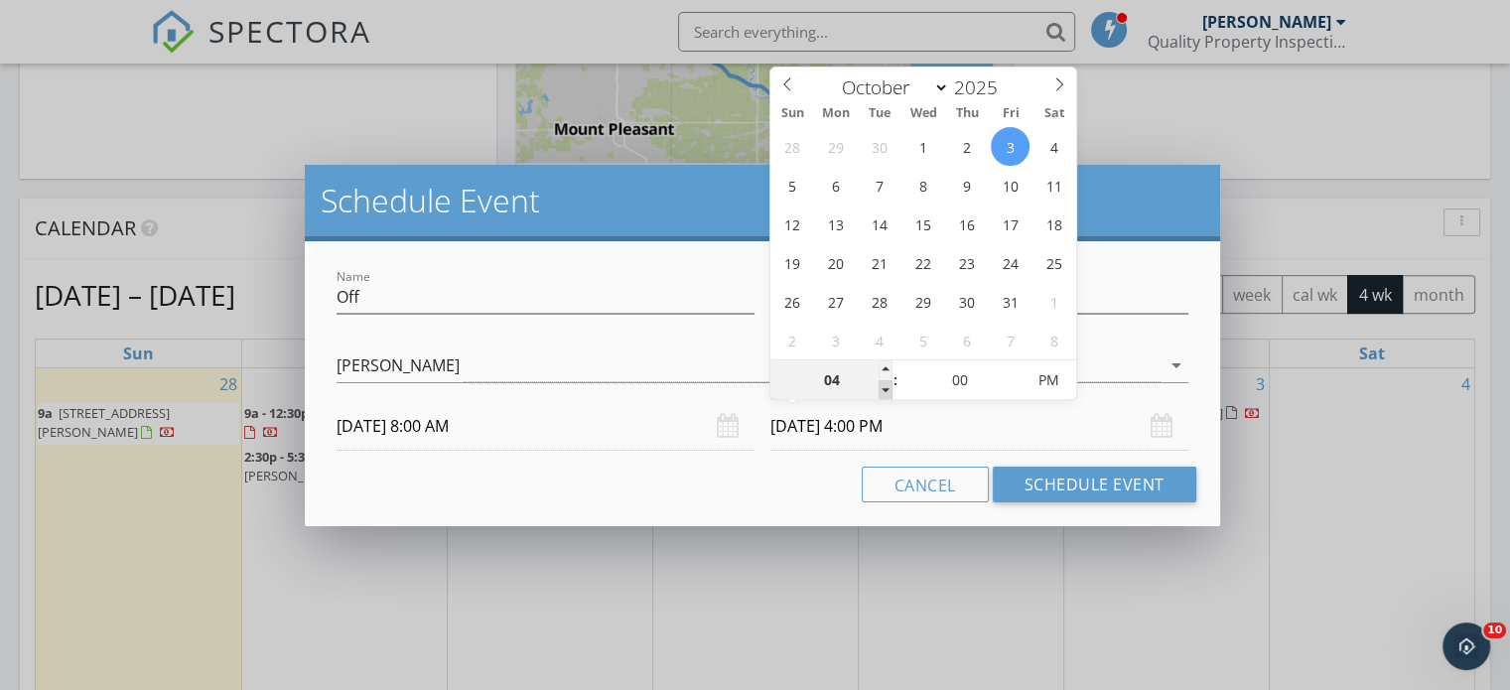
type input "10/03/2025 3:00 PM"
click at [887, 388] on span at bounding box center [886, 390] width 14 height 20
type input "02"
type input "10/03/2025 2:00 PM"
click at [887, 388] on span at bounding box center [886, 390] width 14 height 20
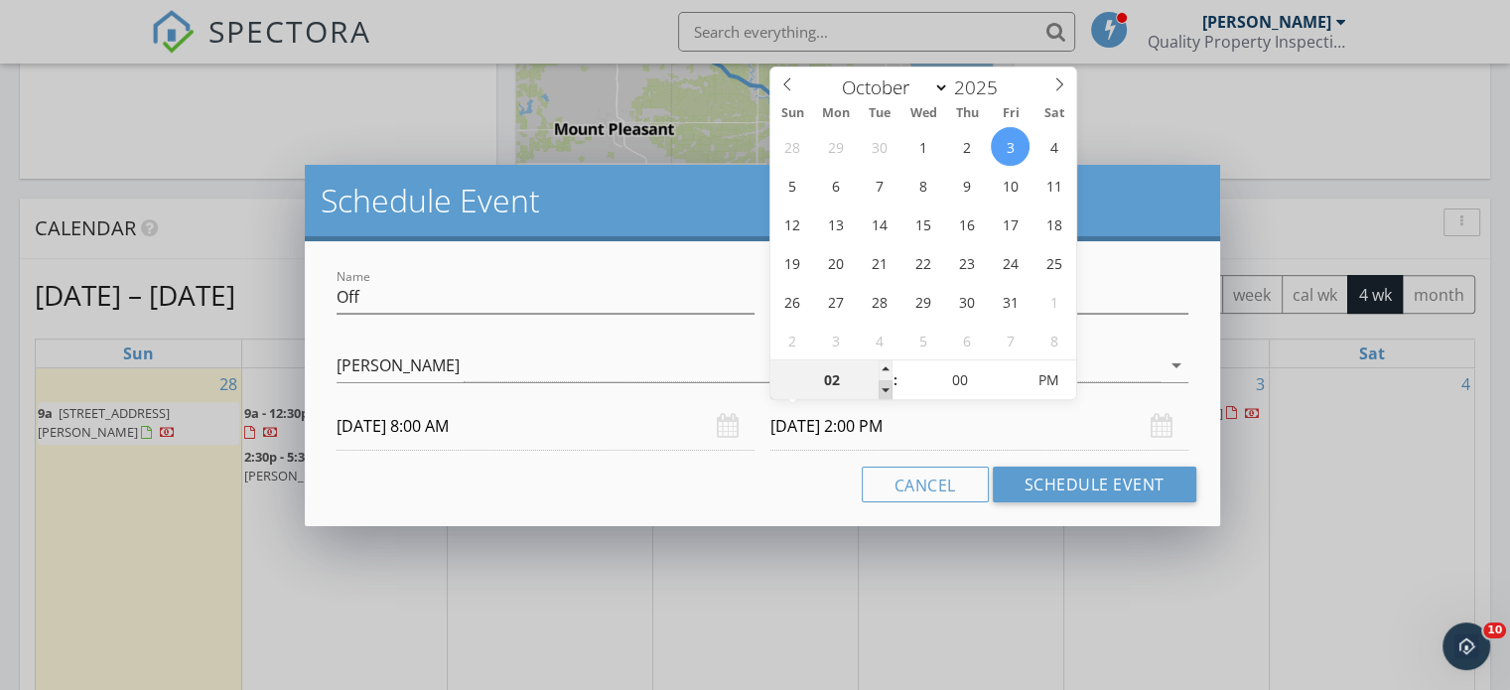
type input "01"
type input "10/03/2025 1:00 PM"
click at [887, 387] on span at bounding box center [886, 390] width 14 height 20
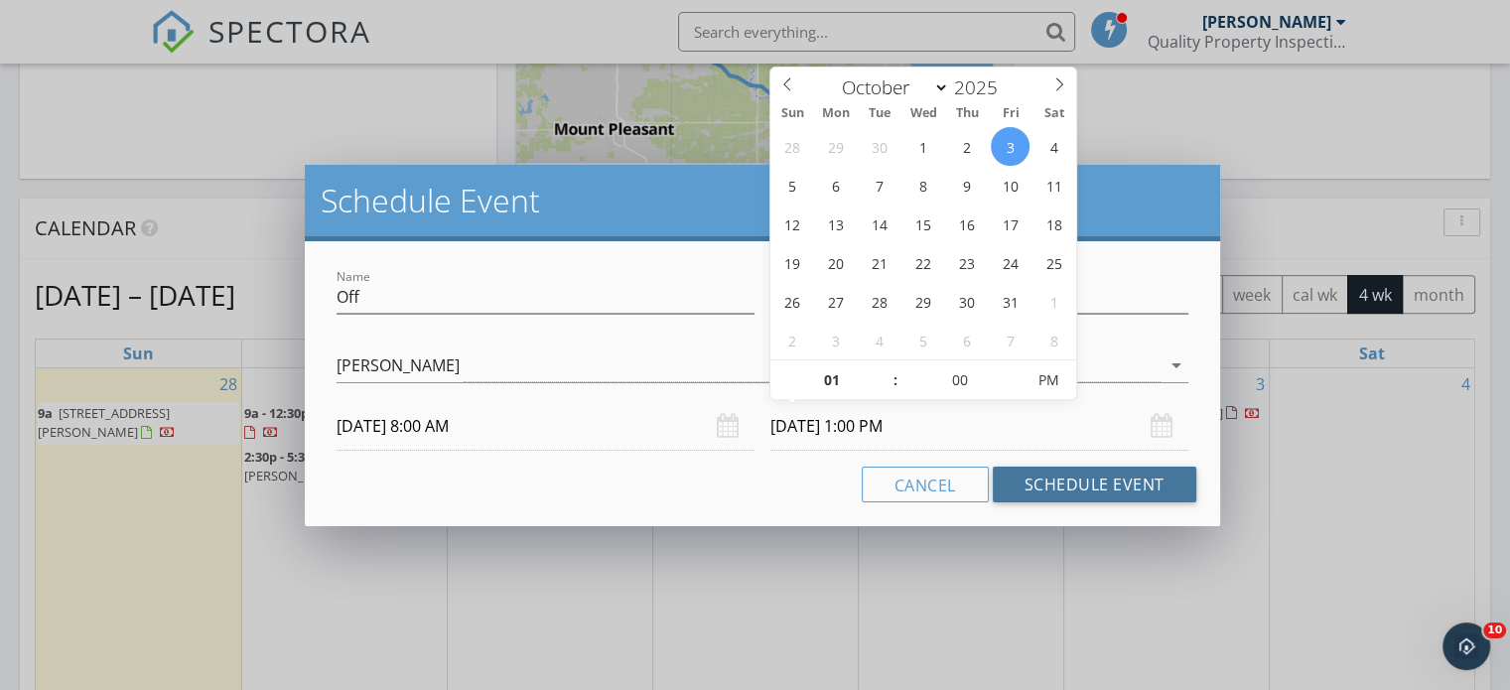
drag, startPoint x: 1070, startPoint y: 482, endPoint x: 987, endPoint y: 431, distance: 96.7
click at [1030, 438] on div "Name Off Description off check_box Craig Kolhagen Craig Kolhagen arrow_drop_dow…" at bounding box center [763, 383] width 916 height 285
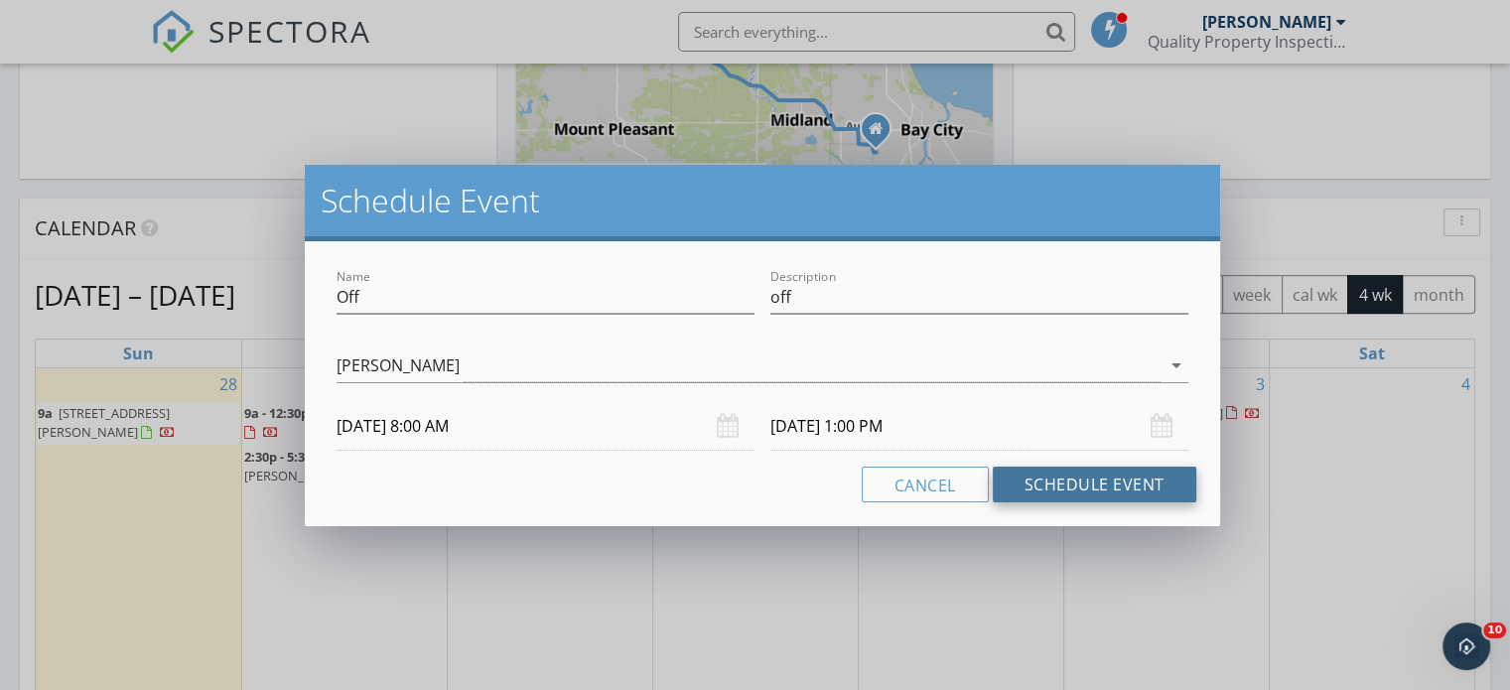
click at [1108, 488] on button "Schedule Event" at bounding box center [1095, 485] width 204 height 36
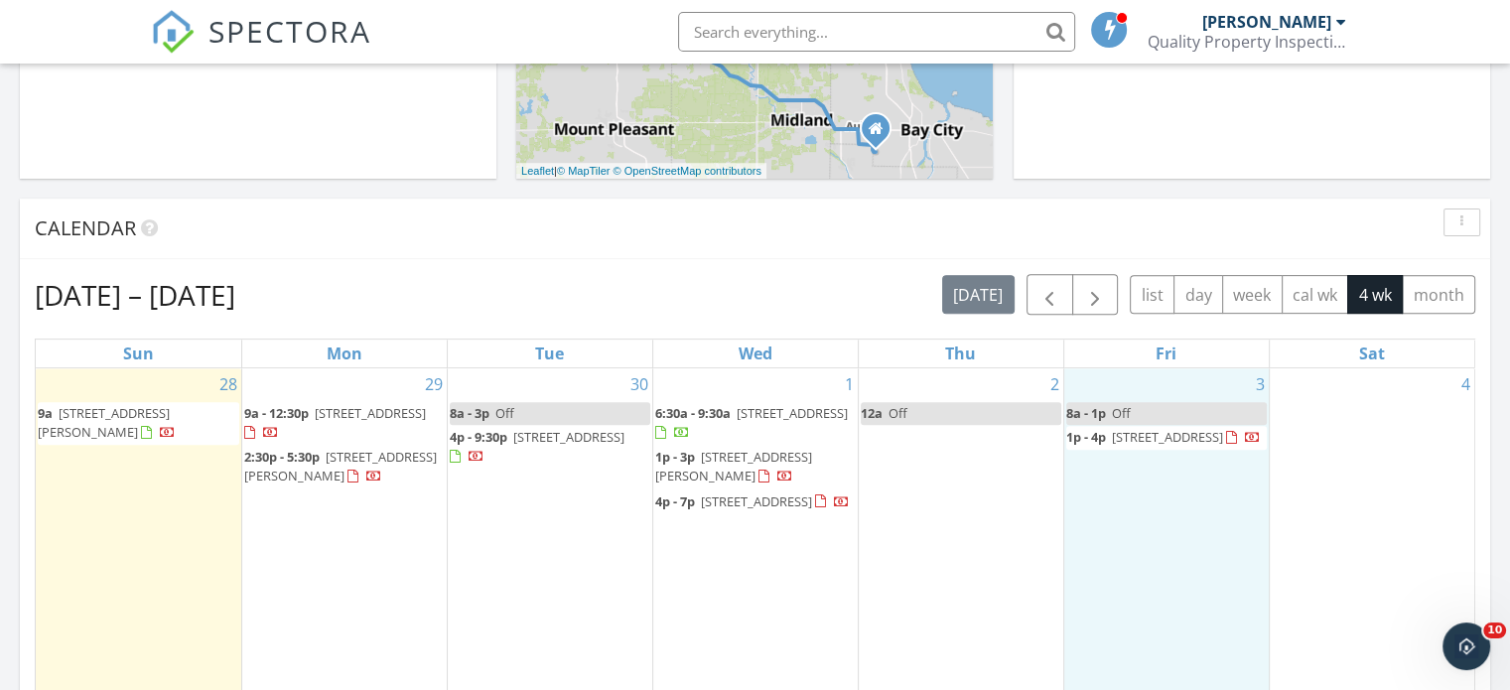
click at [1125, 545] on div "3 8a - 1p Off 1p - 4p 1850 Center St, Sebewaing 48759" at bounding box center [1167, 536] width 205 height 336
click at [1152, 416] on link "8a - 1p Off" at bounding box center [1167, 413] width 201 height 23
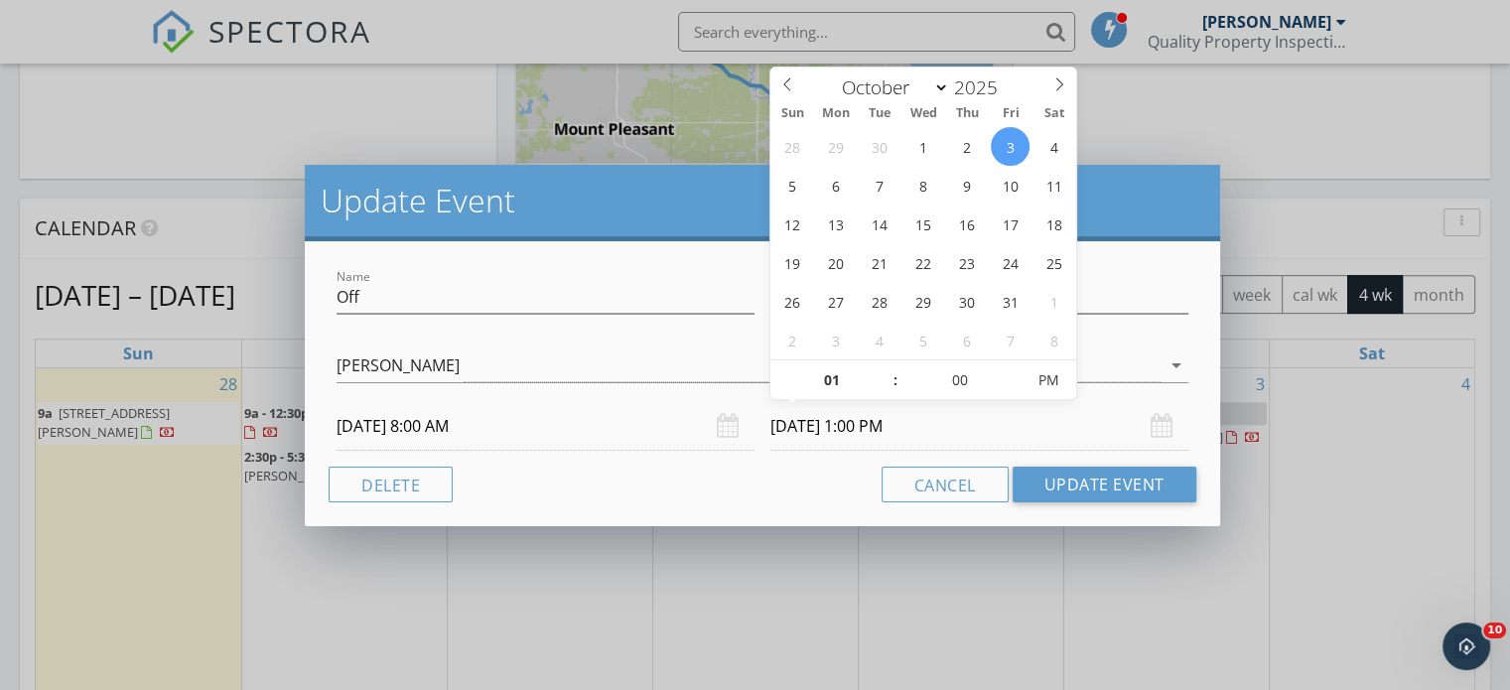
click at [973, 428] on input "10/03/2025 1:00 PM" at bounding box center [980, 426] width 418 height 49
type input "02"
type input "10/03/2025 2:00 PM"
click at [886, 371] on span at bounding box center [886, 370] width 14 height 20
type input "03"
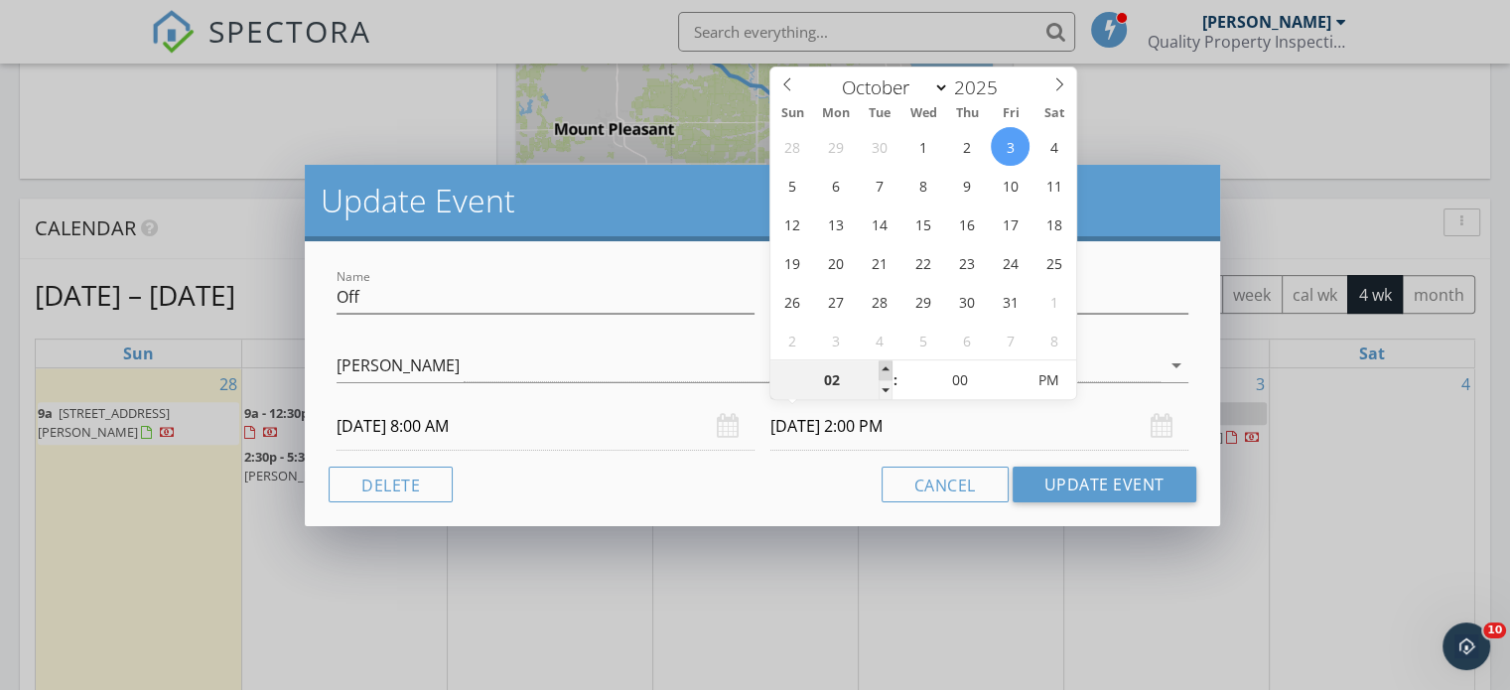
type input "10/03/2025 3:00 PM"
click at [886, 371] on span at bounding box center [886, 370] width 14 height 20
type input "04"
type input "10/03/2025 4:00 PM"
click at [886, 371] on span at bounding box center [886, 370] width 14 height 20
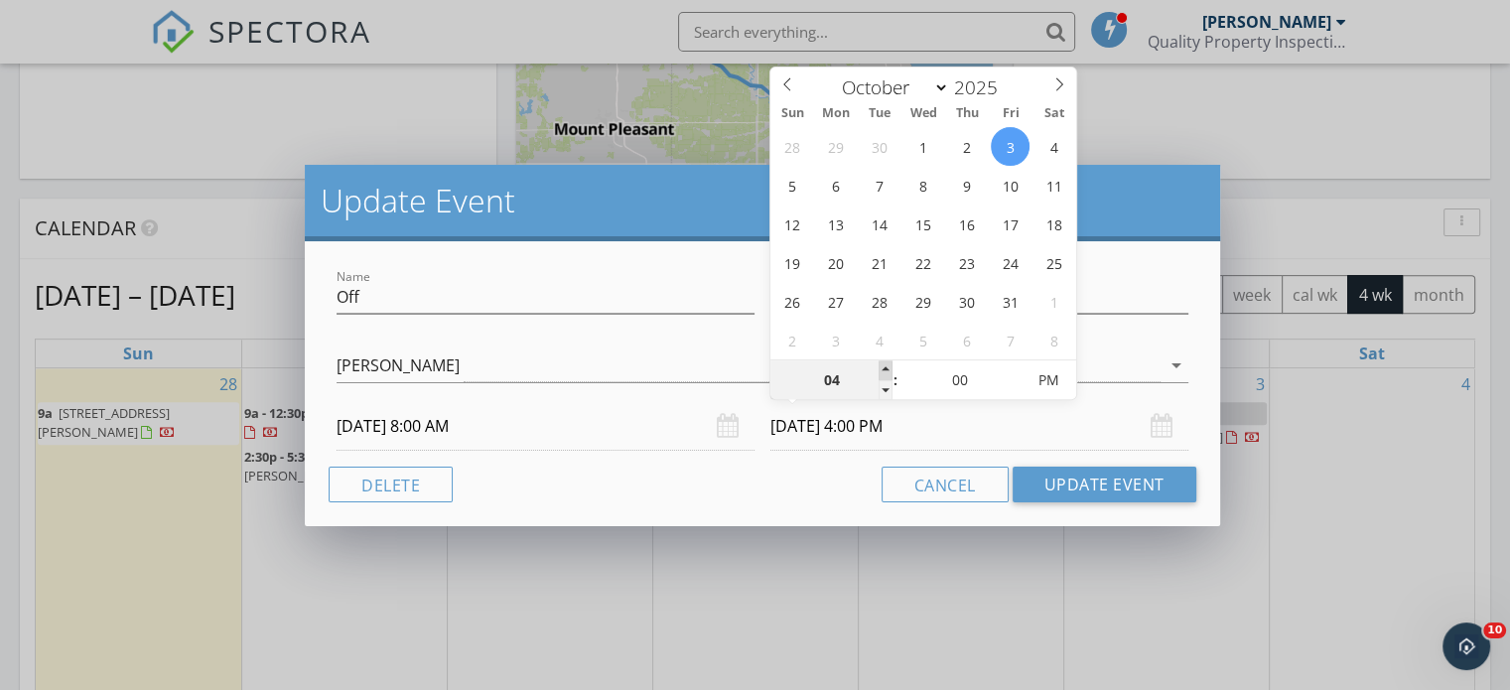
type input "05"
type input "10/03/2025 5:00 PM"
click at [886, 371] on span at bounding box center [886, 370] width 14 height 20
type input "06"
type input "10/03/2025 6:00 PM"
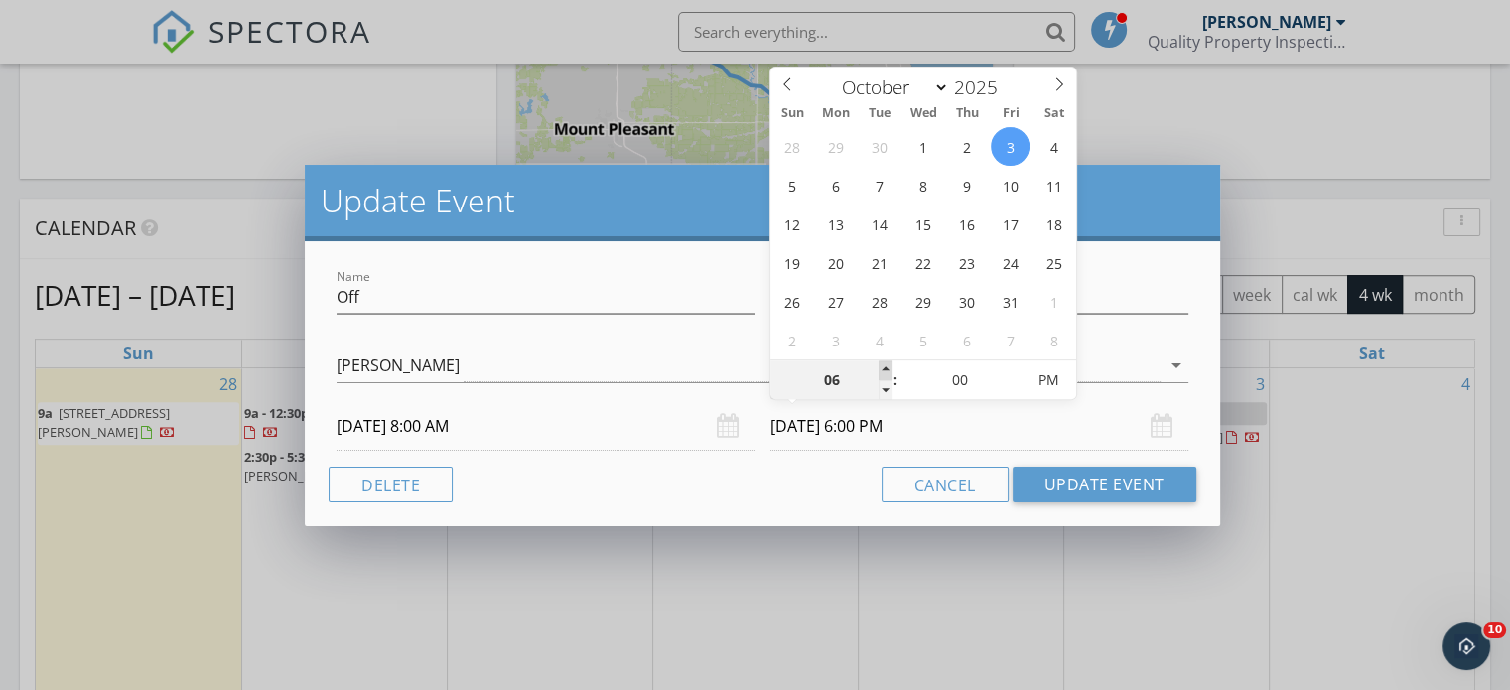
click at [886, 371] on span at bounding box center [886, 370] width 14 height 20
type input "07"
type input "10/03/2025 7:00 PM"
click at [886, 371] on span at bounding box center [886, 370] width 14 height 20
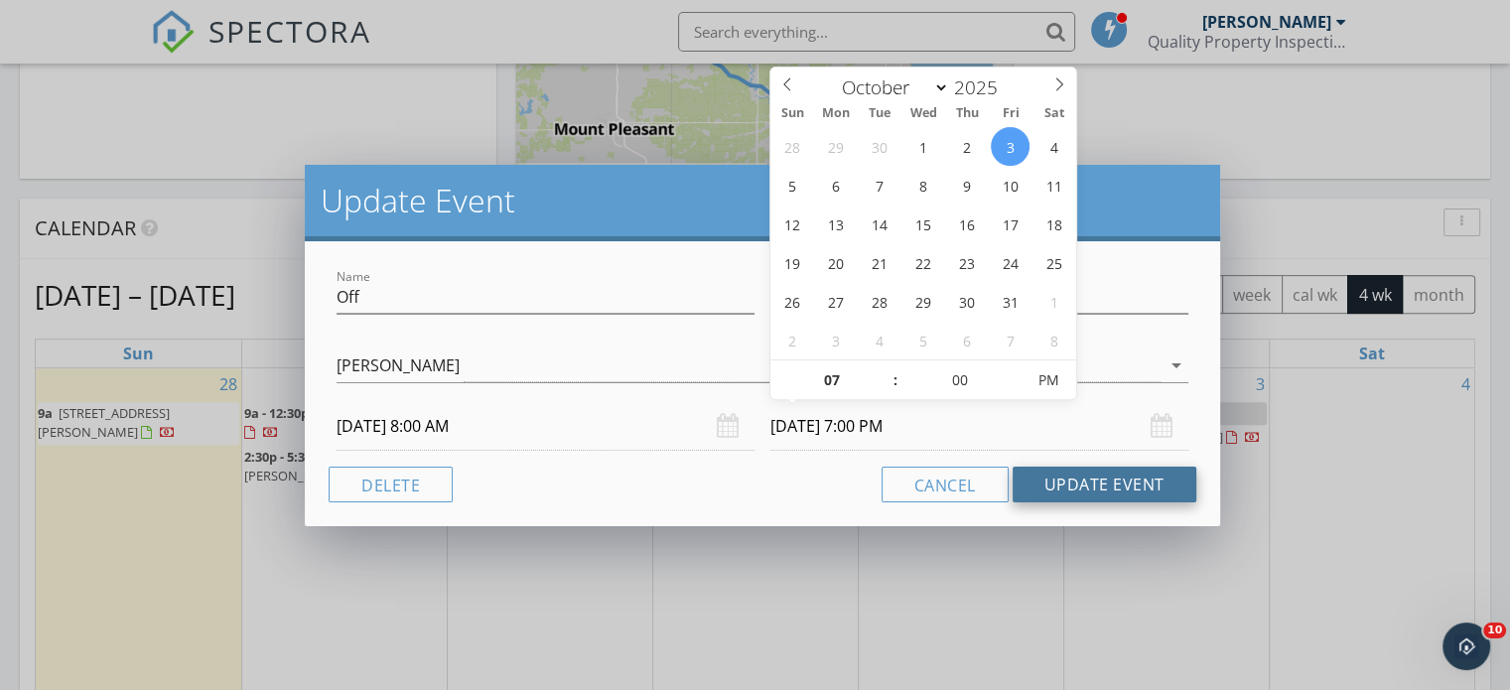
click at [1131, 483] on button "Update Event" at bounding box center [1105, 485] width 184 height 36
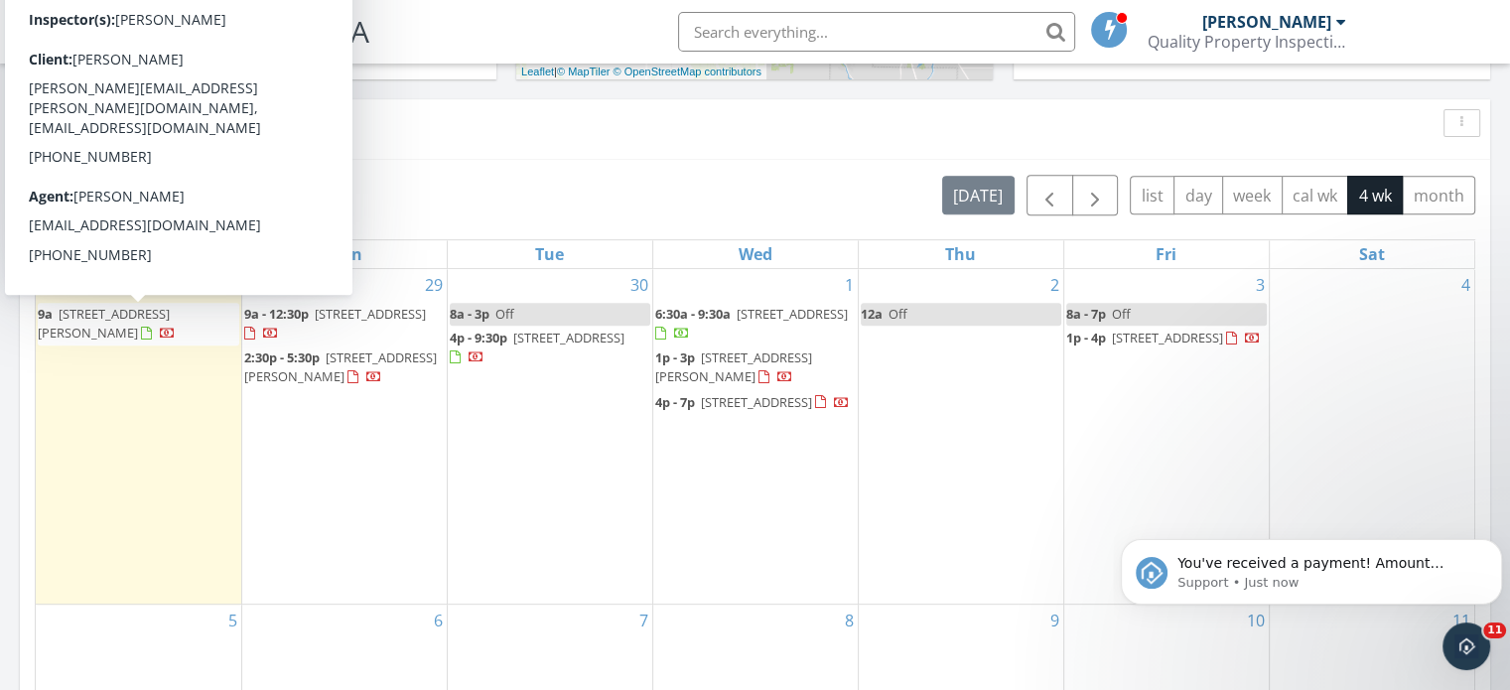
scroll to position [0, 0]
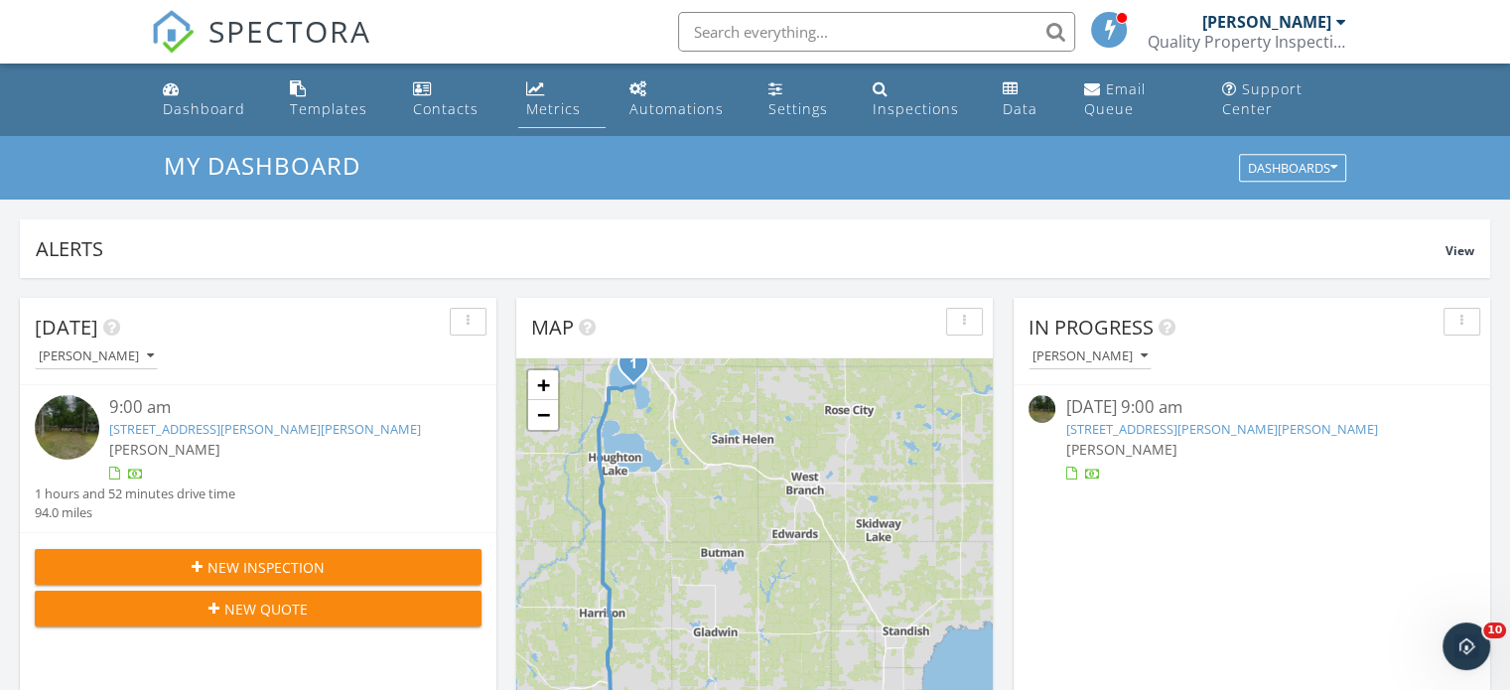
click at [532, 107] on div "Metrics" at bounding box center [553, 108] width 55 height 19
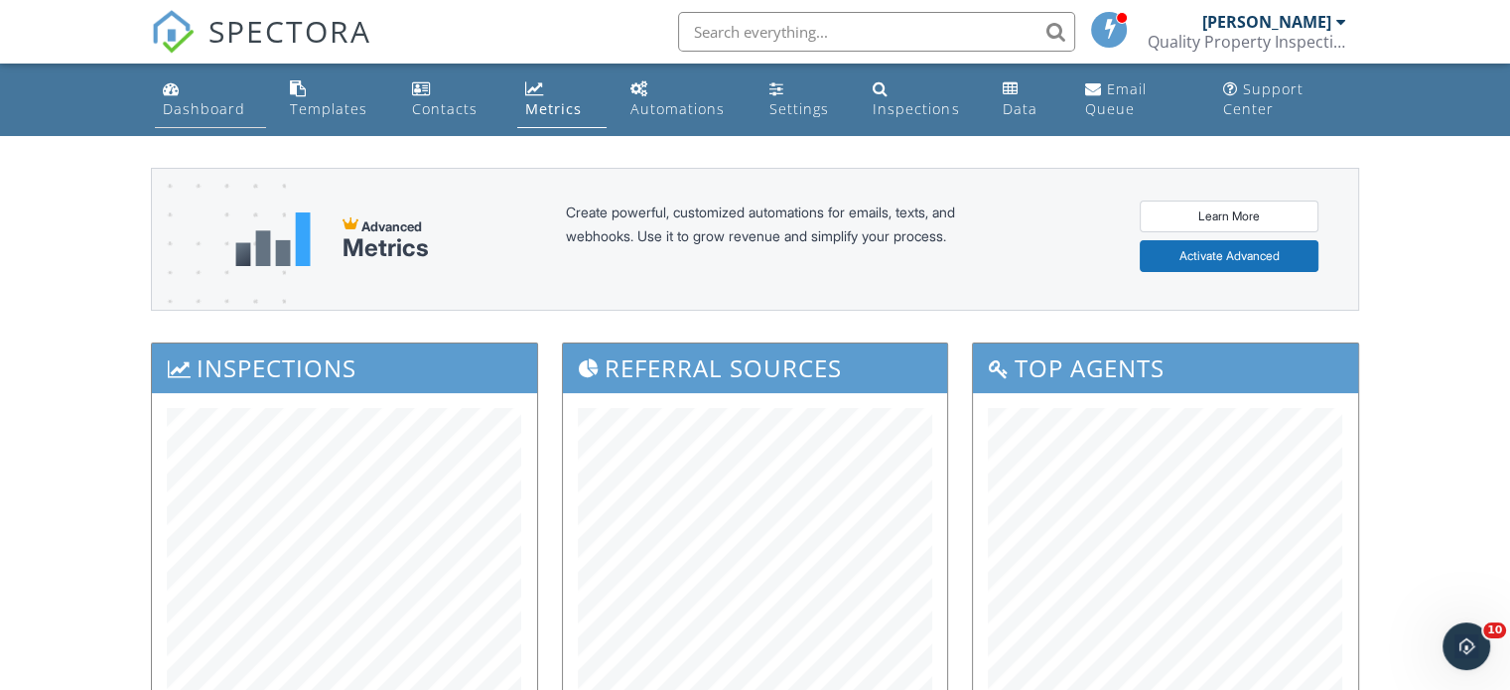
click at [186, 105] on div "Dashboard" at bounding box center [204, 108] width 82 height 19
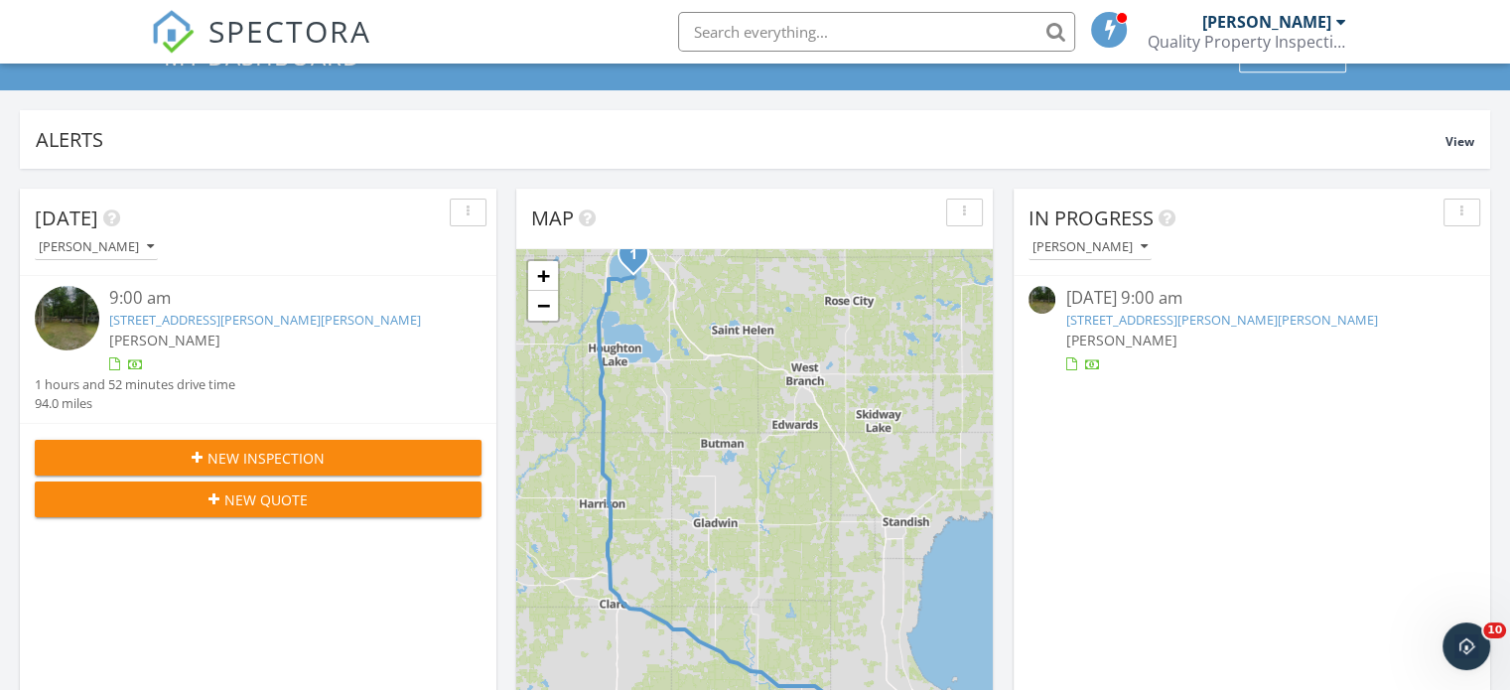
scroll to position [99, 0]
